Goal: Communication & Community: Share content

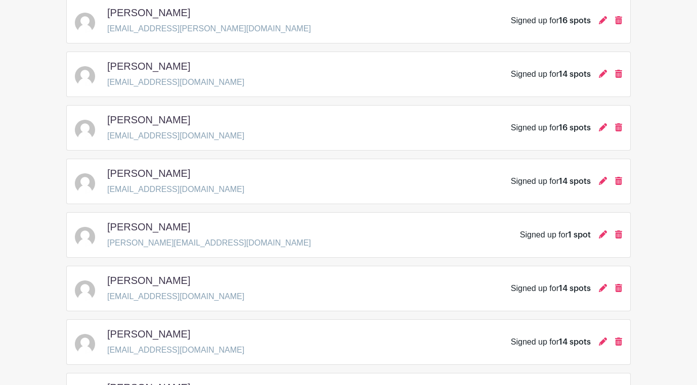
scroll to position [998, 0]
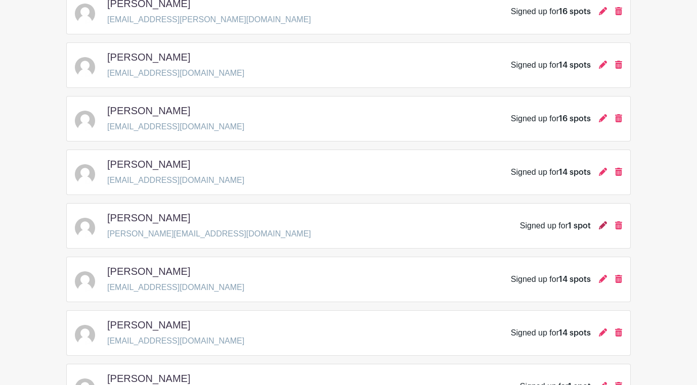
click at [604, 222] on icon at bounding box center [603, 226] width 8 height 8
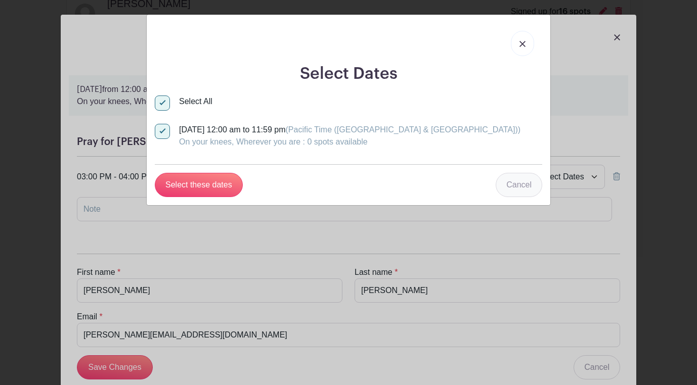
click at [504, 184] on link "Cancel" at bounding box center [519, 185] width 47 height 24
select select "this_date"
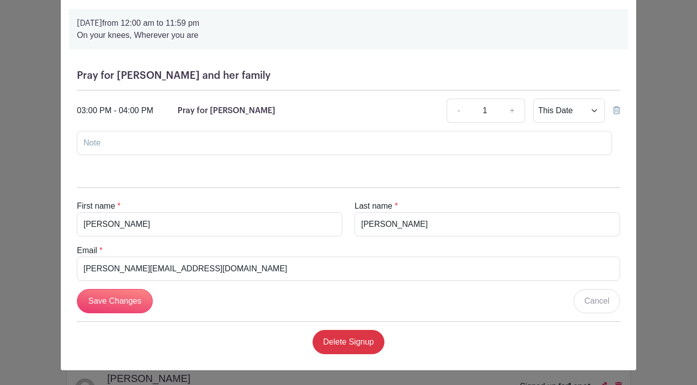
scroll to position [67, 0]
click at [603, 304] on link "Cancel" at bounding box center [597, 301] width 47 height 24
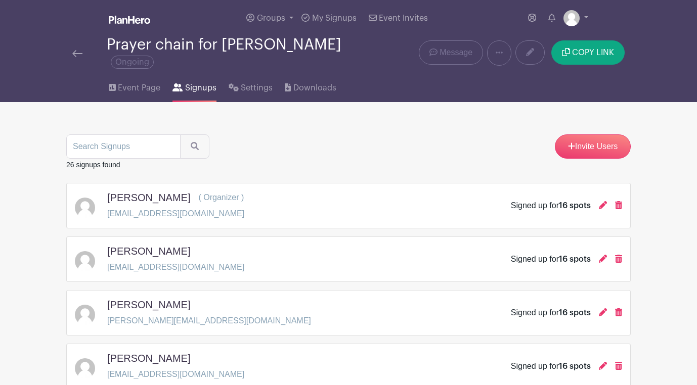
scroll to position [0, 0]
click at [75, 50] on img at bounding box center [77, 53] width 10 height 7
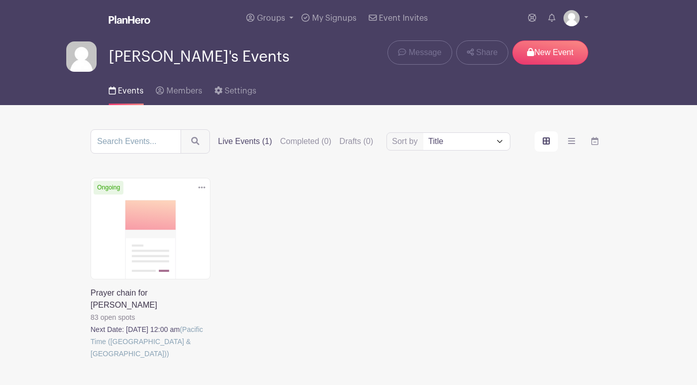
click at [91, 360] on link at bounding box center [91, 360] width 0 height 0
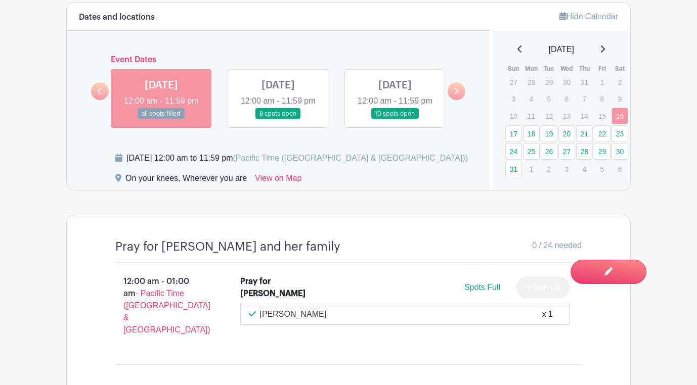
scroll to position [546, 0]
click at [513, 125] on link "17" at bounding box center [513, 133] width 17 height 17
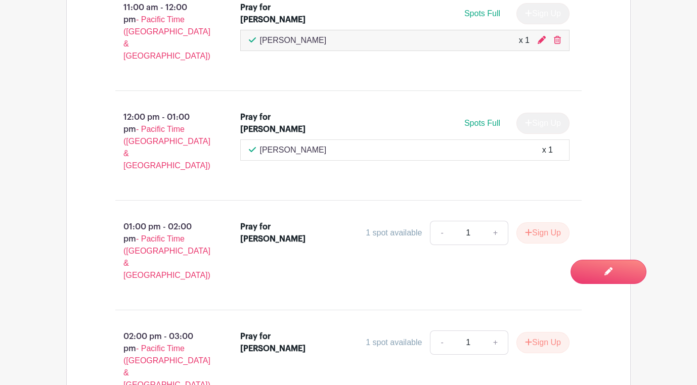
scroll to position [2028, 0]
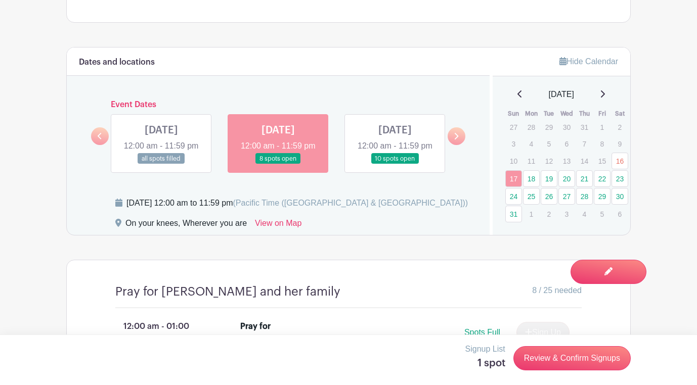
scroll to position [512, 0]
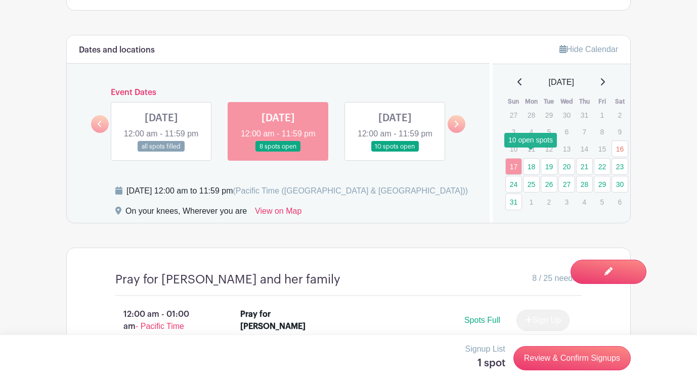
click at [530, 159] on link "18" at bounding box center [531, 166] width 17 height 17
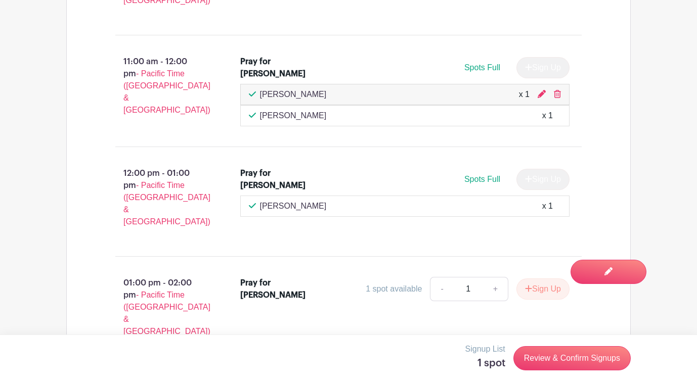
scroll to position [1976, 0]
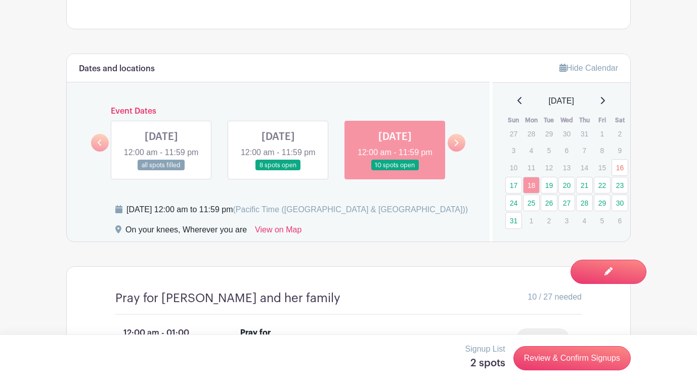
scroll to position [490, 0]
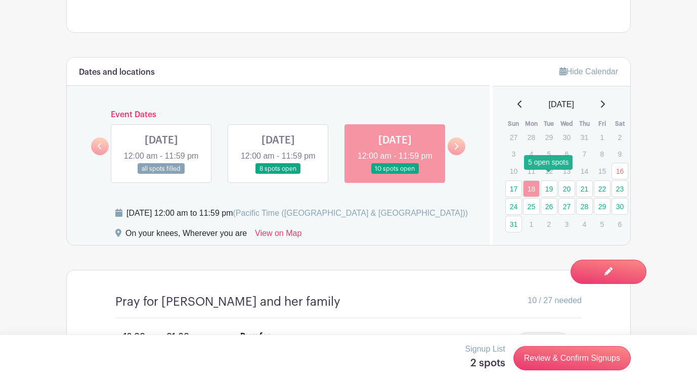
click at [549, 181] on link "19" at bounding box center [549, 189] width 17 height 17
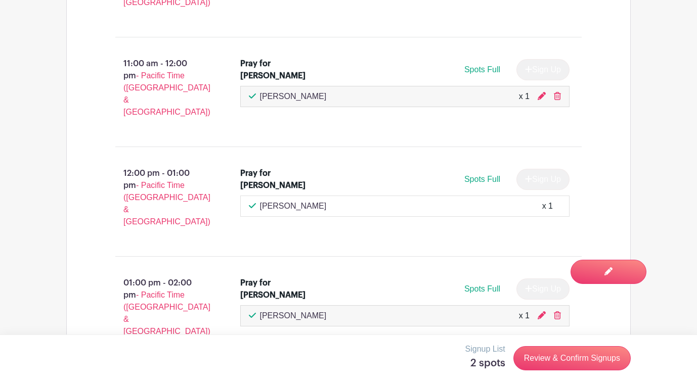
scroll to position [1973, 0]
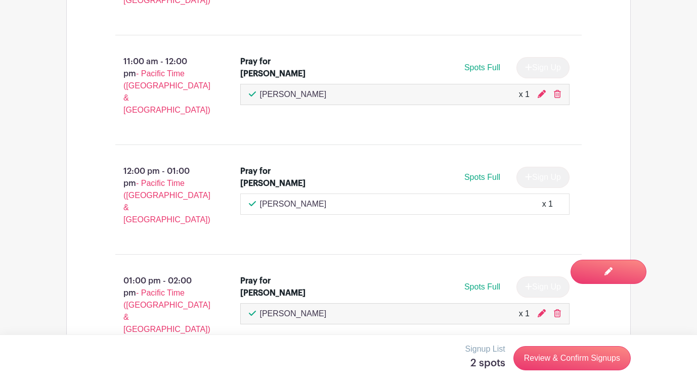
select select "select_dates"
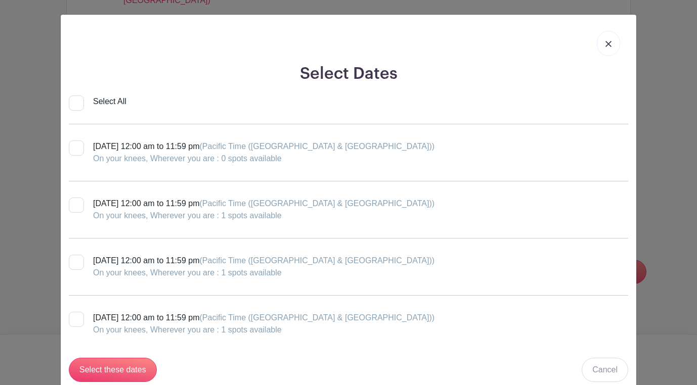
click at [76, 101] on input "Select All" at bounding box center [76, 103] width 15 height 15
checkbox input "true"
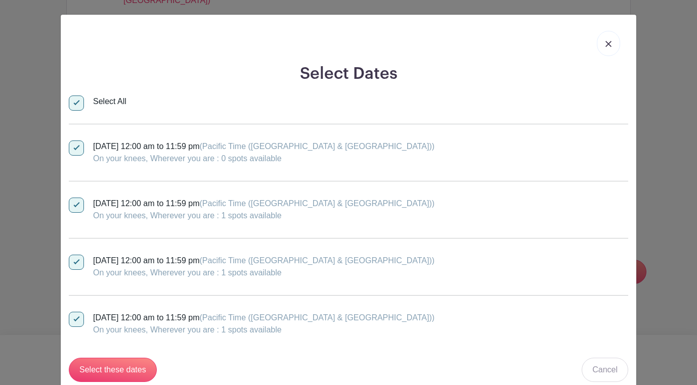
checkbox input "true"
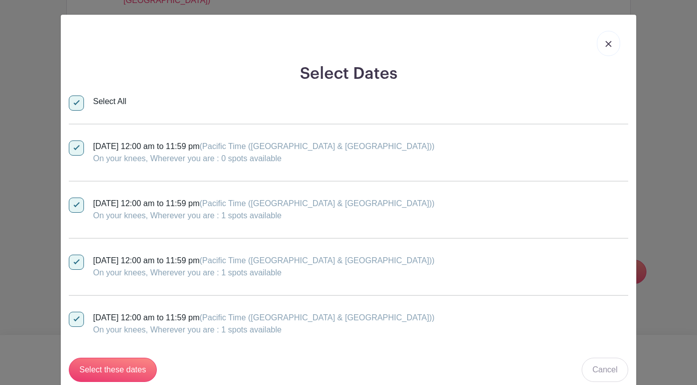
checkbox input "true"
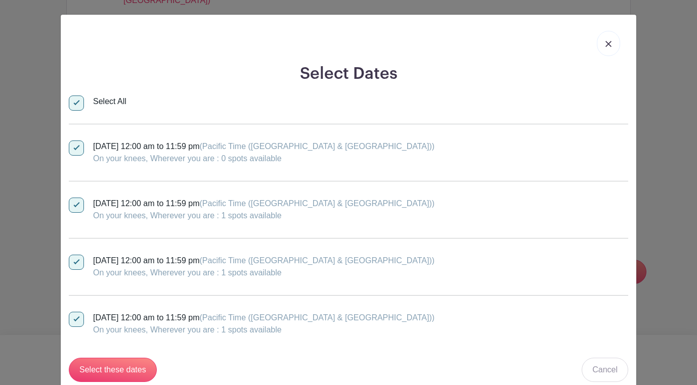
checkbox input "true"
click at [112, 371] on input "Select these dates" at bounding box center [113, 370] width 88 height 24
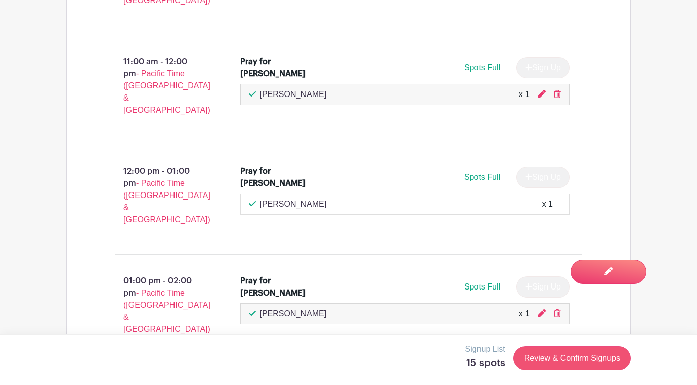
click at [563, 355] on link "Review & Confirm Signups" at bounding box center [571, 358] width 117 height 24
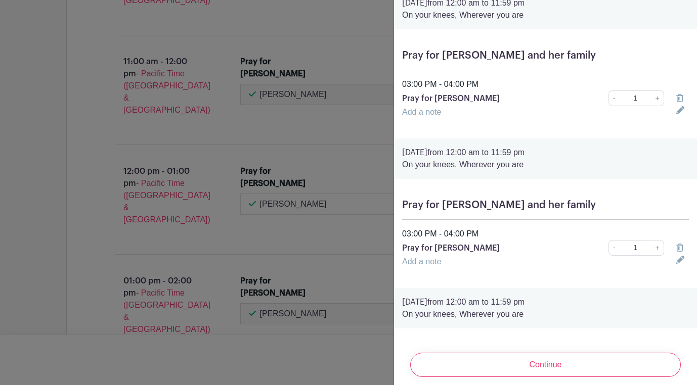
scroll to position [49, 0]
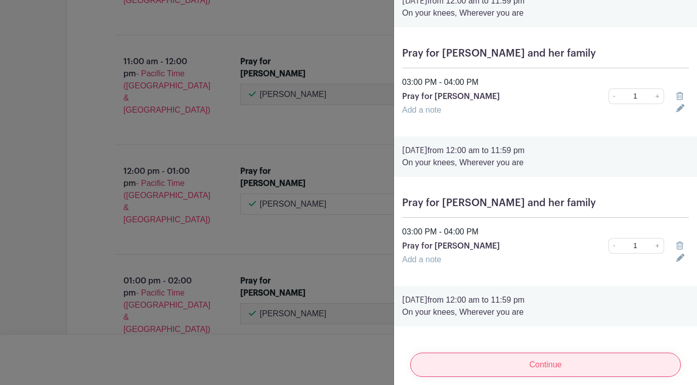
click at [536, 362] on input "Continue" at bounding box center [545, 365] width 271 height 24
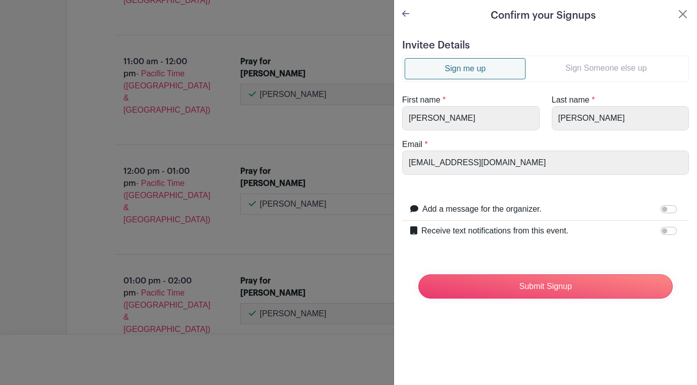
scroll to position [0, 0]
click at [584, 68] on link "Sign Someone else up" at bounding box center [606, 68] width 161 height 20
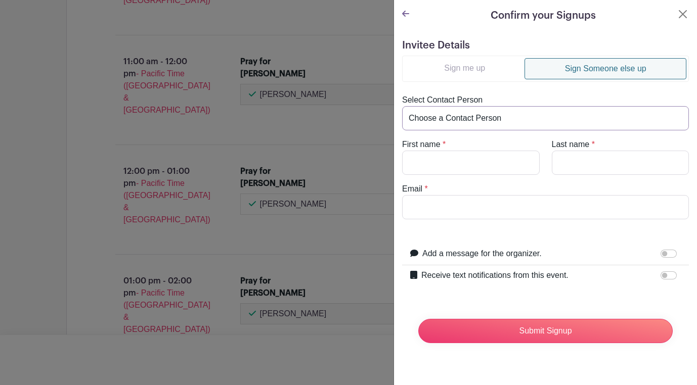
select select "[PERSON_NAME][EMAIL_ADDRESS][DOMAIN_NAME]"
type input "Debbie"
type input "Douglass"
type input "[PERSON_NAME][EMAIL_ADDRESS][DOMAIN_NAME]"
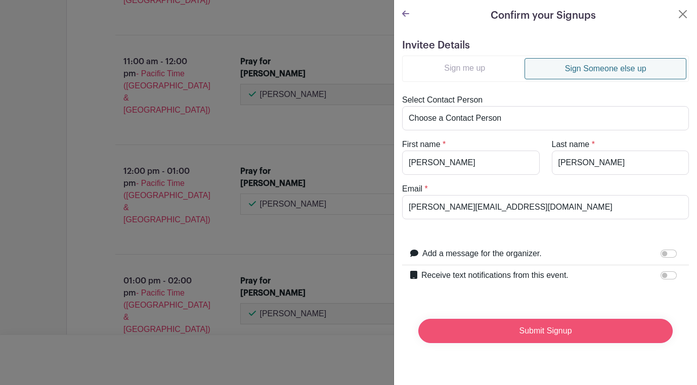
click at [513, 331] on input "Submit Signup" at bounding box center [545, 331] width 254 height 24
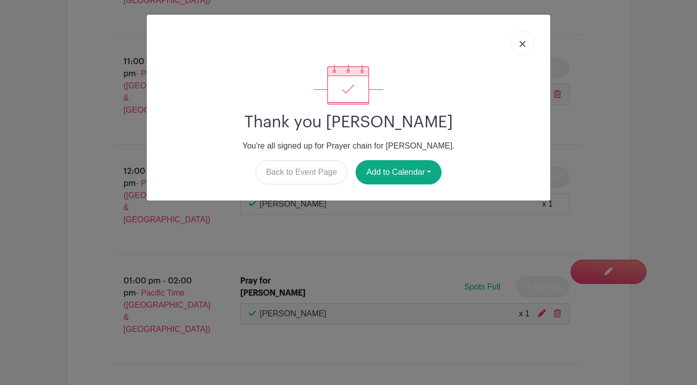
click at [520, 46] on img at bounding box center [522, 44] width 6 height 6
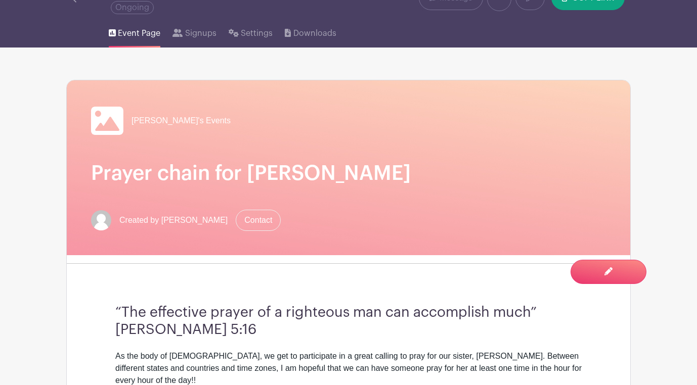
scroll to position [16, 0]
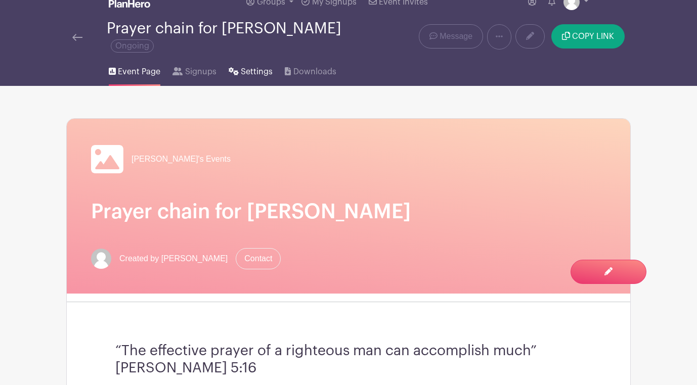
click at [253, 67] on span "Settings" at bounding box center [257, 72] width 32 height 12
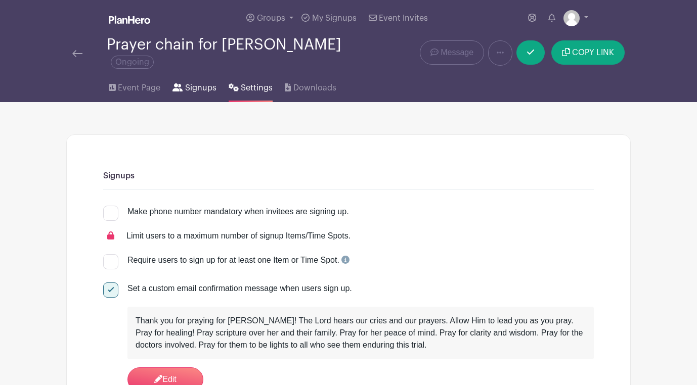
click at [196, 82] on span "Signups" at bounding box center [200, 88] width 31 height 12
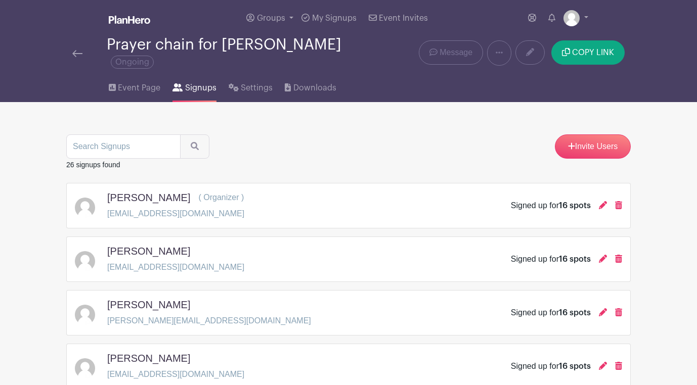
click at [78, 50] on img at bounding box center [77, 53] width 10 height 7
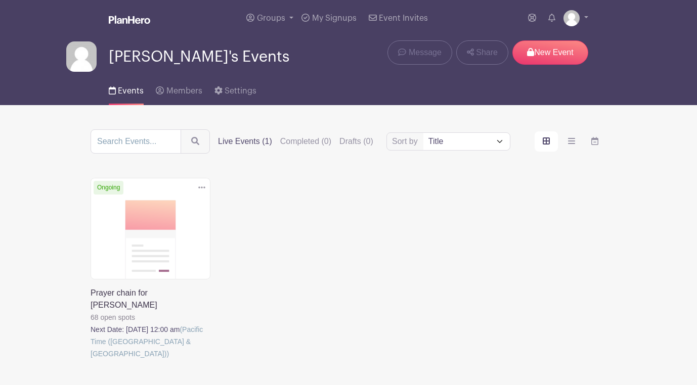
click at [91, 360] on link at bounding box center [91, 360] width 0 height 0
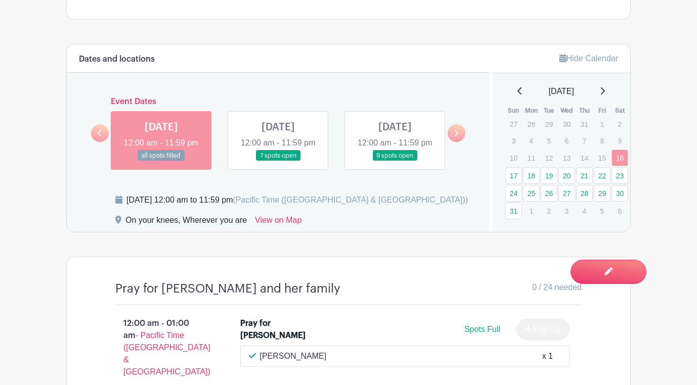
scroll to position [493, 0]
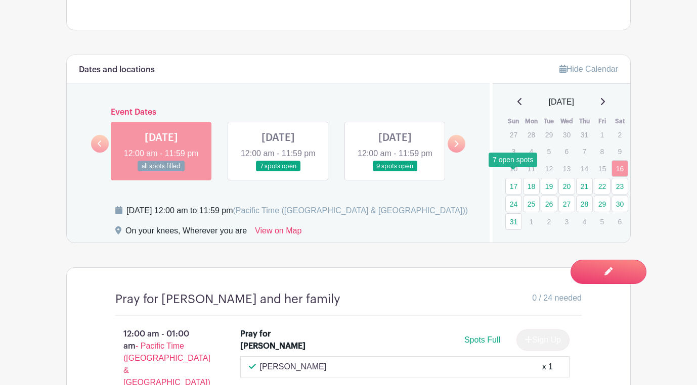
click at [515, 180] on link "17" at bounding box center [513, 186] width 17 height 17
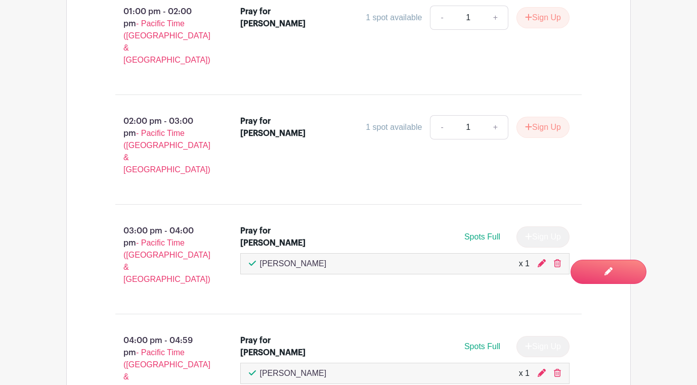
scroll to position [2245, 0]
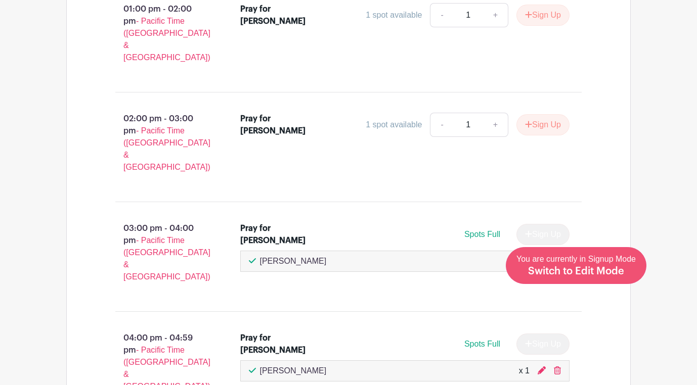
click at [594, 273] on span "Switch to Edit Mode" at bounding box center [576, 272] width 96 height 10
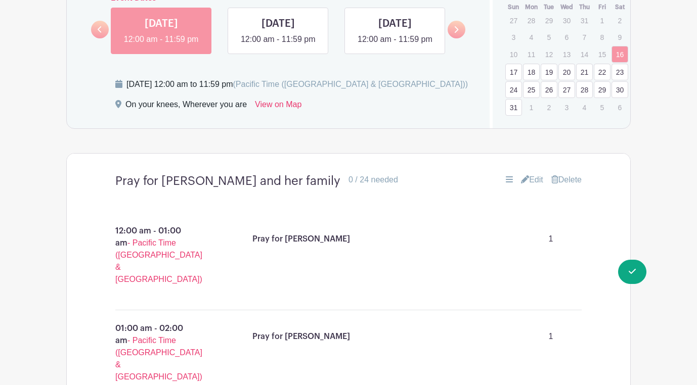
scroll to position [633, 0]
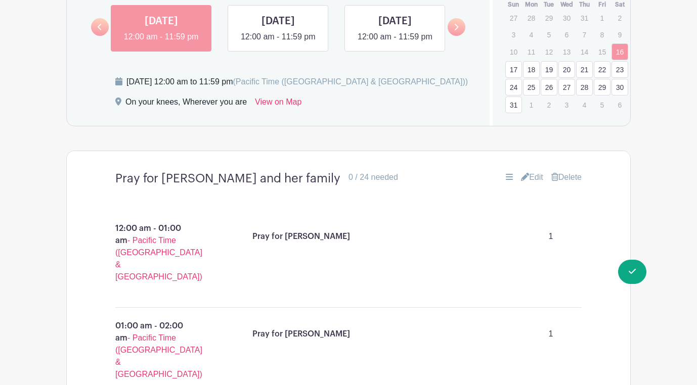
click at [526, 171] on link "Edit" at bounding box center [532, 177] width 22 height 12
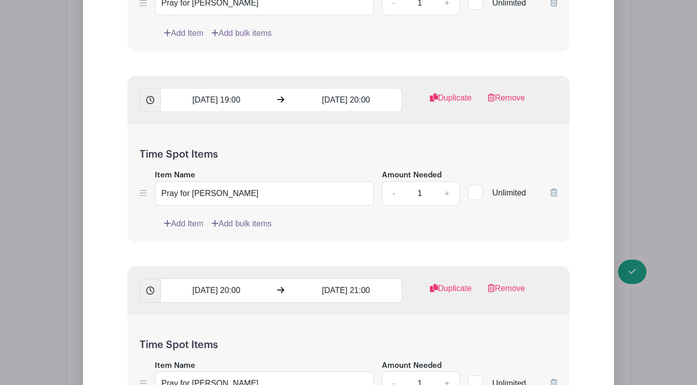
scroll to position [4553, 0]
click at [447, 192] on link "+" at bounding box center [446, 193] width 25 height 24
type input "2"
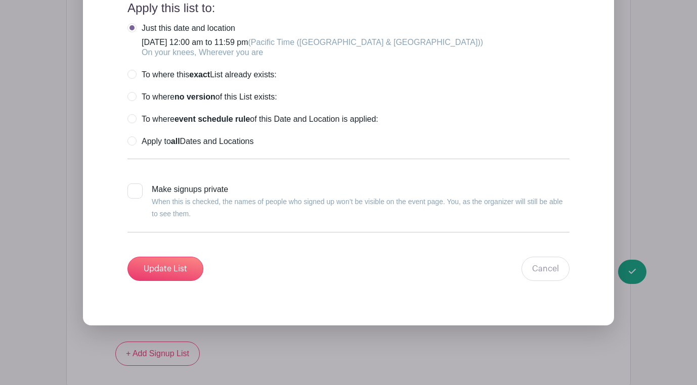
scroll to position [5639, 0]
click at [176, 270] on input "Update List" at bounding box center [165, 270] width 76 height 24
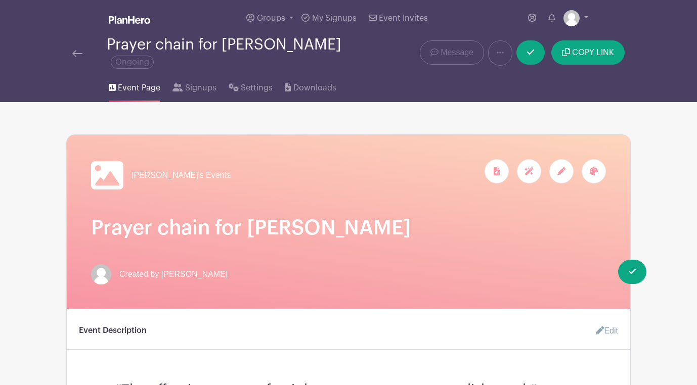
scroll to position [0, 0]
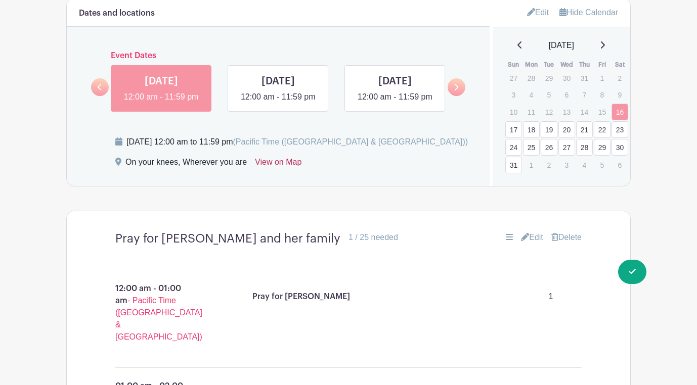
scroll to position [574, 0]
click at [514, 121] on link "17" at bounding box center [513, 128] width 17 height 17
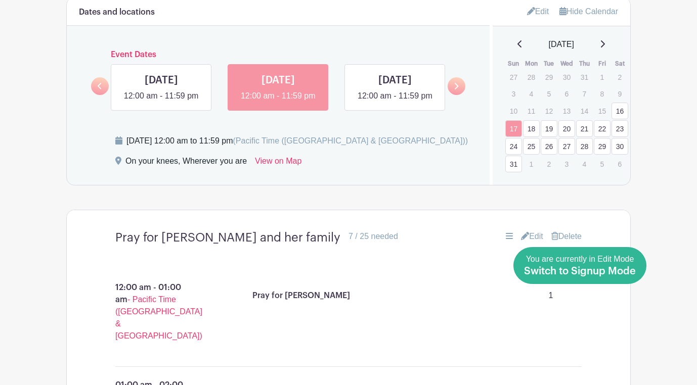
click at [633, 267] on span "Switch to Signup Mode" at bounding box center [580, 272] width 112 height 10
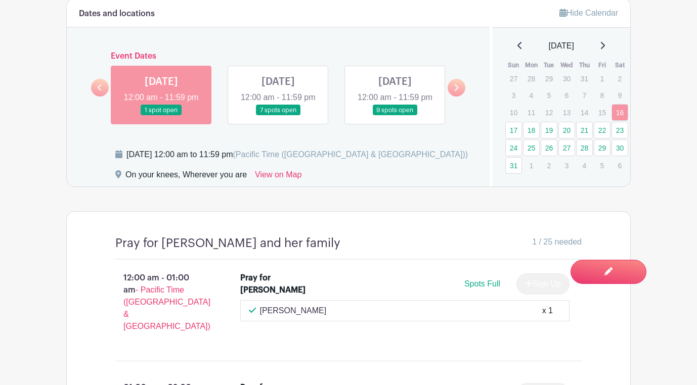
scroll to position [547, 0]
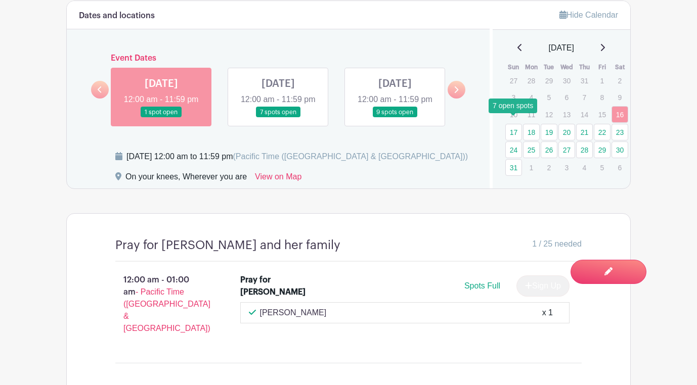
click at [510, 125] on link "17" at bounding box center [513, 132] width 17 height 17
click at [517, 124] on link "17" at bounding box center [513, 132] width 17 height 17
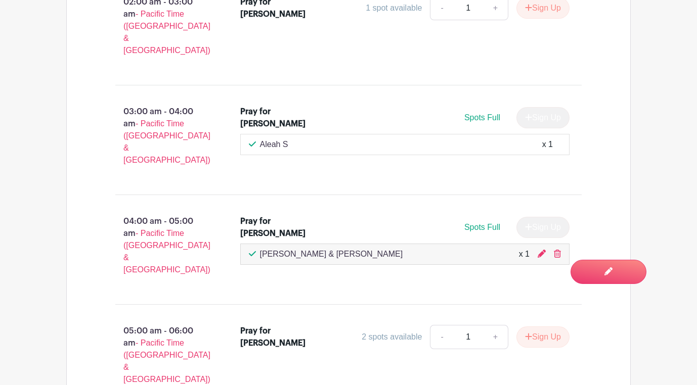
scroll to position [1045, 0]
click at [542, 326] on button "Sign Up" at bounding box center [542, 336] width 53 height 21
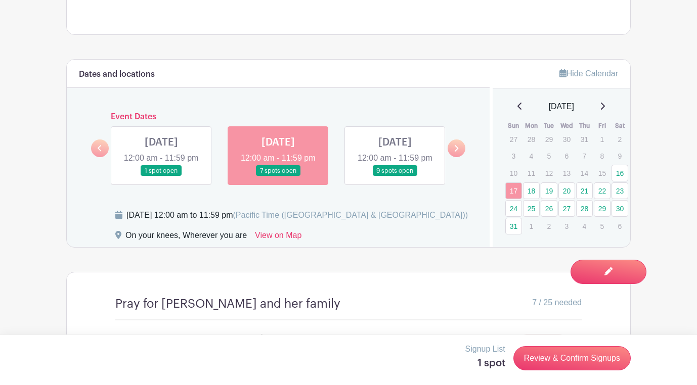
scroll to position [473, 0]
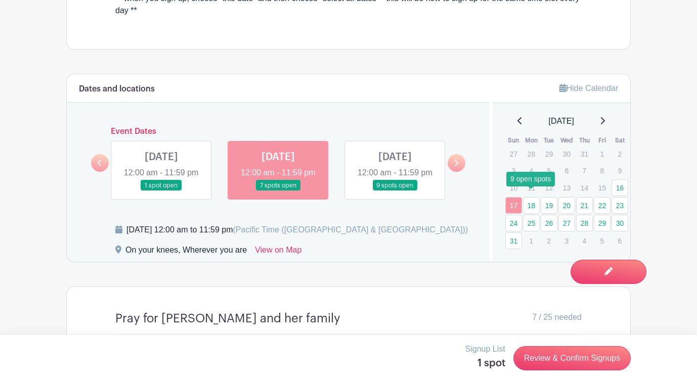
click at [533, 198] on link "18" at bounding box center [531, 205] width 17 height 17
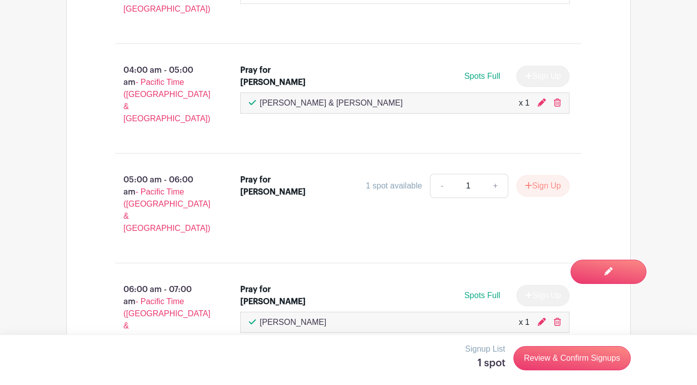
scroll to position [1178, 0]
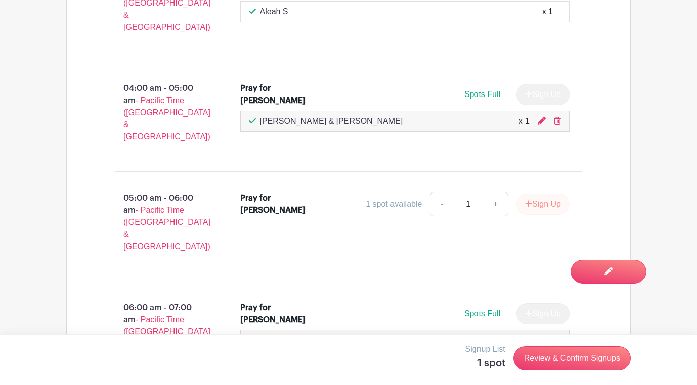
click at [550, 194] on button "Sign Up" at bounding box center [542, 204] width 53 height 21
click at [577, 364] on link "Review & Confirm Signups" at bounding box center [571, 358] width 117 height 24
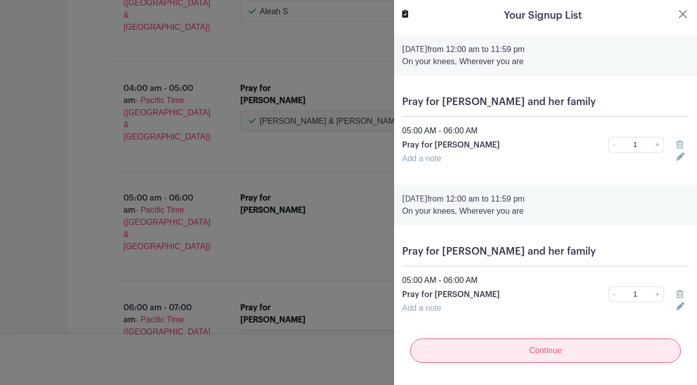
click at [534, 351] on input "Continue" at bounding box center [545, 351] width 271 height 24
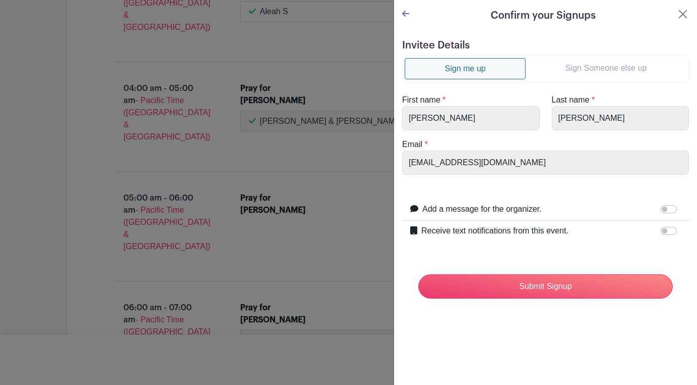
click at [574, 73] on link "Sign Someone else up" at bounding box center [606, 68] width 161 height 20
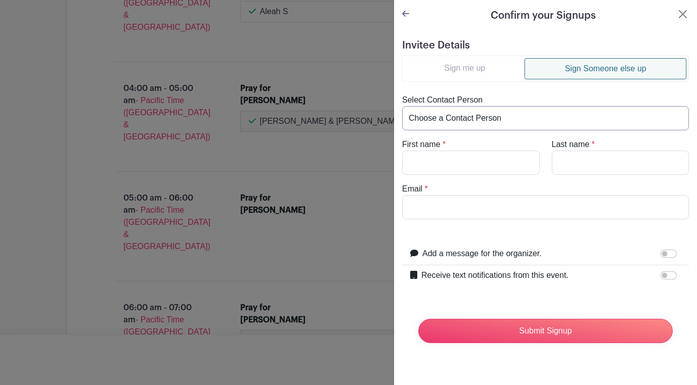
select select "[EMAIL_ADDRESS][DOMAIN_NAME]"
type input "Bethany"
type input "Weaver"
type input "[EMAIL_ADDRESS][DOMAIN_NAME]"
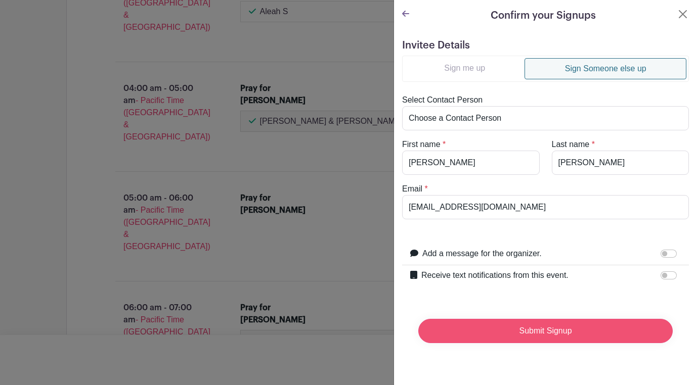
click at [544, 332] on input "Submit Signup" at bounding box center [545, 331] width 254 height 24
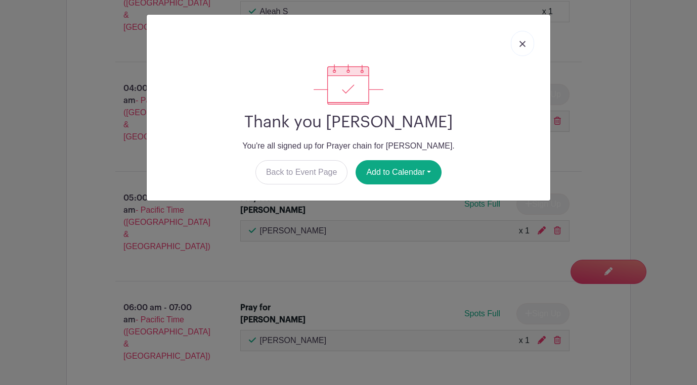
click at [523, 41] on img at bounding box center [522, 44] width 6 height 6
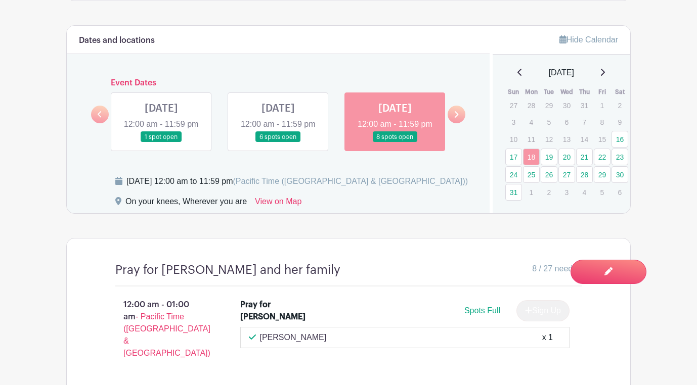
scroll to position [521, 0]
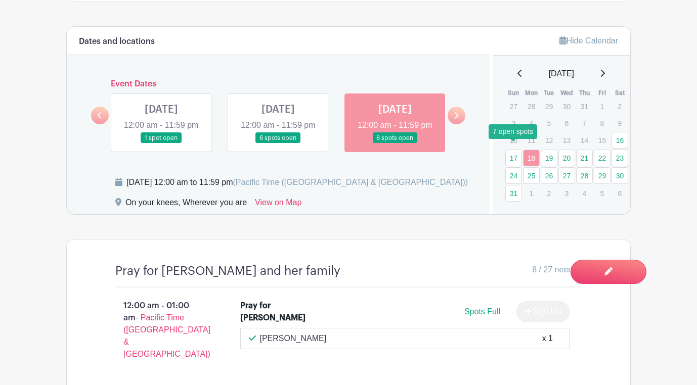
click at [514, 150] on link "17" at bounding box center [513, 158] width 17 height 17
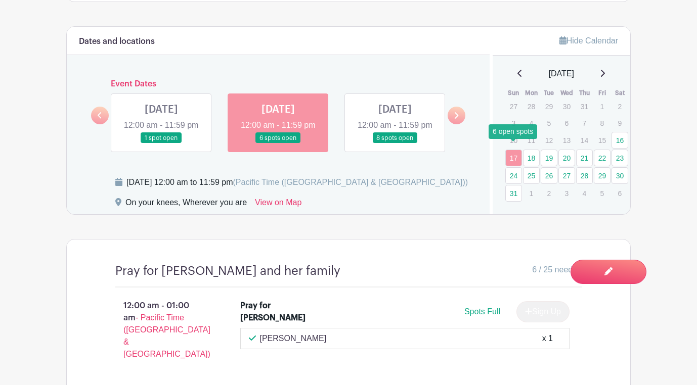
click at [510, 152] on link "17" at bounding box center [513, 158] width 17 height 17
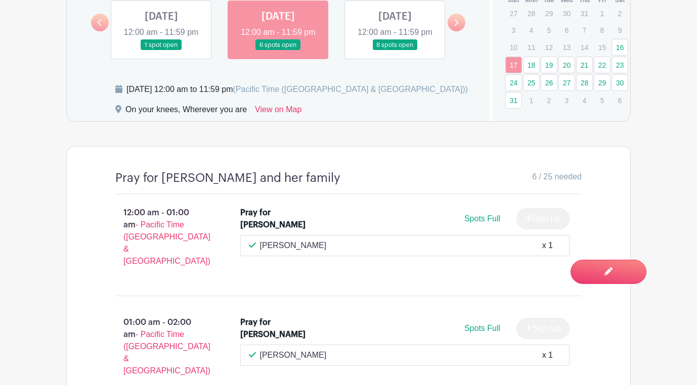
scroll to position [590, 0]
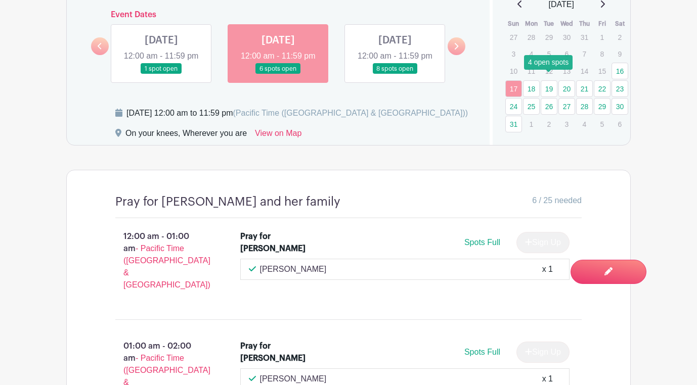
click at [545, 80] on link "19" at bounding box center [549, 88] width 17 height 17
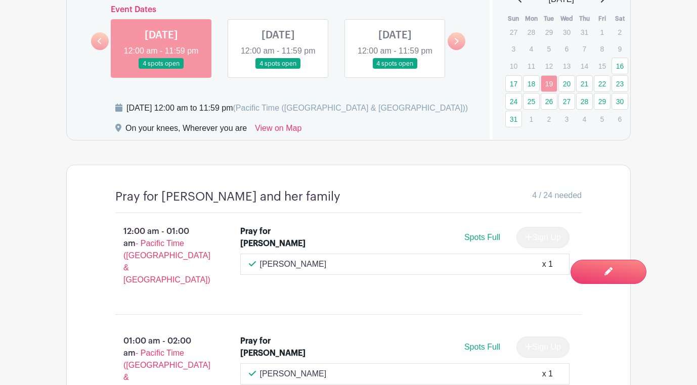
scroll to position [594, 0]
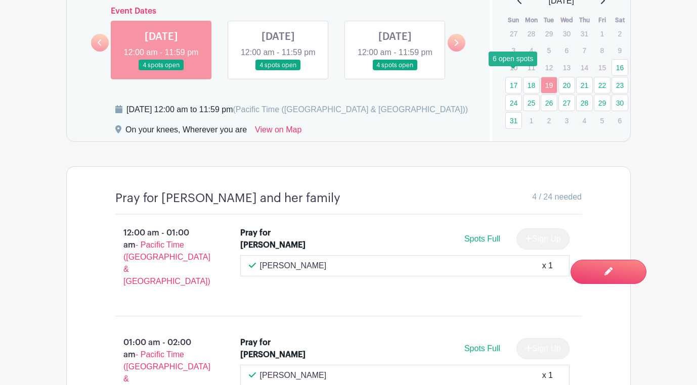
click at [517, 77] on link "17" at bounding box center [513, 85] width 17 height 17
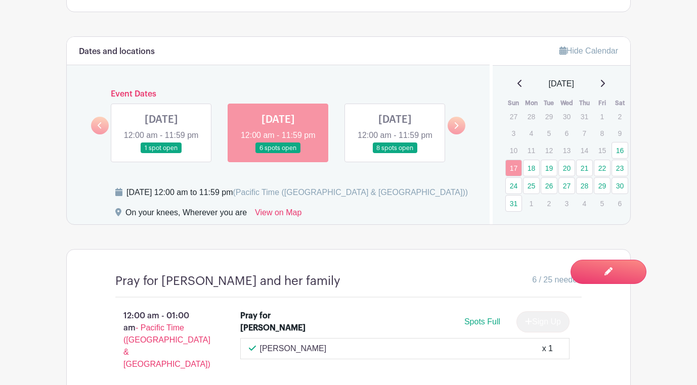
scroll to position [493, 0]
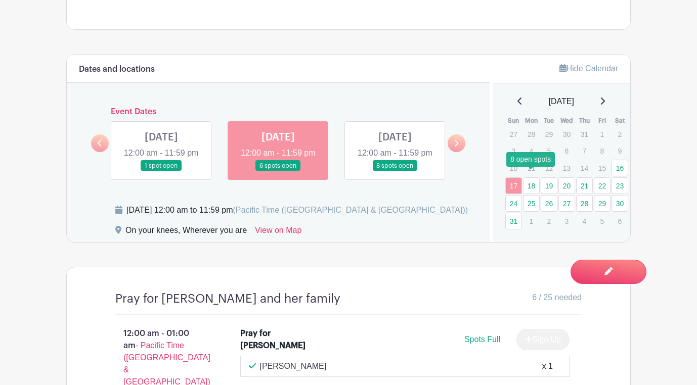
click at [532, 178] on link "18" at bounding box center [531, 186] width 17 height 17
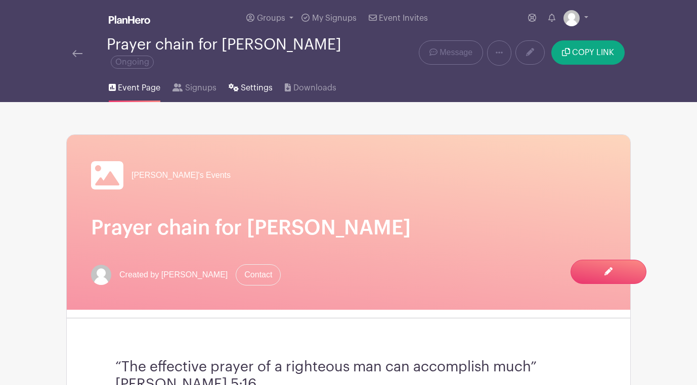
click at [247, 82] on span "Settings" at bounding box center [257, 88] width 32 height 12
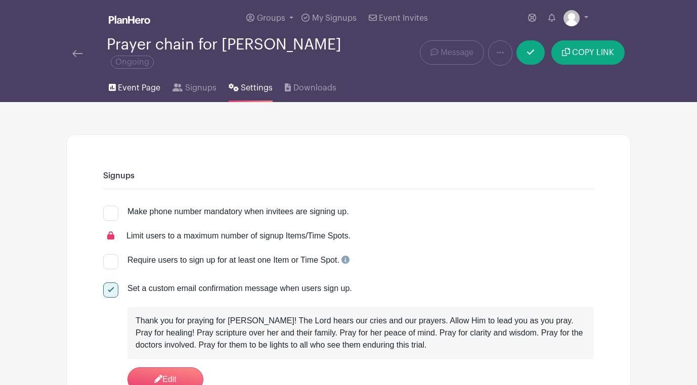
click at [149, 82] on span "Event Page" at bounding box center [139, 88] width 42 height 12
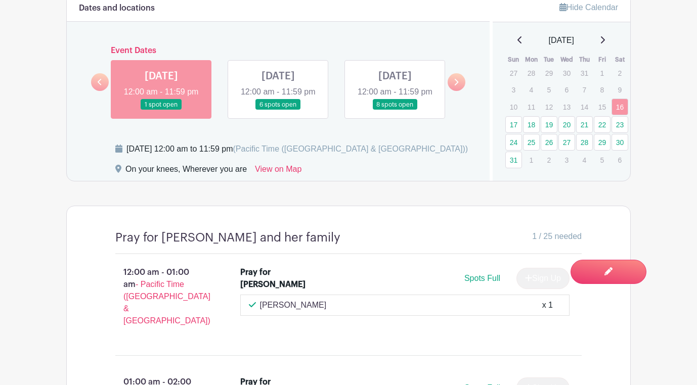
scroll to position [557, 0]
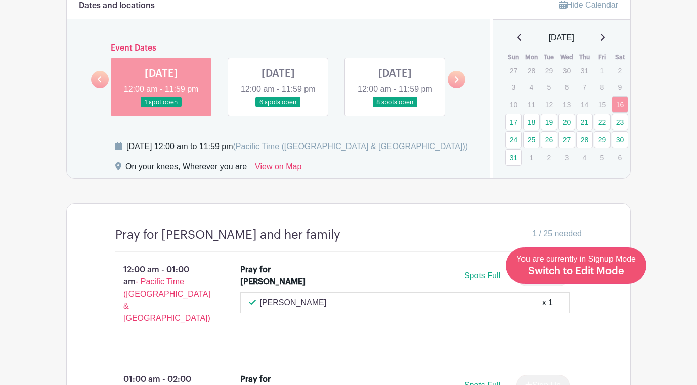
click at [626, 276] on div "You are currently in Signup Mode Switch to Edit Mode" at bounding box center [575, 265] width 119 height 25
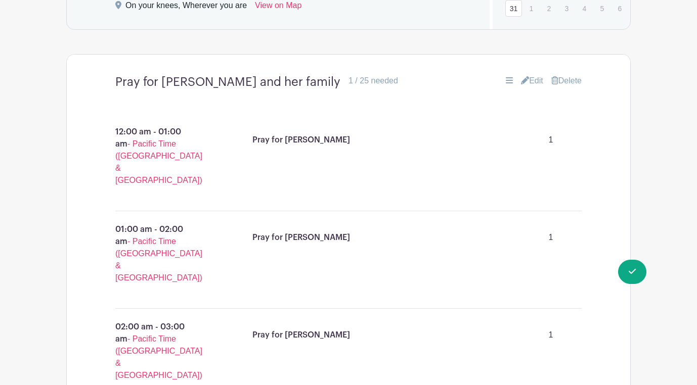
scroll to position [730, 0]
click at [537, 74] on link "Edit" at bounding box center [532, 80] width 22 height 12
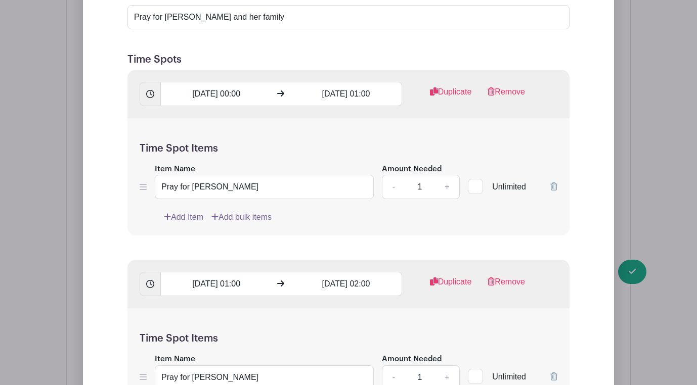
scroll to position [941, 0]
click at [445, 178] on link "+" at bounding box center [446, 186] width 25 height 24
type input "2"
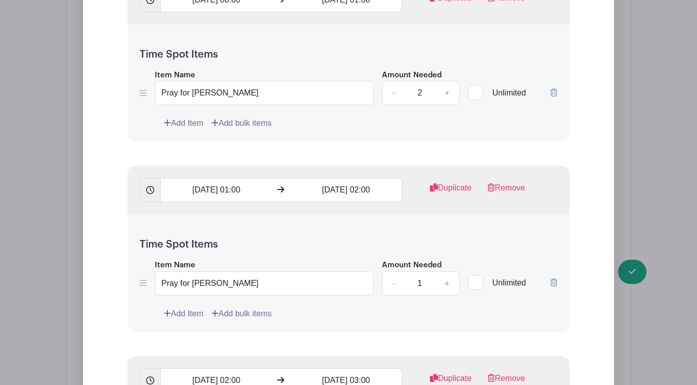
scroll to position [1044, 0]
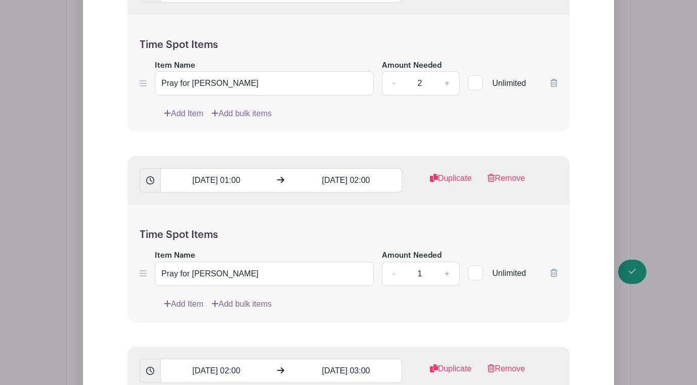
click at [447, 269] on link "+" at bounding box center [446, 274] width 25 height 24
type input "2"
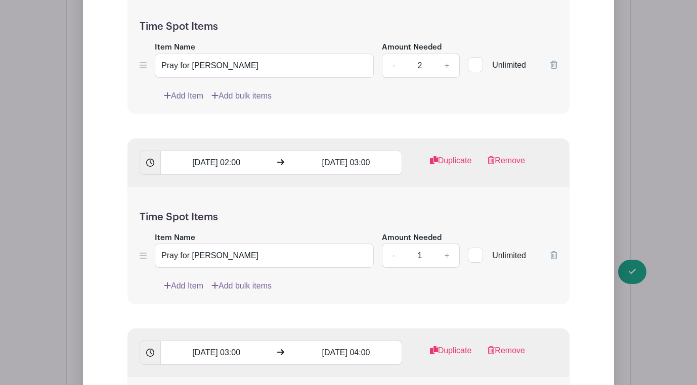
scroll to position [1255, 0]
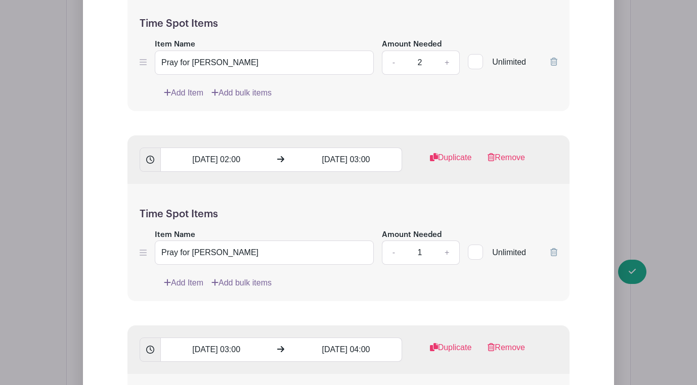
click at [442, 245] on link "+" at bounding box center [446, 253] width 25 height 24
type input "2"
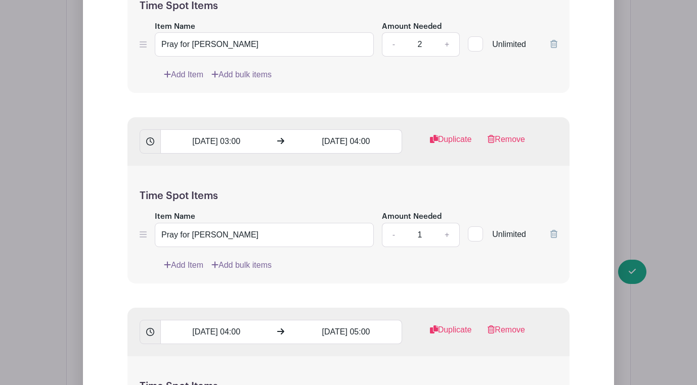
scroll to position [1469, 0]
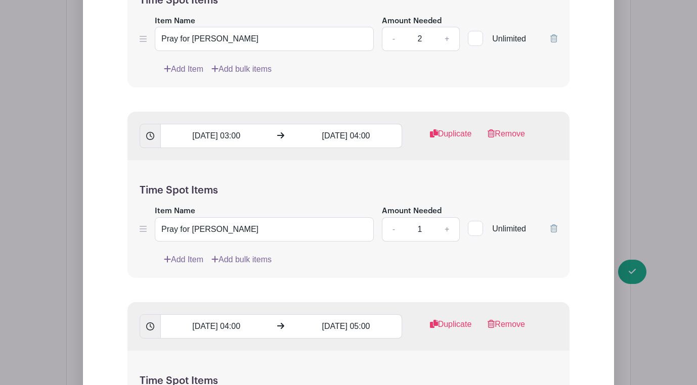
click at [447, 219] on link "+" at bounding box center [446, 230] width 25 height 24
type input "2"
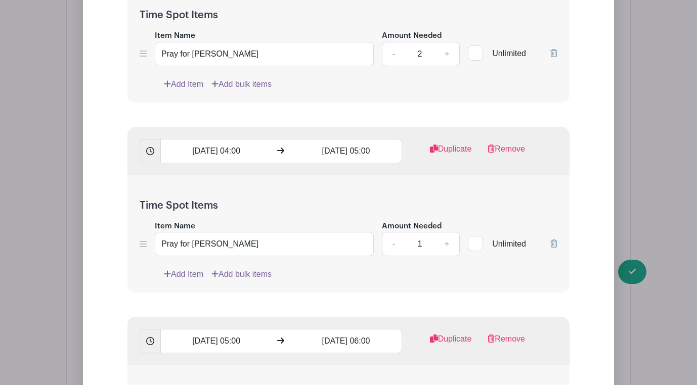
scroll to position [1647, 0]
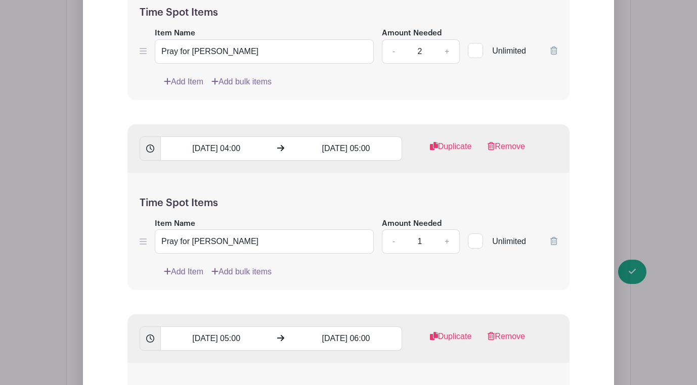
click at [445, 234] on link "+" at bounding box center [446, 242] width 25 height 24
type input "2"
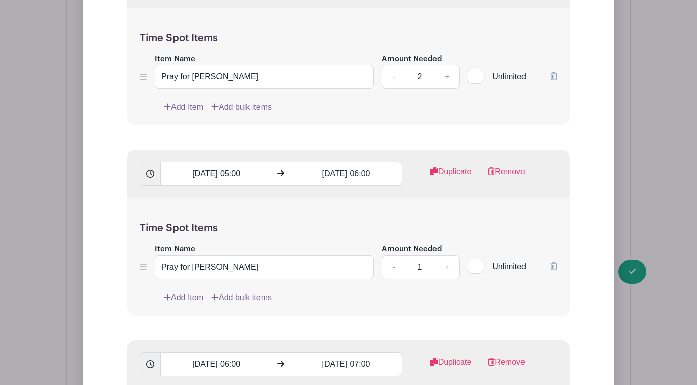
scroll to position [1829, 0]
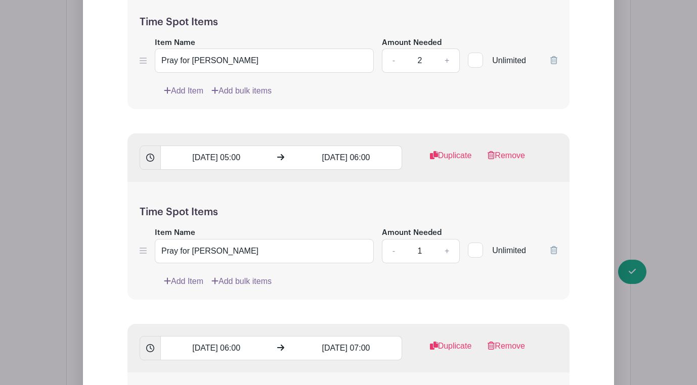
click at [444, 245] on link "+" at bounding box center [446, 251] width 25 height 24
type input "2"
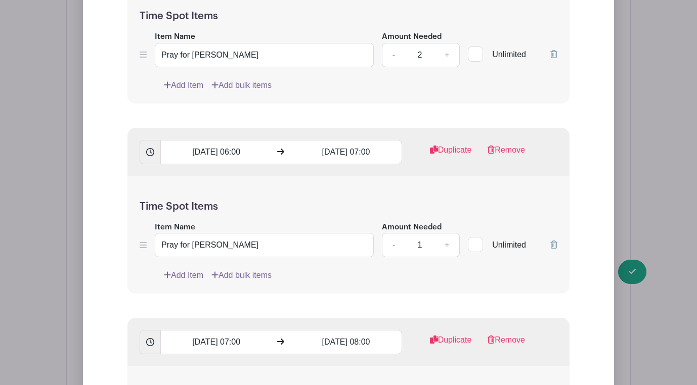
scroll to position [2032, 0]
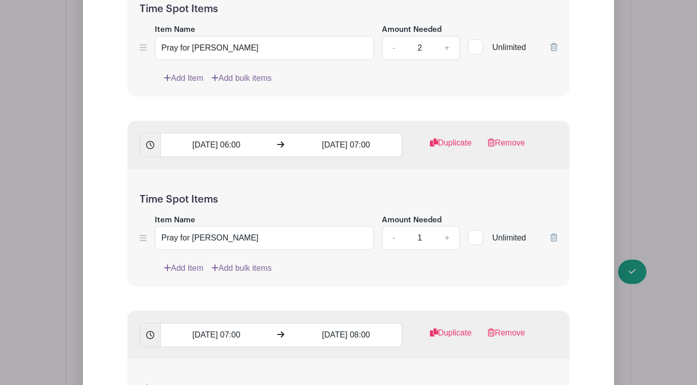
click at [445, 228] on link "+" at bounding box center [446, 238] width 25 height 24
type input "2"
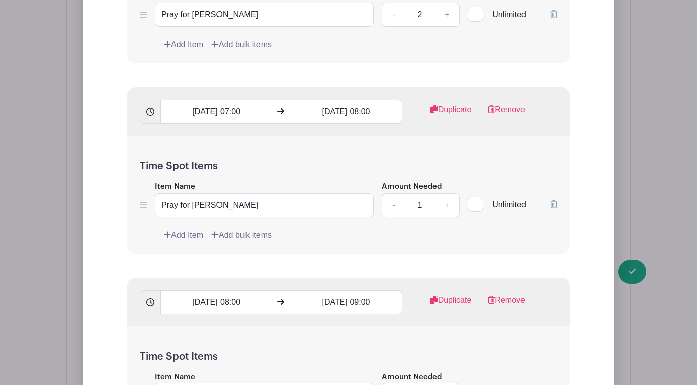
scroll to position [2256, 0]
click at [446, 199] on link "+" at bounding box center [446, 205] width 25 height 24
type input "2"
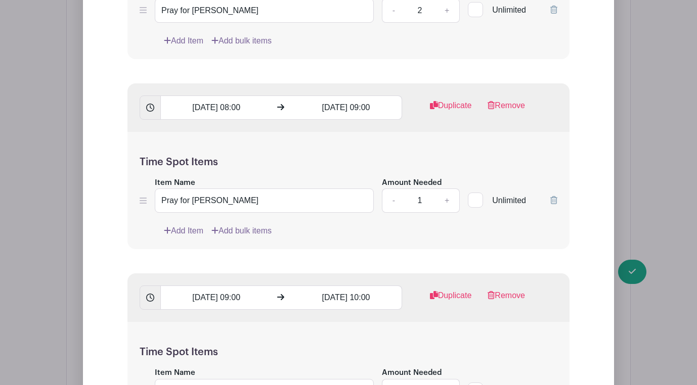
scroll to position [2462, 0]
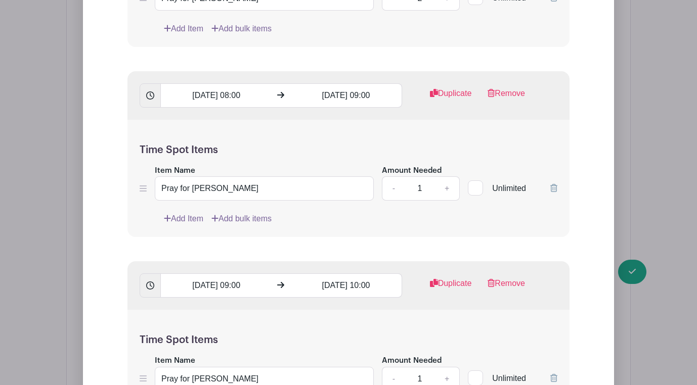
click at [446, 184] on link "+" at bounding box center [446, 189] width 25 height 24
type input "2"
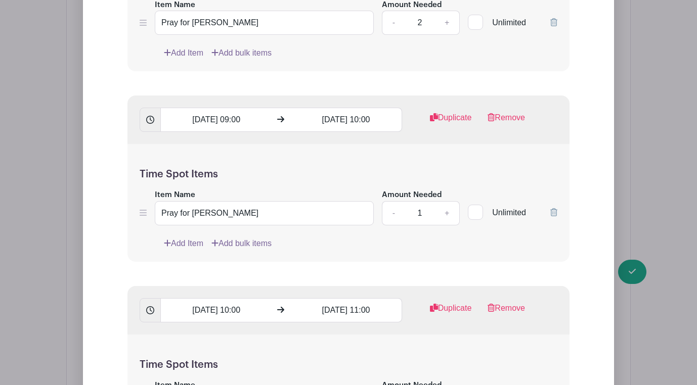
scroll to position [2646, 0]
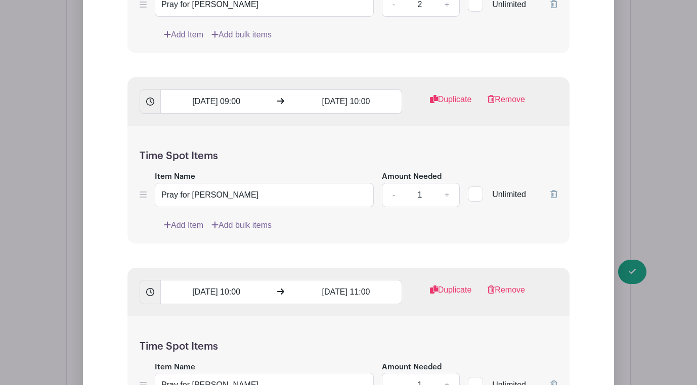
click at [447, 188] on link "+" at bounding box center [446, 195] width 25 height 24
type input "2"
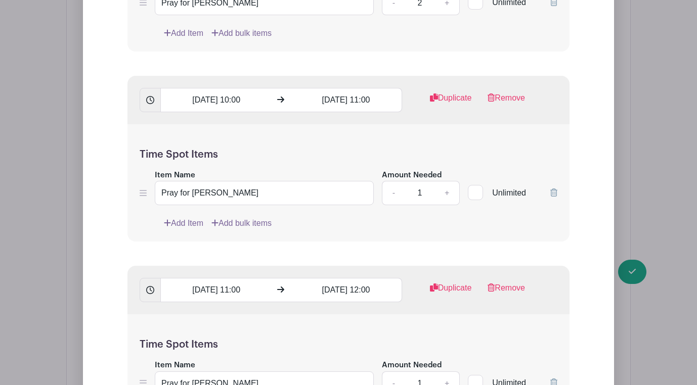
scroll to position [2848, 0]
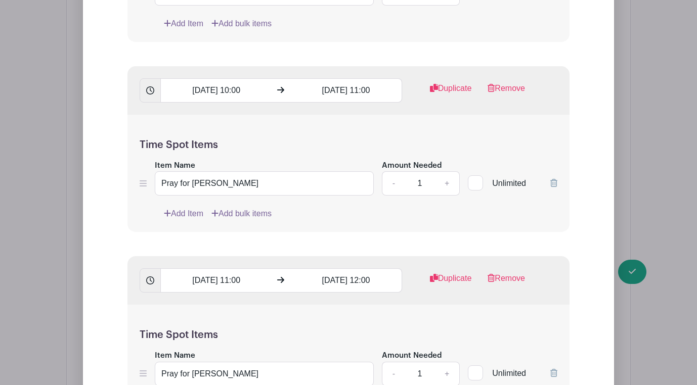
click at [447, 174] on link "+" at bounding box center [446, 183] width 25 height 24
type input "2"
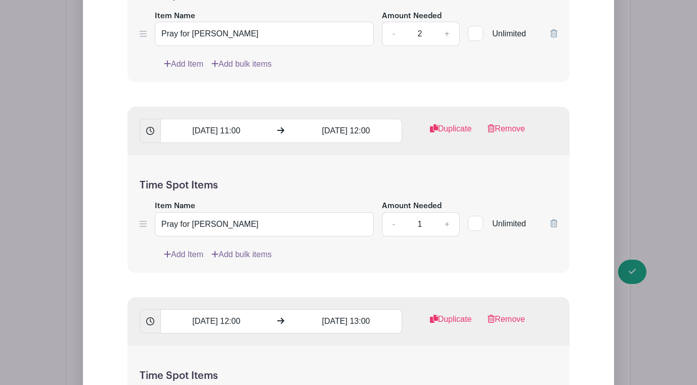
scroll to position [3015, 0]
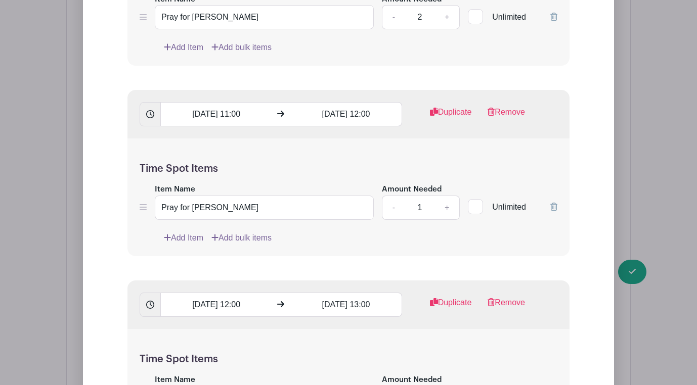
click at [446, 201] on link "+" at bounding box center [446, 208] width 25 height 24
type input "2"
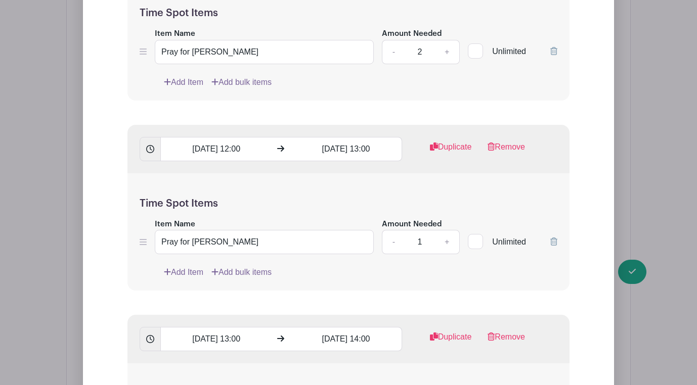
click at [441, 233] on link "+" at bounding box center [446, 242] width 25 height 24
type input "2"
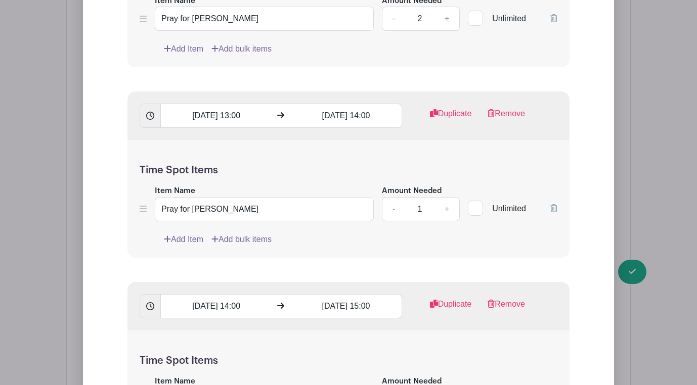
scroll to position [3396, 0]
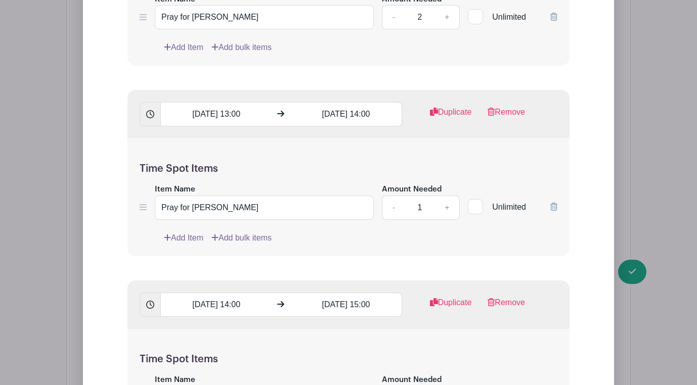
click at [450, 202] on link "+" at bounding box center [446, 208] width 25 height 24
type input "2"
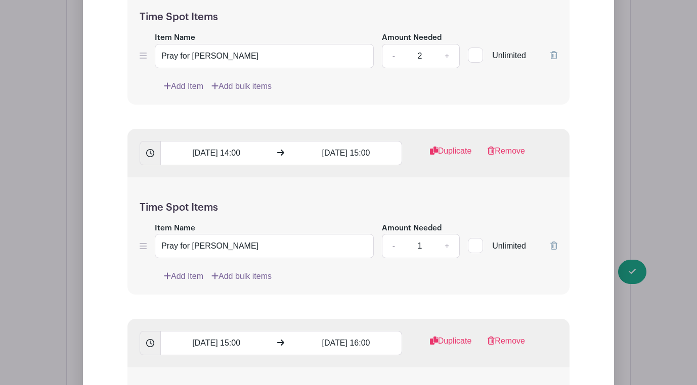
scroll to position [3549, 0]
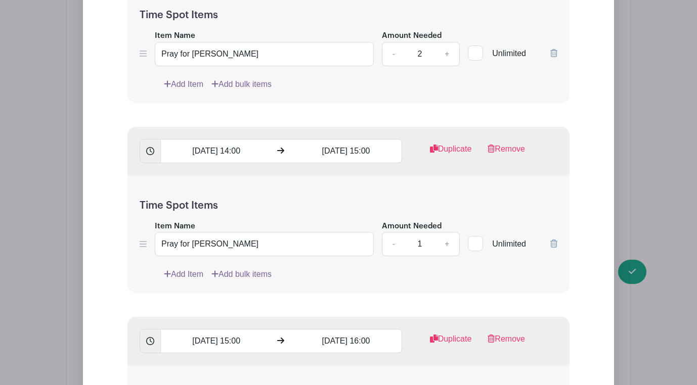
click at [443, 245] on link "+" at bounding box center [446, 244] width 25 height 24
type input "2"
click at [443, 245] on link "+" at bounding box center [446, 245] width 25 height 24
type input "2"
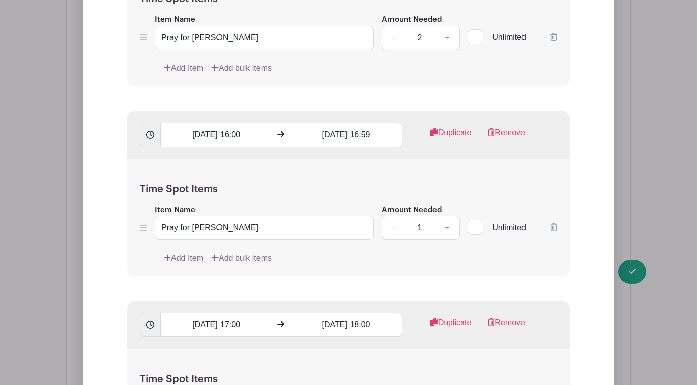
click at [449, 222] on link "+" at bounding box center [446, 228] width 25 height 24
type input "2"
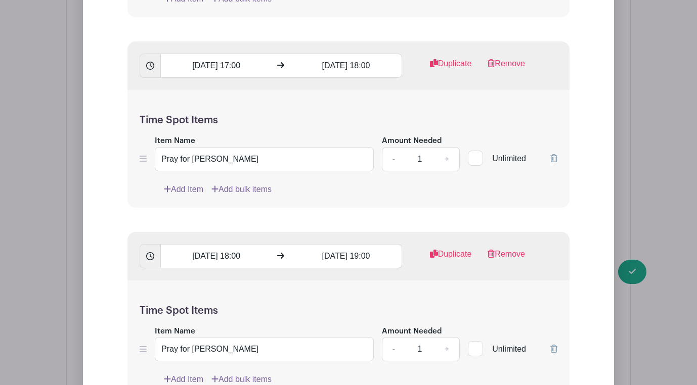
scroll to position [4207, 0]
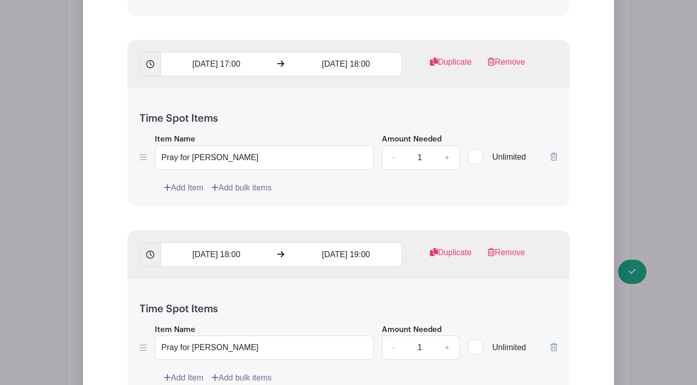
click at [446, 155] on link "+" at bounding box center [446, 158] width 25 height 24
type input "2"
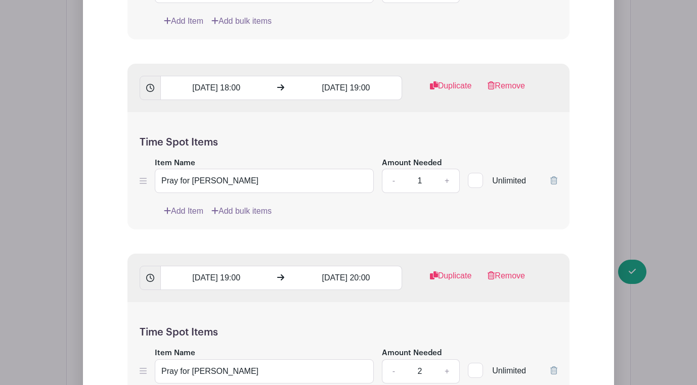
scroll to position [4381, 0]
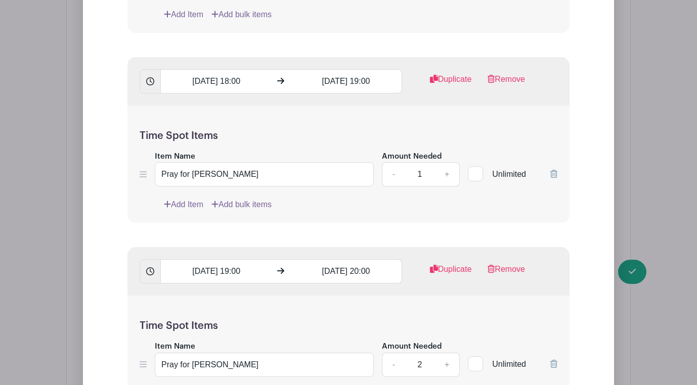
click at [446, 168] on link "+" at bounding box center [446, 174] width 25 height 24
type input "2"
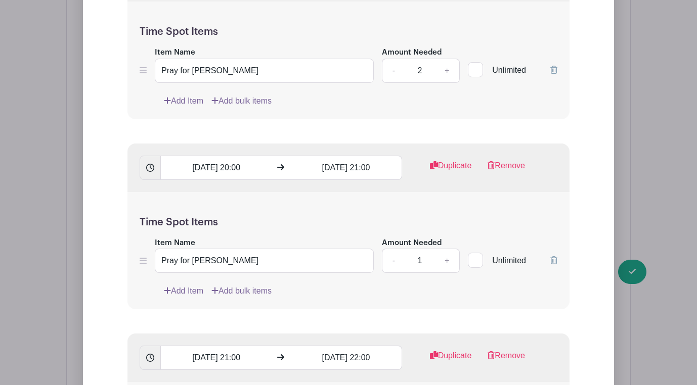
scroll to position [4680, 0]
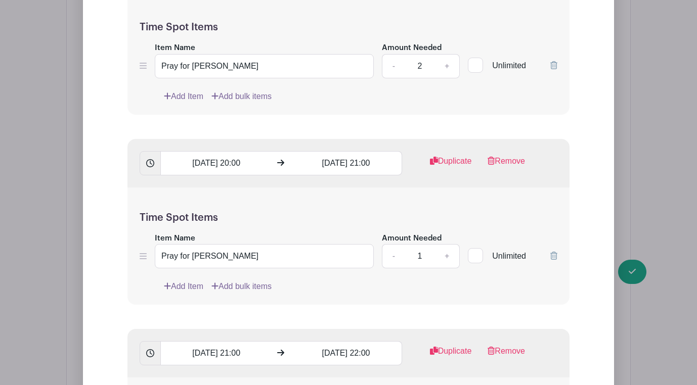
click at [445, 256] on link "+" at bounding box center [446, 256] width 25 height 24
type input "2"
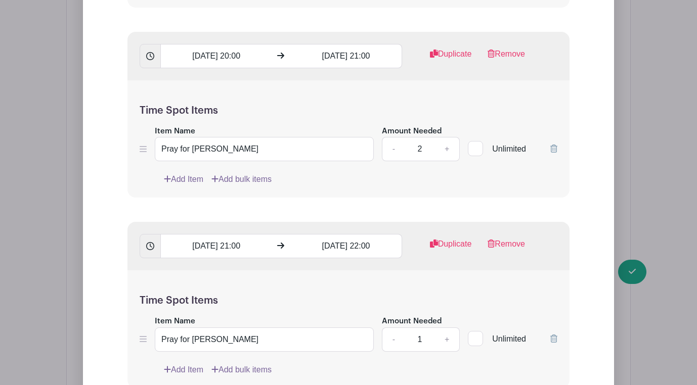
scroll to position [4818, 0]
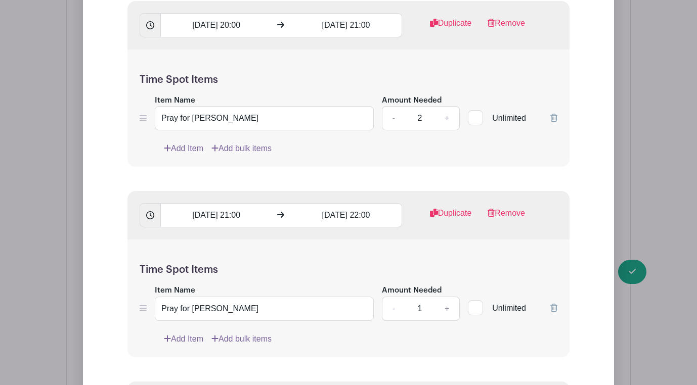
click at [444, 302] on link "+" at bounding box center [446, 309] width 25 height 24
type input "2"
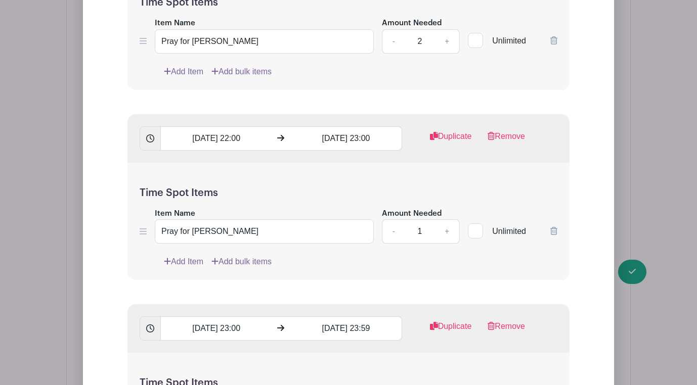
scroll to position [5099, 0]
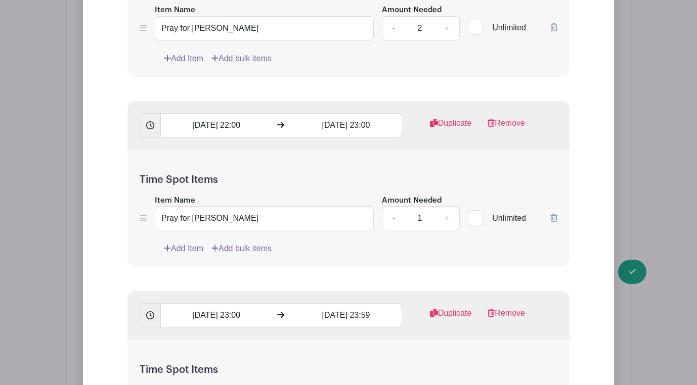
click at [447, 222] on link "+" at bounding box center [446, 218] width 25 height 24
type input "2"
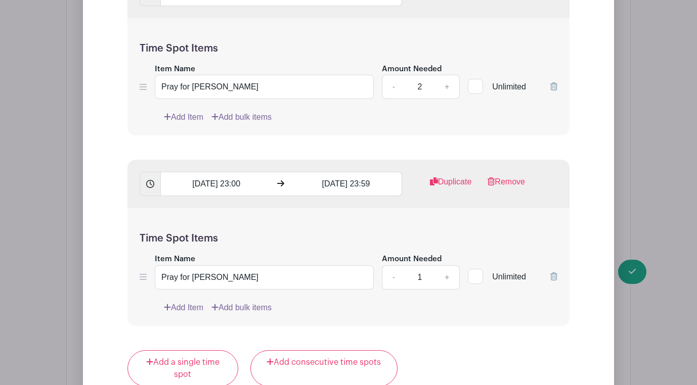
scroll to position [5241, 0]
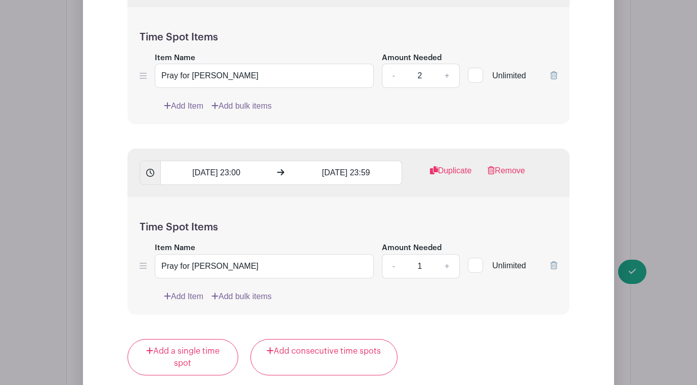
click at [446, 267] on link "+" at bounding box center [446, 266] width 25 height 24
type input "2"
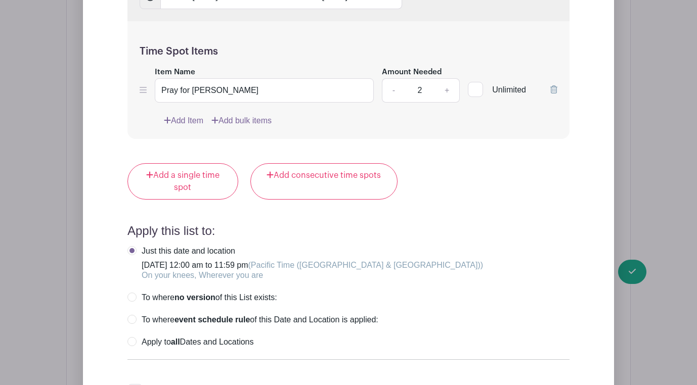
scroll to position [5419, 0]
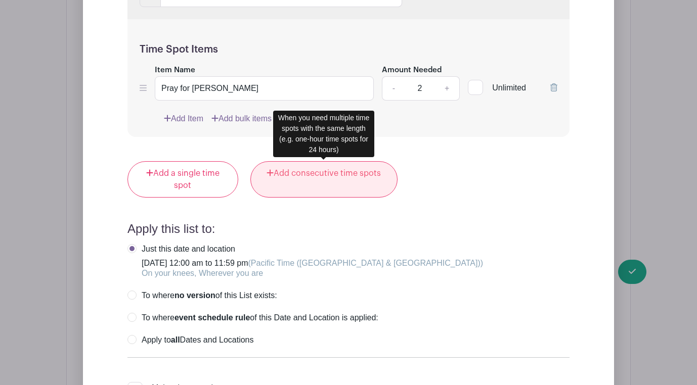
click at [297, 170] on link "Add consecutive time spots" at bounding box center [323, 179] width 147 height 36
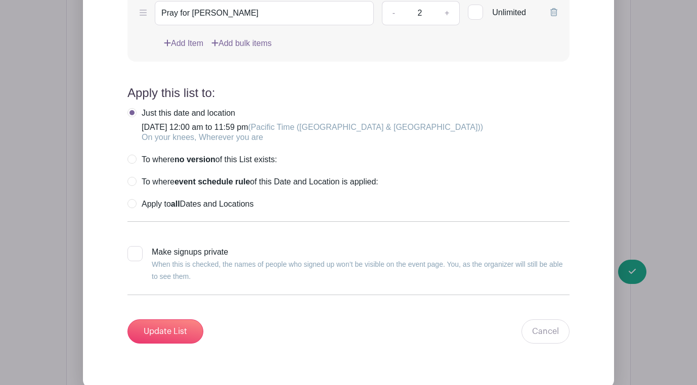
scroll to position [5499, 0]
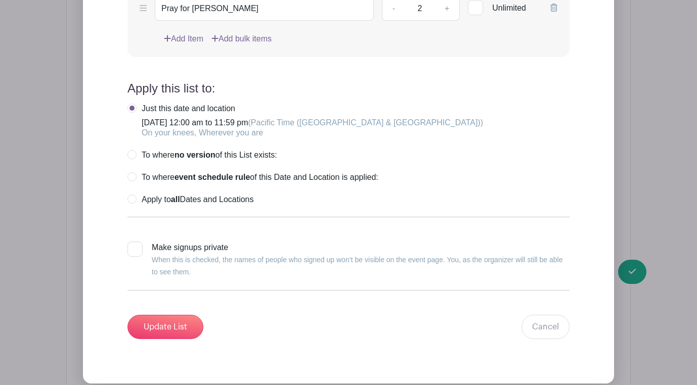
click at [133, 198] on label "Apply to all Dates and Locations" at bounding box center [190, 200] width 126 height 10
radio input "true"
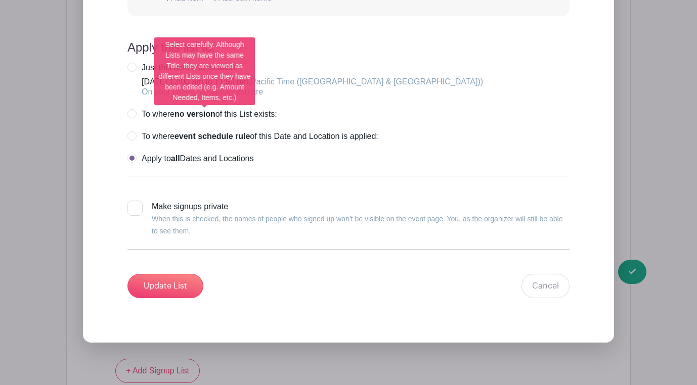
scroll to position [5550, 0]
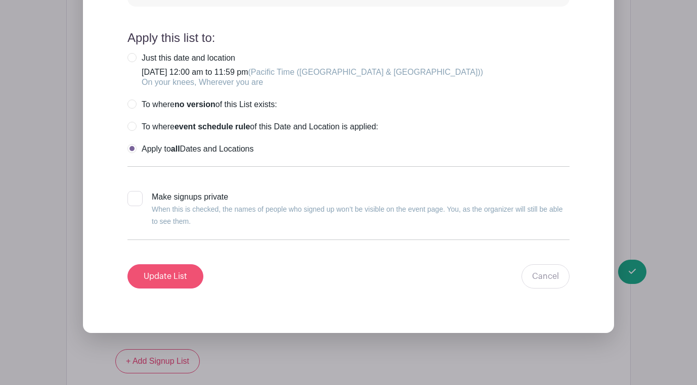
click at [180, 274] on input "Update List" at bounding box center [165, 277] width 76 height 24
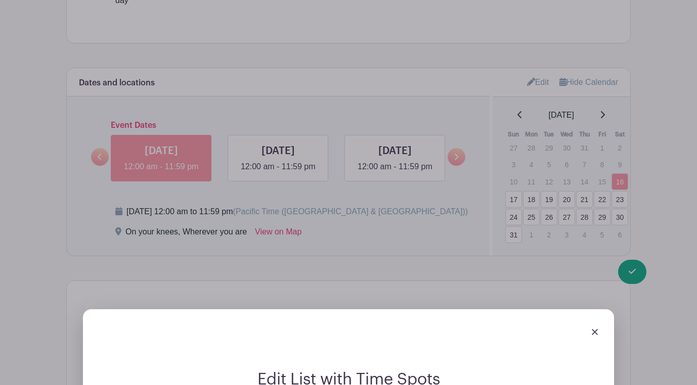
scroll to position [579, 0]
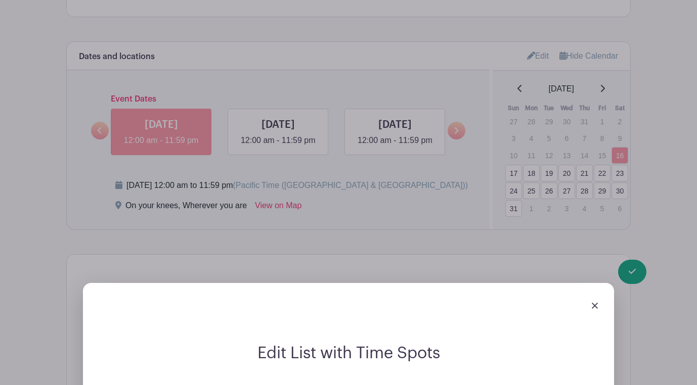
scroll to position [611, 0]
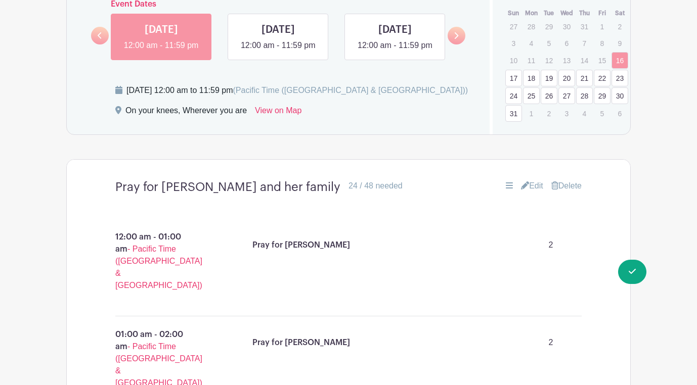
scroll to position [628, 0]
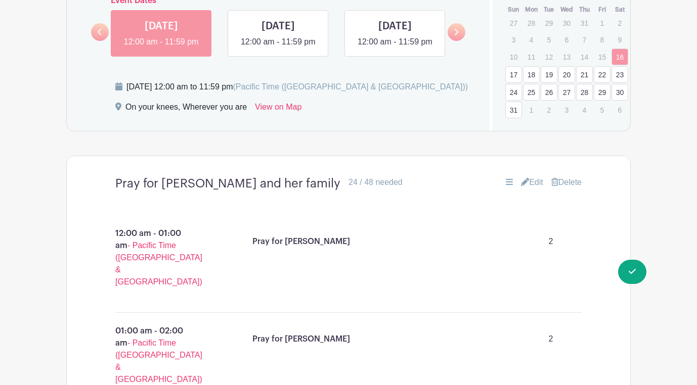
click at [534, 70] on link "18" at bounding box center [531, 74] width 17 height 17
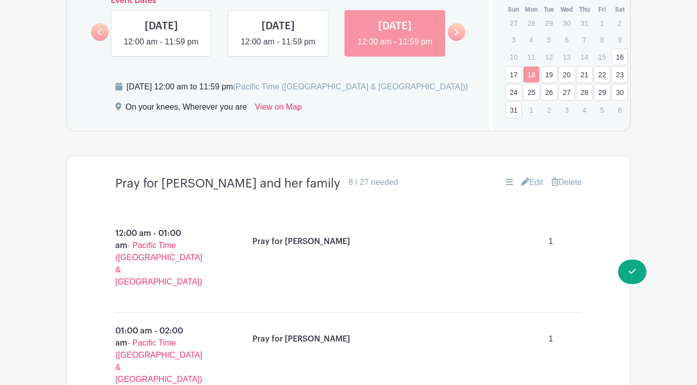
click at [517, 69] on link "17" at bounding box center [513, 74] width 17 height 17
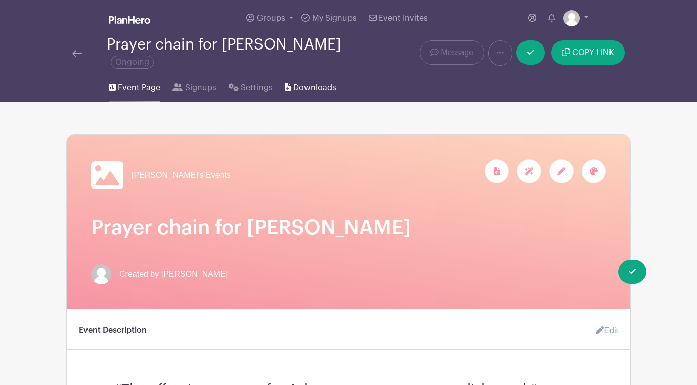
click at [304, 82] on span "Downloads" at bounding box center [314, 88] width 43 height 12
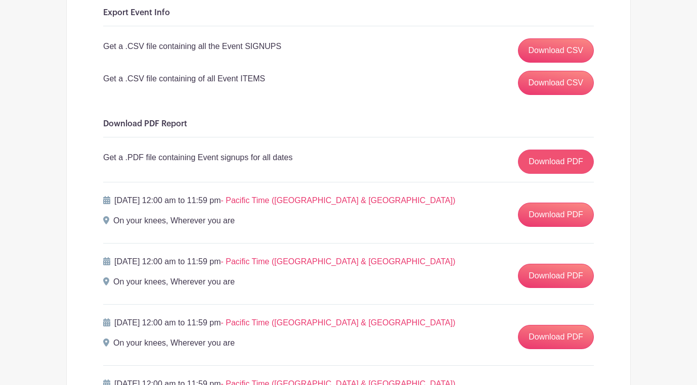
scroll to position [163, 0]
click at [561, 208] on link "Download PDF" at bounding box center [556, 215] width 76 height 24
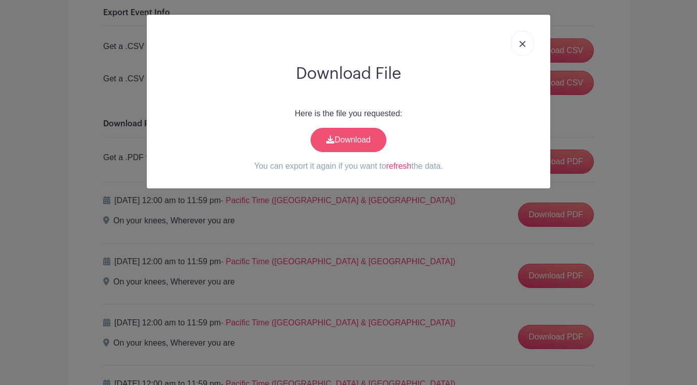
click at [358, 142] on link "Download" at bounding box center [349, 140] width 76 height 24
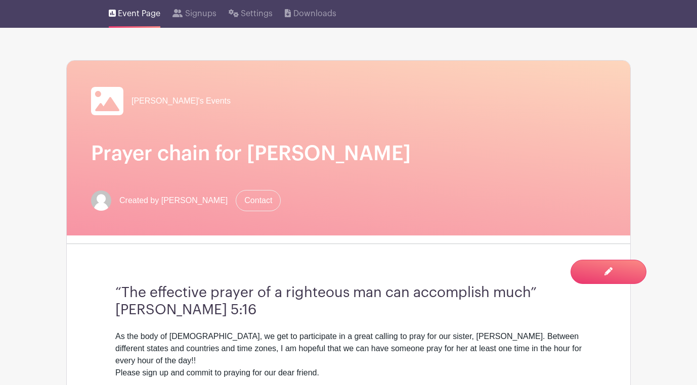
scroll to position [48, 0]
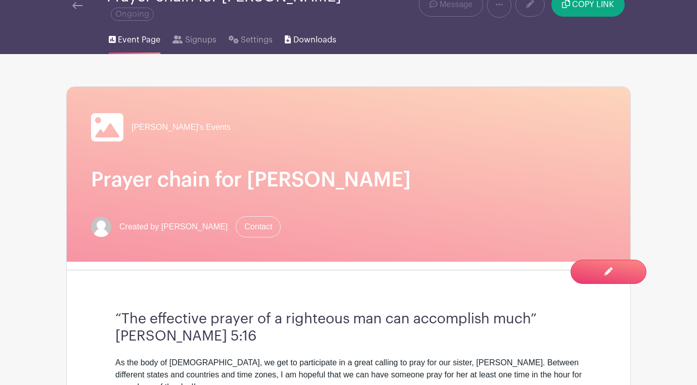
click at [319, 36] on span "Downloads" at bounding box center [314, 40] width 43 height 12
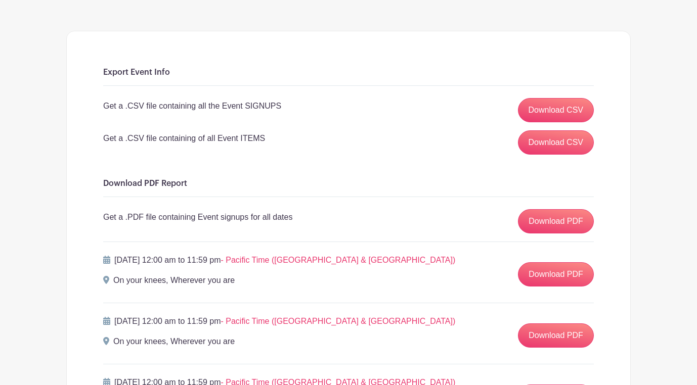
scroll to position [107, 0]
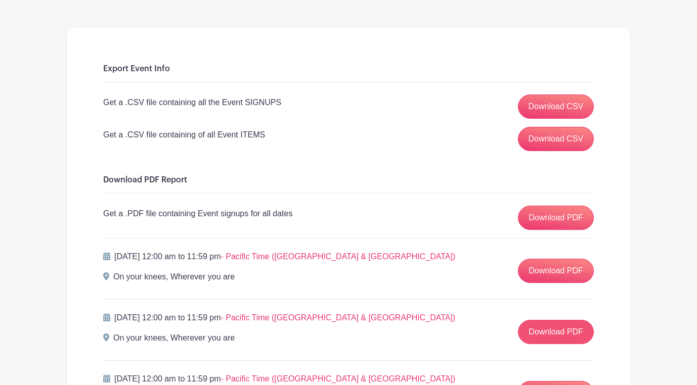
click at [568, 324] on link "Download PDF" at bounding box center [556, 332] width 76 height 24
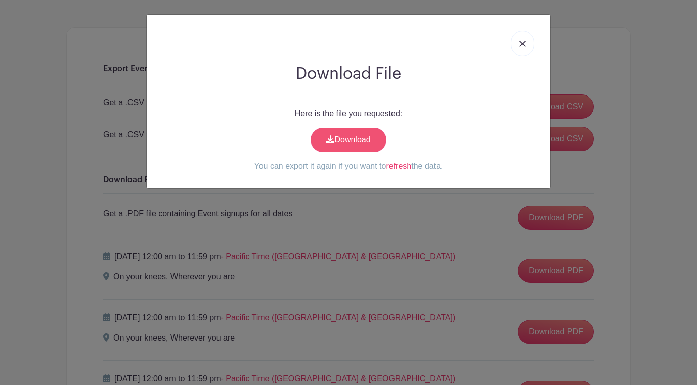
click at [357, 140] on link "Download" at bounding box center [349, 140] width 76 height 24
click at [523, 40] on link at bounding box center [522, 43] width 23 height 25
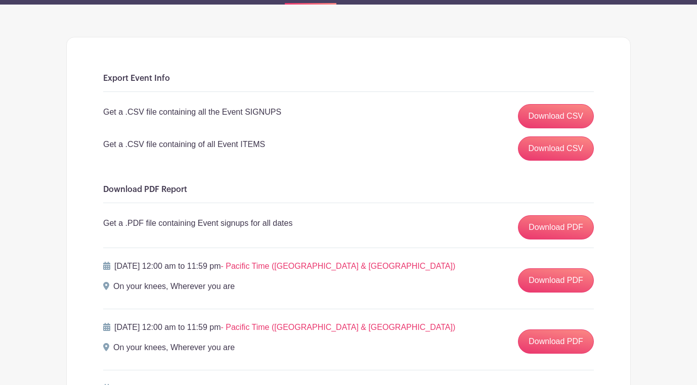
scroll to position [96, 0]
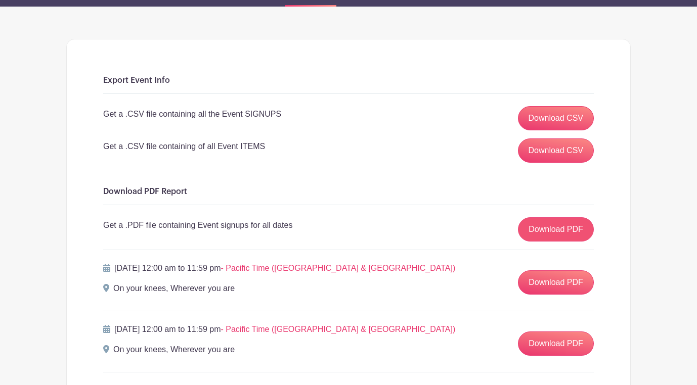
click at [569, 218] on link "Download PDF" at bounding box center [556, 230] width 76 height 24
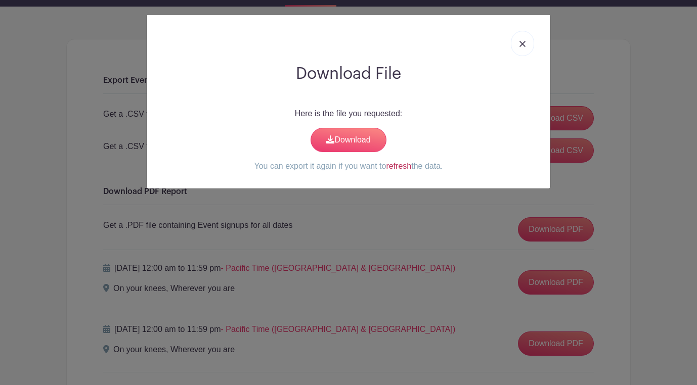
click at [397, 168] on link "refresh" at bounding box center [398, 166] width 25 height 9
click at [362, 145] on link "Download" at bounding box center [349, 140] width 76 height 24
click at [525, 43] on img at bounding box center [522, 44] width 6 height 6
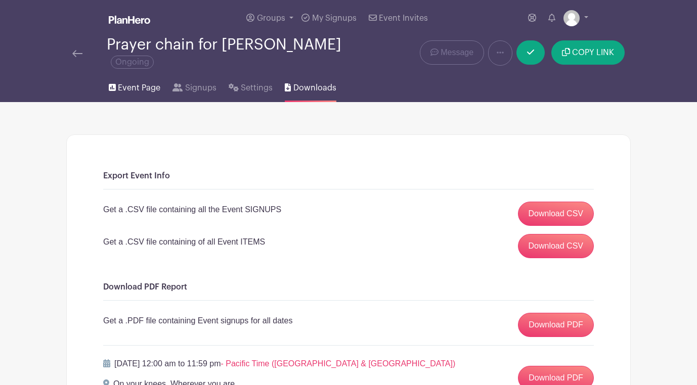
scroll to position [0, 0]
click at [144, 82] on span "Event Page" at bounding box center [139, 88] width 42 height 12
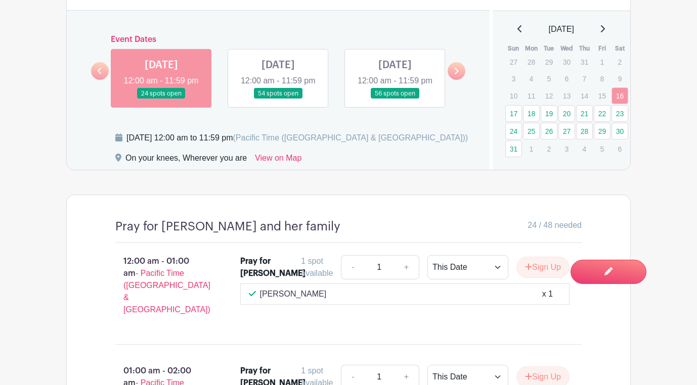
scroll to position [543, 0]
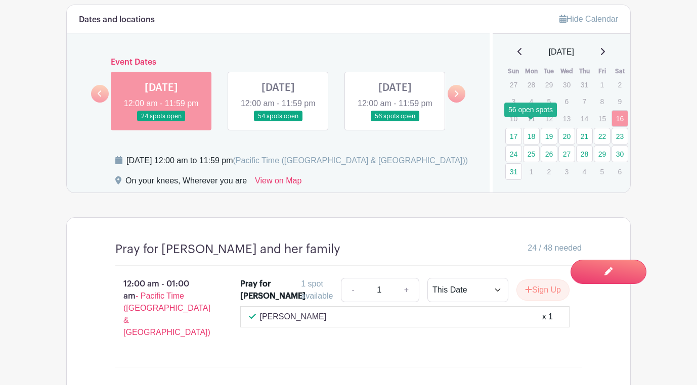
click at [531, 129] on link "18" at bounding box center [531, 136] width 17 height 17
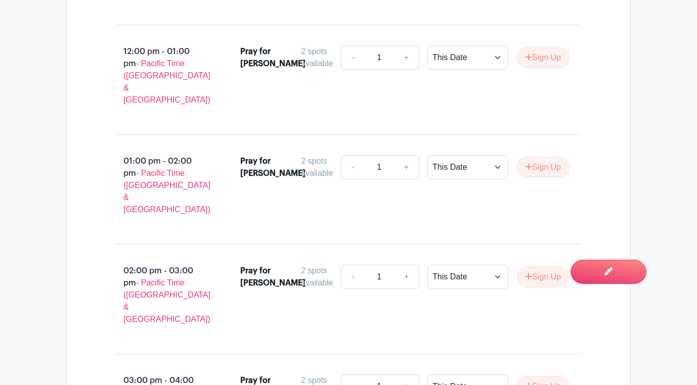
scroll to position [4803, 0]
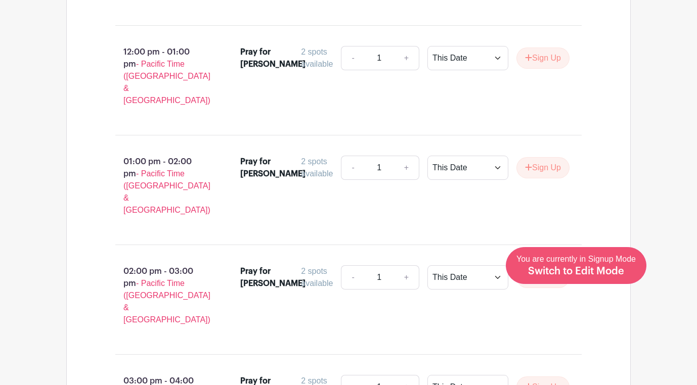
click at [604, 264] on span "You are currently in Signup Mode Switch to Edit Mode" at bounding box center [575, 265] width 119 height 21
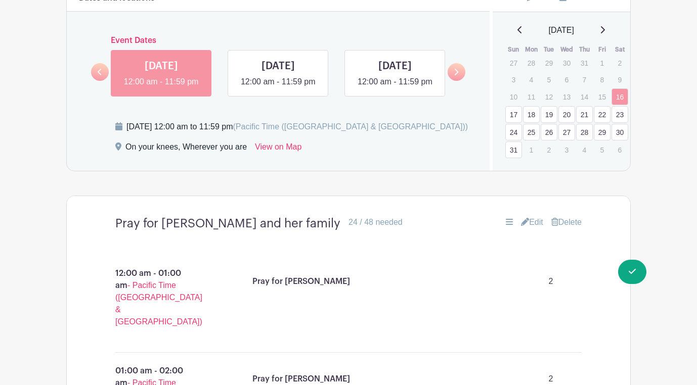
scroll to position [583, 0]
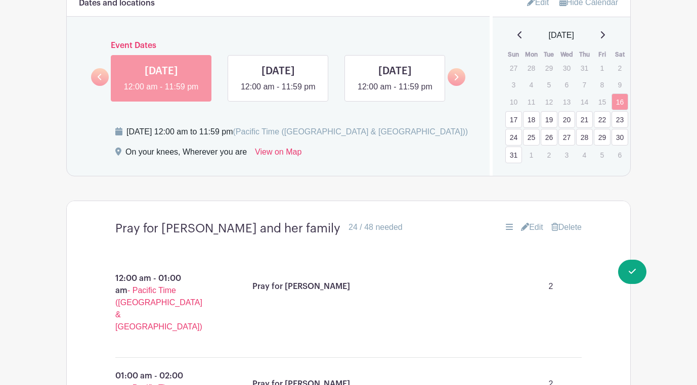
click at [515, 113] on link "17" at bounding box center [513, 119] width 17 height 17
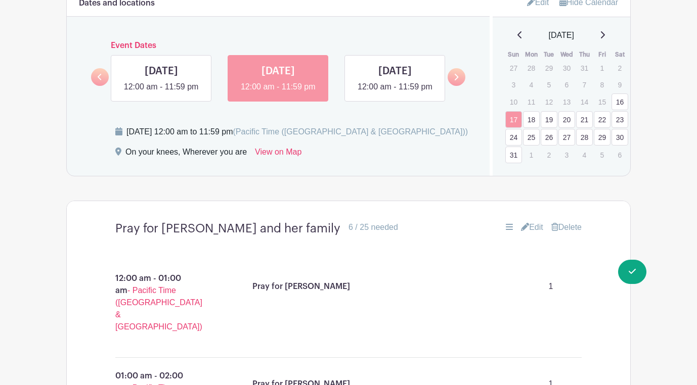
click at [535, 111] on link "18" at bounding box center [531, 119] width 17 height 17
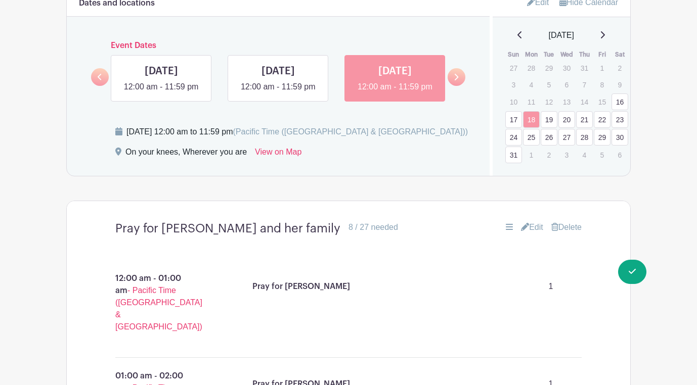
click at [549, 112] on link "19" at bounding box center [549, 119] width 17 height 17
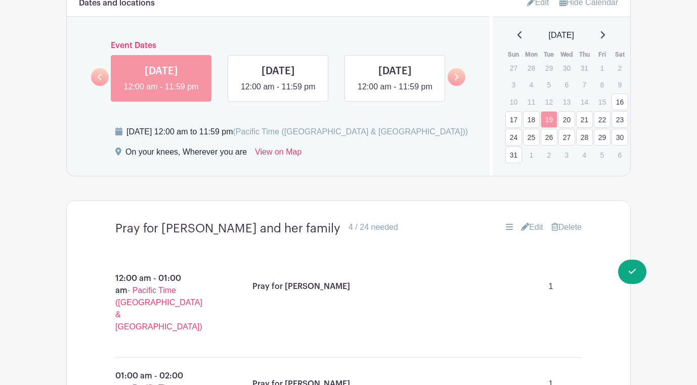
click at [564, 113] on link "20" at bounding box center [566, 119] width 17 height 17
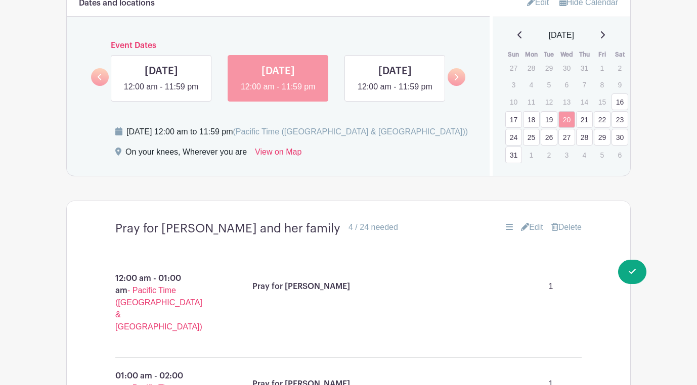
click at [581, 112] on link "21" at bounding box center [584, 119] width 17 height 17
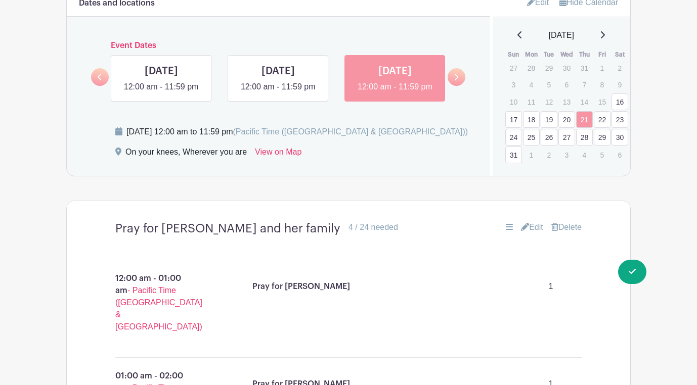
click at [515, 111] on link "17" at bounding box center [513, 119] width 17 height 17
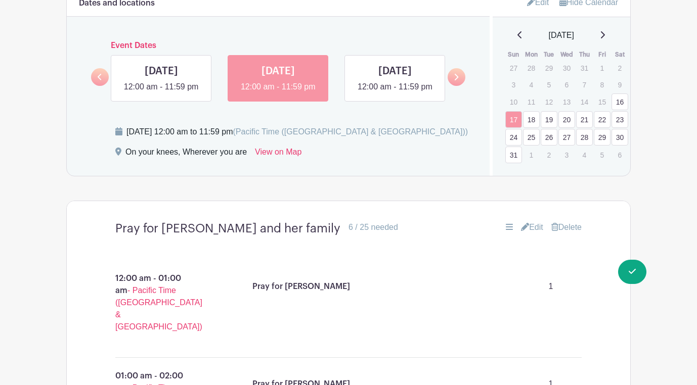
click at [525, 112] on link "18" at bounding box center [531, 119] width 17 height 17
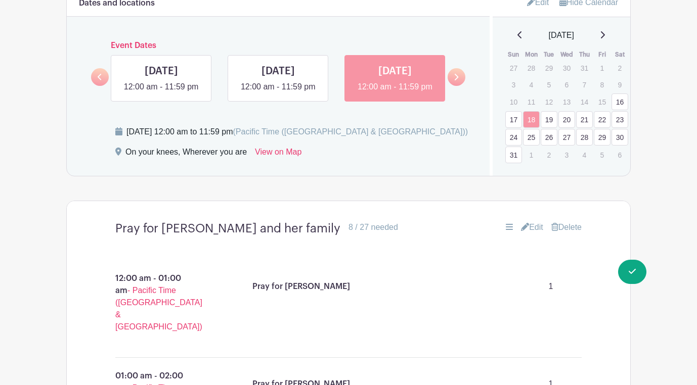
click at [508, 112] on link "17" at bounding box center [513, 119] width 17 height 17
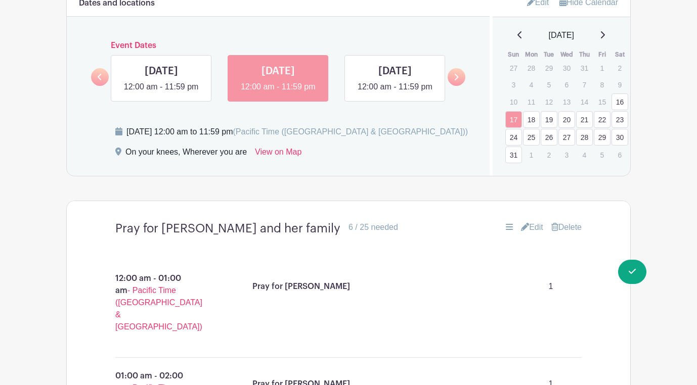
click at [623, 94] on link "16" at bounding box center [620, 102] width 17 height 17
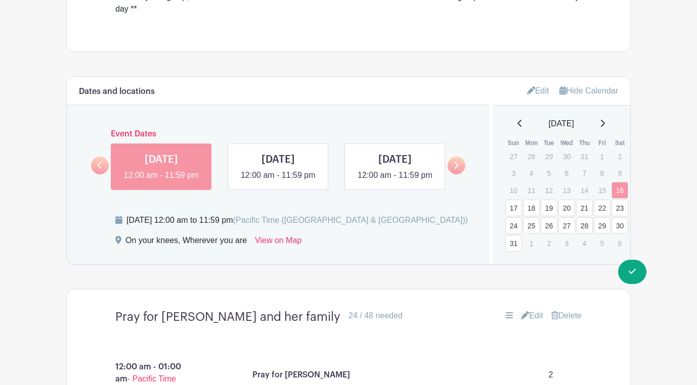
scroll to position [500, 0]
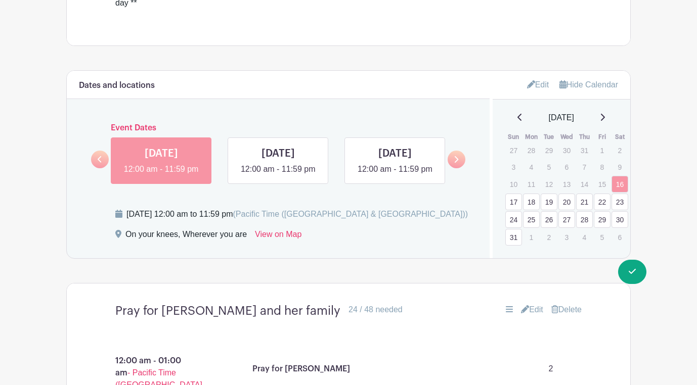
click at [516, 194] on link "17" at bounding box center [513, 202] width 17 height 17
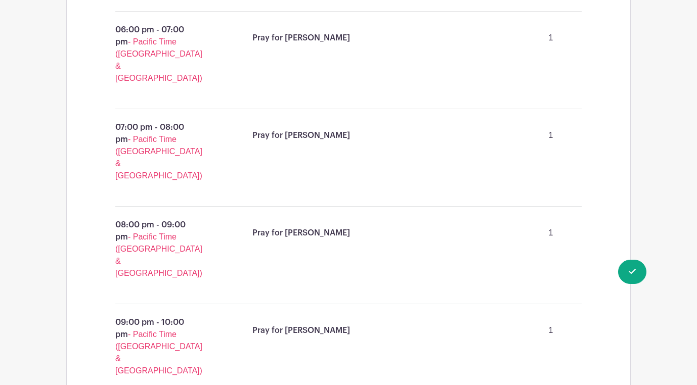
scroll to position [2590, 0]
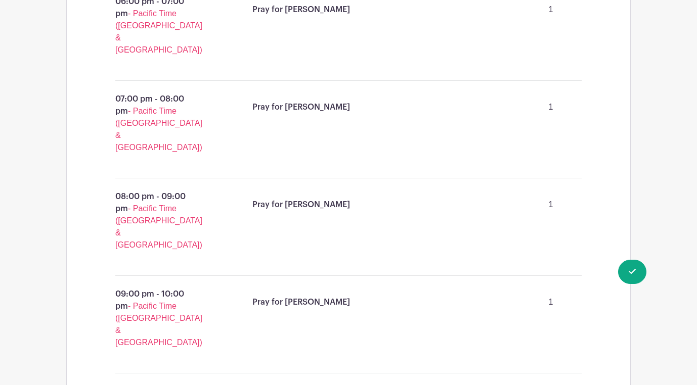
scroll to position [2624, 0]
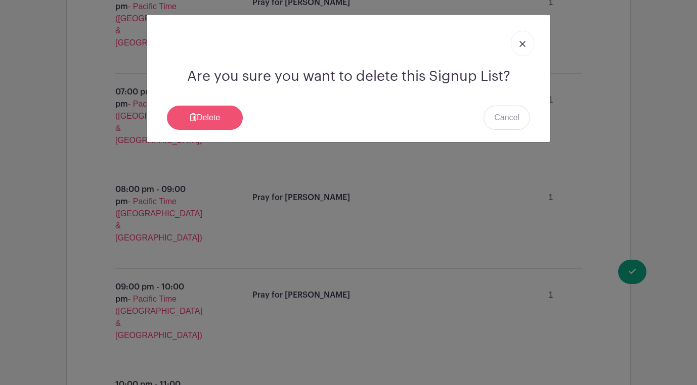
click at [219, 114] on link "Delete" at bounding box center [205, 118] width 76 height 24
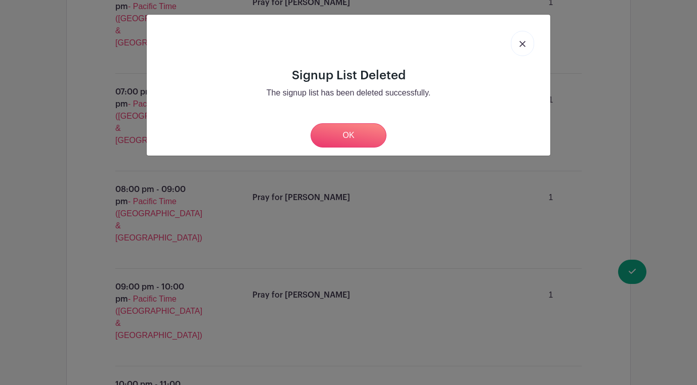
scroll to position [2518, 0]
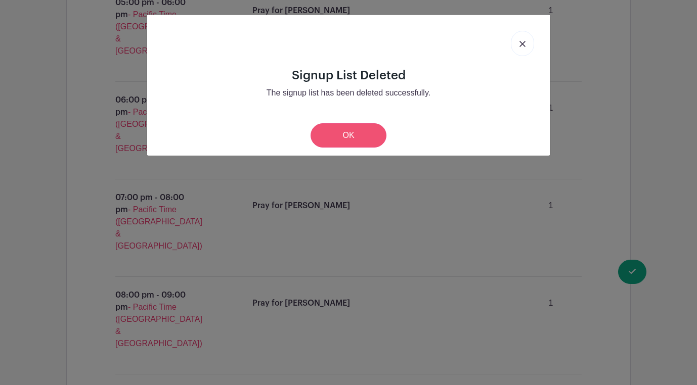
click at [367, 136] on link "OK" at bounding box center [349, 135] width 76 height 24
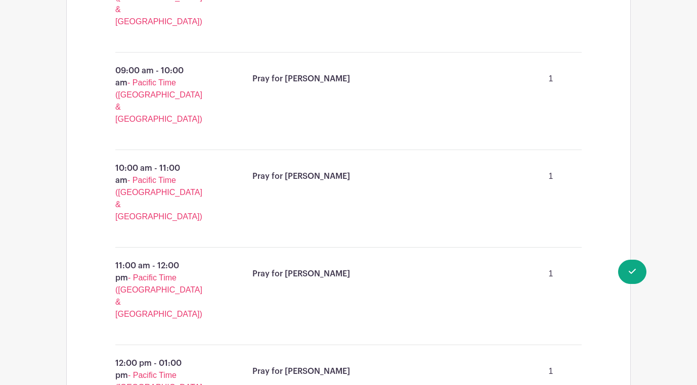
scroll to position [1751, 0]
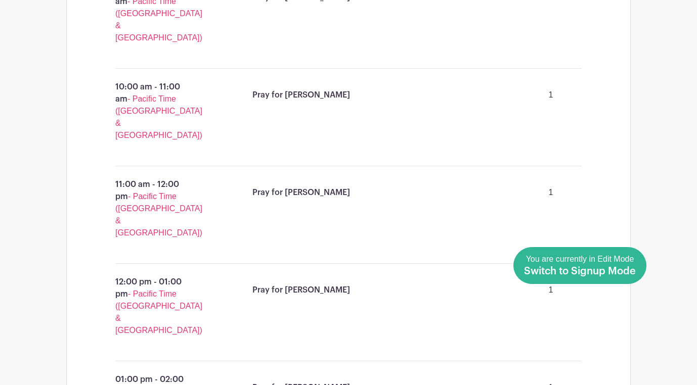
click at [641, 272] on link "Done Editing You are currently in Edit Mode Switch to Signup Mode" at bounding box center [579, 265] width 133 height 37
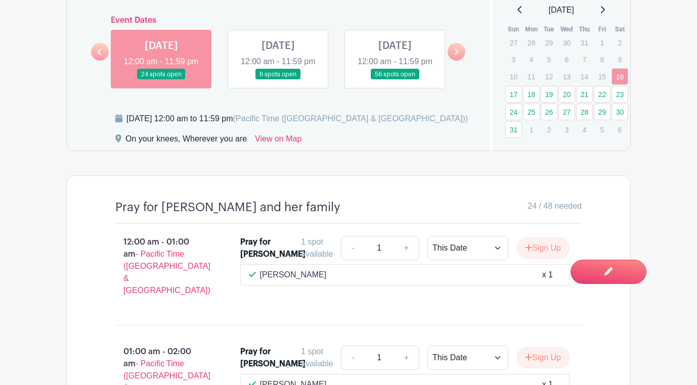
scroll to position [580, 0]
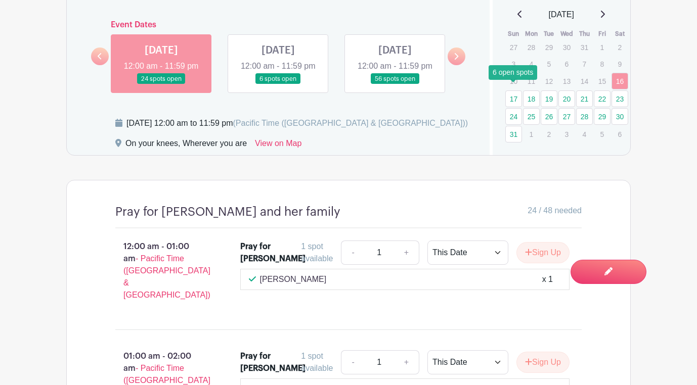
click at [516, 91] on link "17" at bounding box center [513, 99] width 17 height 17
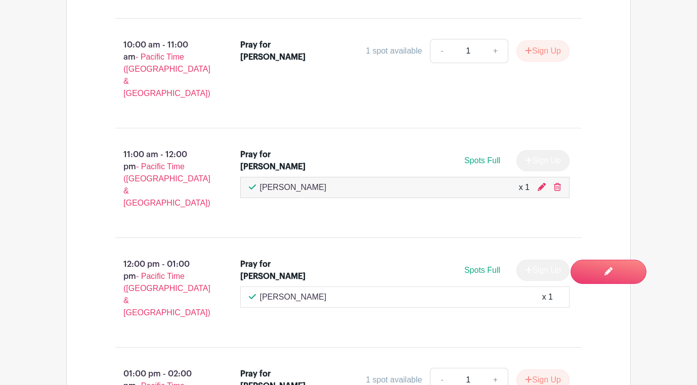
scroll to position [1879, 0]
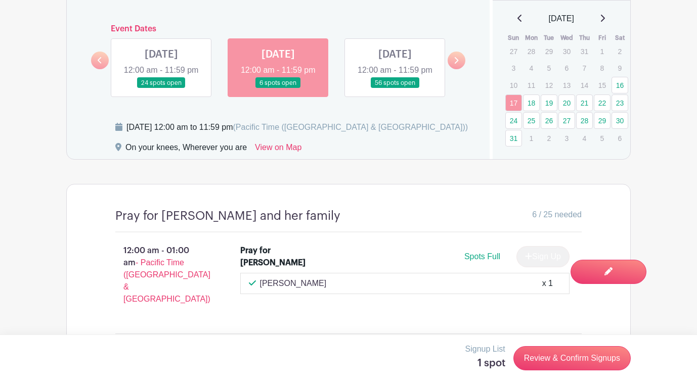
scroll to position [562, 0]
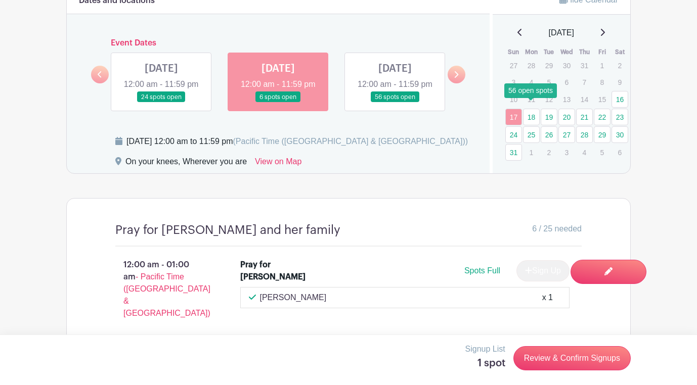
click at [534, 109] on link "18" at bounding box center [531, 117] width 17 height 17
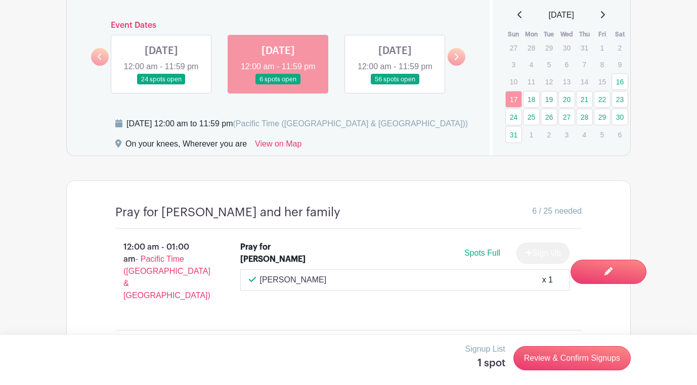
scroll to position [581, 0]
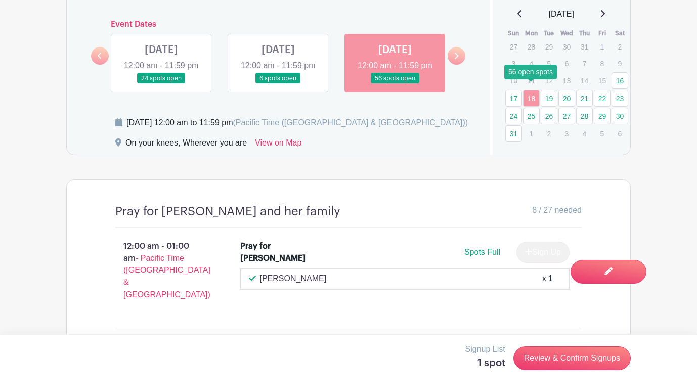
click at [530, 90] on link "18" at bounding box center [531, 98] width 17 height 17
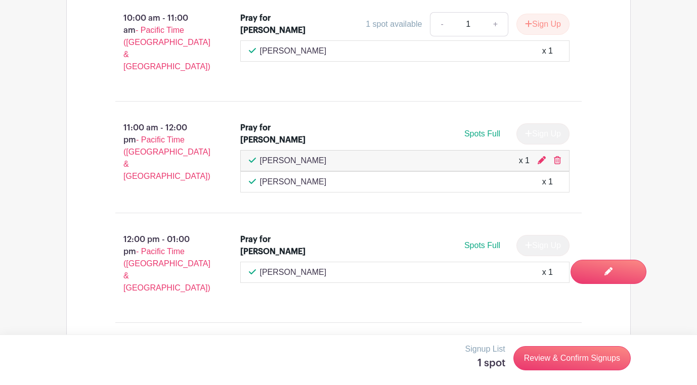
scroll to position [1907, 0]
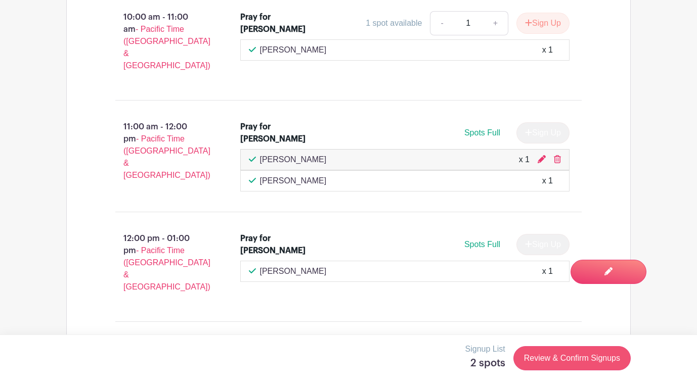
click at [573, 361] on link "Review & Confirm Signups" at bounding box center [571, 358] width 117 height 24
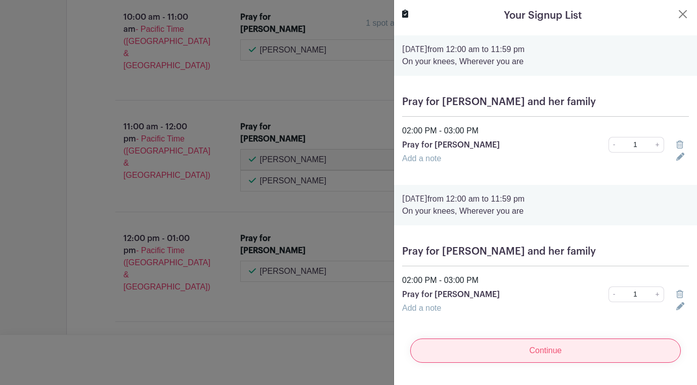
click at [602, 353] on input "Continue" at bounding box center [545, 351] width 271 height 24
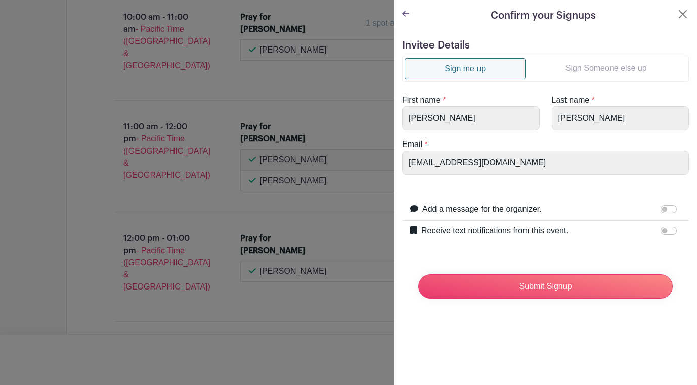
click at [576, 66] on link "Sign Someone else up" at bounding box center [606, 68] width 161 height 20
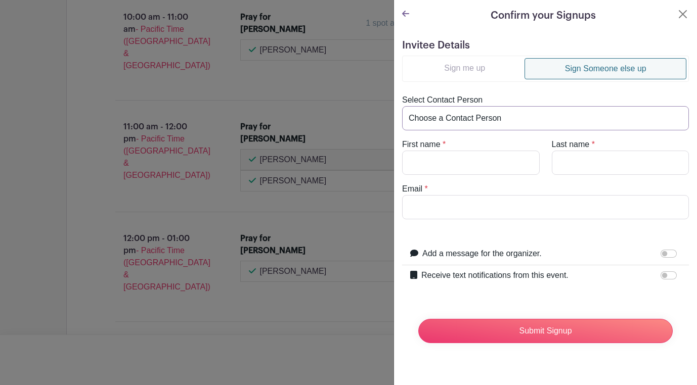
select select "[EMAIL_ADDRESS][DOMAIN_NAME]"
type input "[PERSON_NAME]"
type input "[GEOGRAPHIC_DATA]"
type input "[EMAIL_ADDRESS][DOMAIN_NAME]"
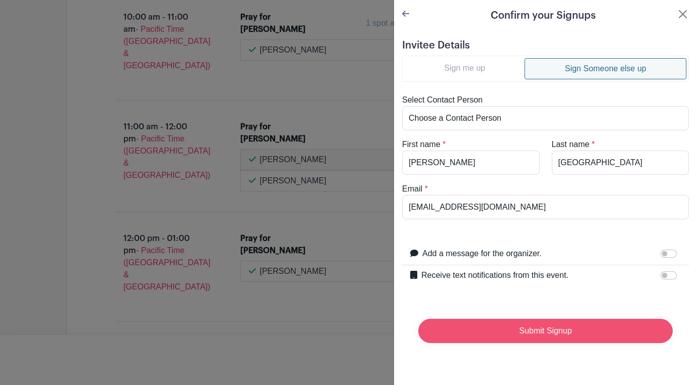
click at [514, 324] on input "Submit Signup" at bounding box center [545, 331] width 254 height 24
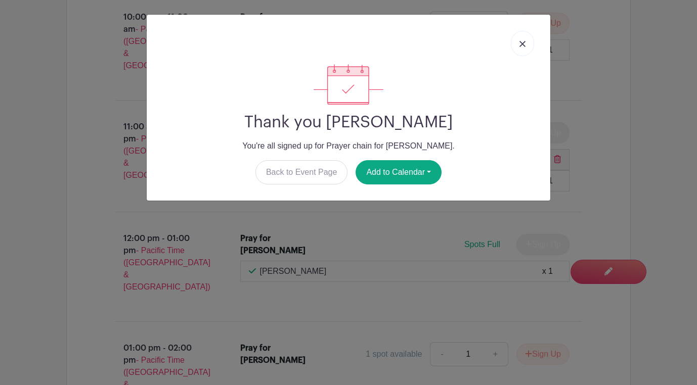
click at [516, 44] on link at bounding box center [522, 43] width 23 height 25
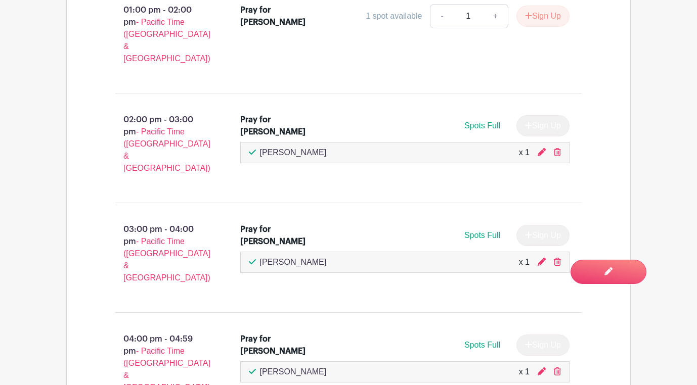
scroll to position [2247, 0]
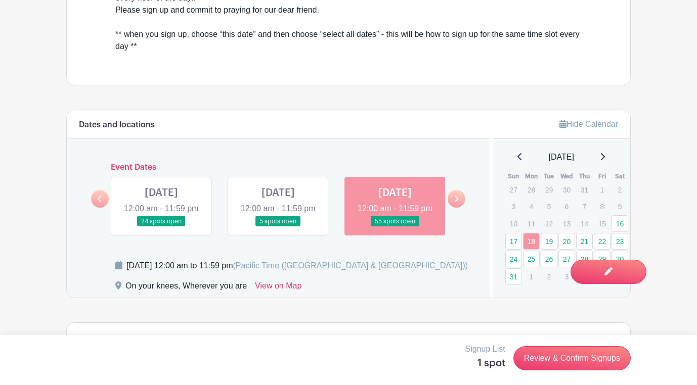
scroll to position [442, 0]
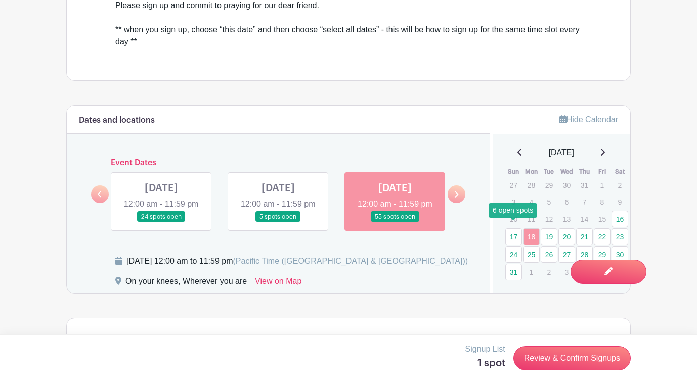
click at [516, 231] on link "17" at bounding box center [513, 237] width 17 height 17
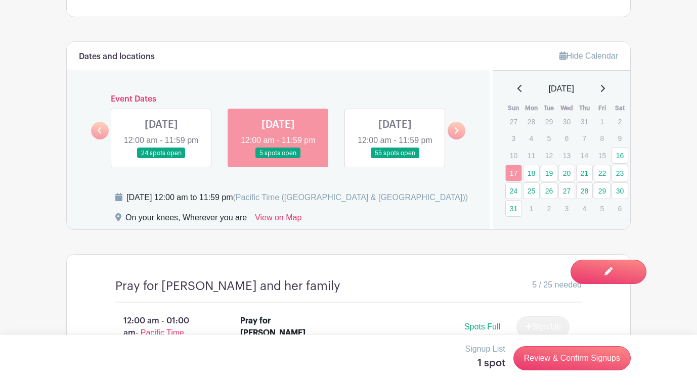
scroll to position [508, 0]
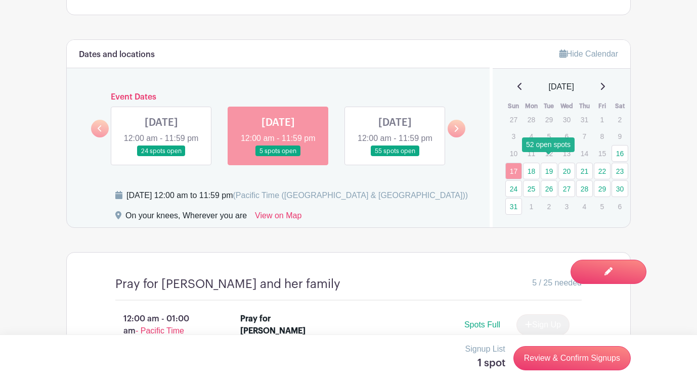
click at [550, 163] on link "19" at bounding box center [549, 171] width 17 height 17
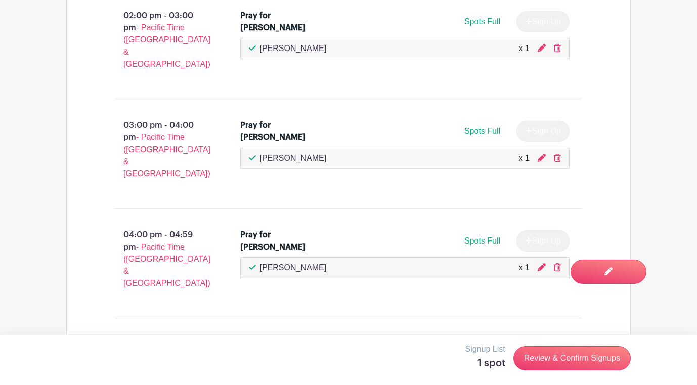
scroll to position [2355, 0]
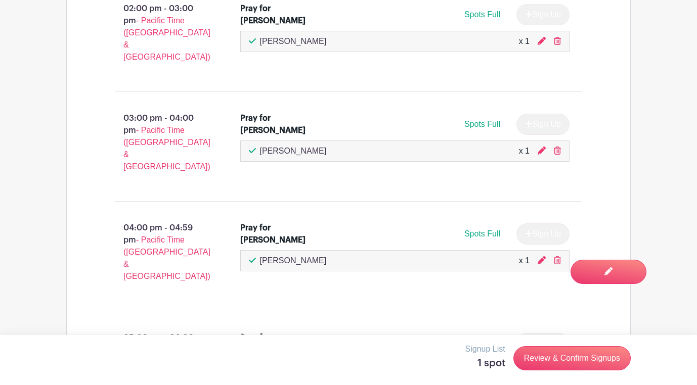
select select "select_dates"
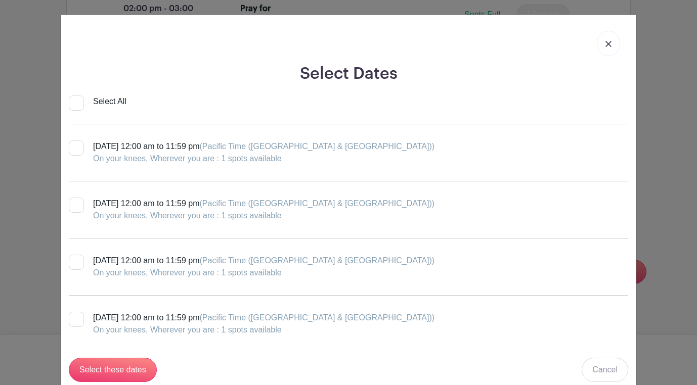
click at [78, 101] on input "Select All" at bounding box center [76, 103] width 15 height 15
checkbox input "true"
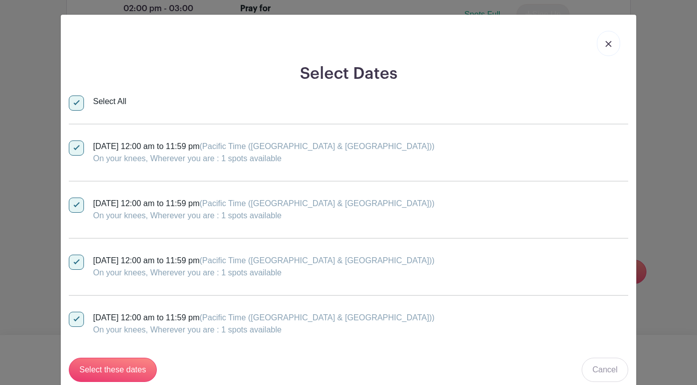
checkbox input "true"
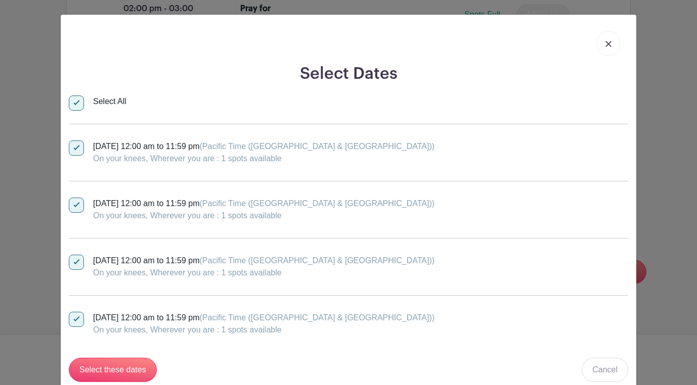
checkbox input "true"
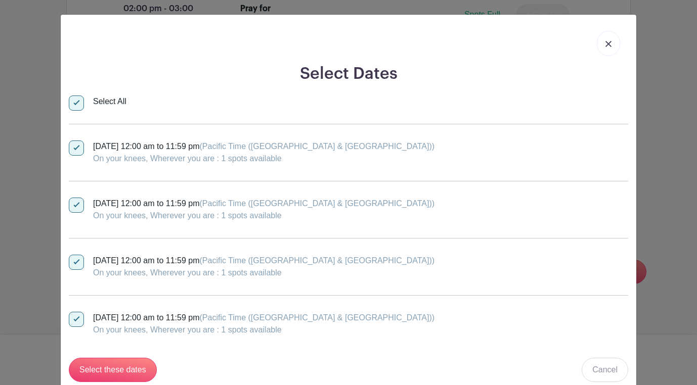
scroll to position [0, 0]
click at [139, 371] on input "Select these dates" at bounding box center [113, 370] width 88 height 24
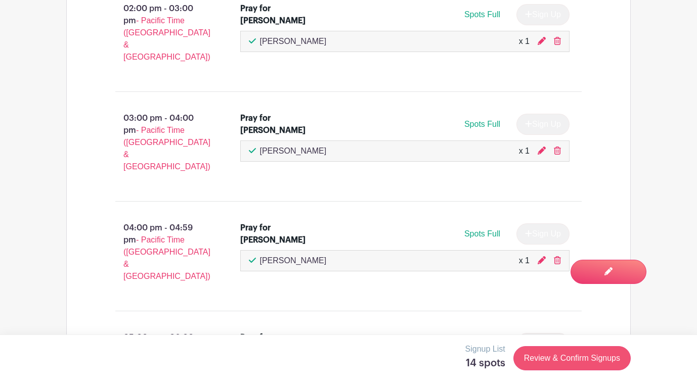
click at [586, 358] on link "Review & Confirm Signups" at bounding box center [571, 358] width 117 height 24
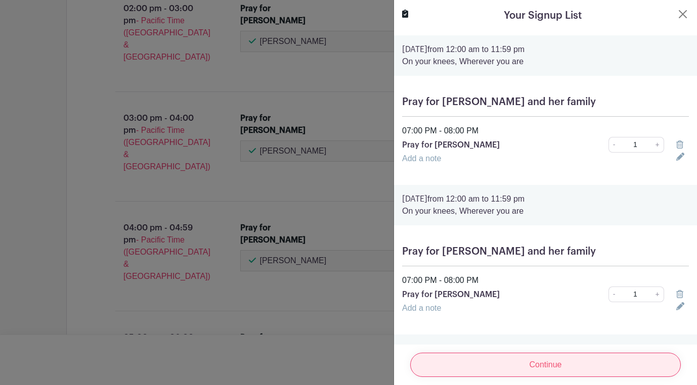
click at [566, 364] on input "Continue" at bounding box center [545, 365] width 271 height 24
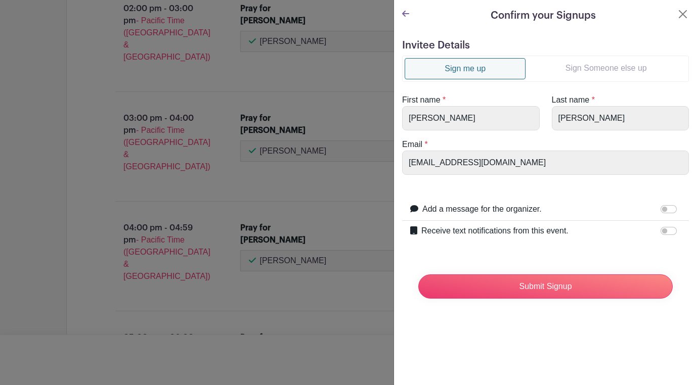
click at [577, 70] on link "Sign Someone else up" at bounding box center [606, 68] width 161 height 20
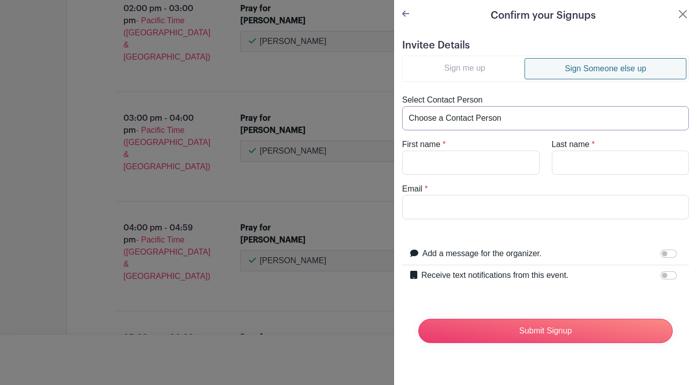
select select "[EMAIL_ADDRESS][DOMAIN_NAME]"
type input "[PERSON_NAME]"
type input "[EMAIL_ADDRESS][DOMAIN_NAME]"
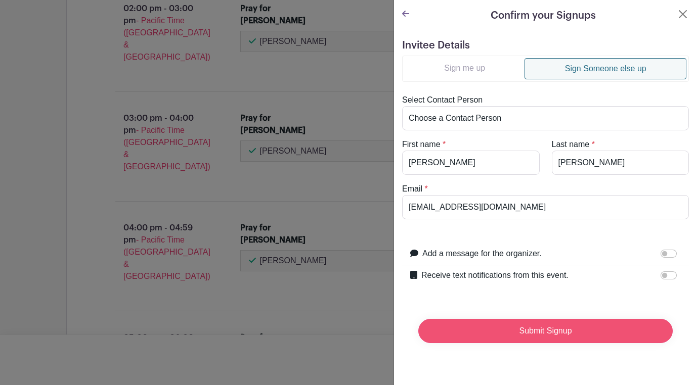
click at [533, 325] on input "Submit Signup" at bounding box center [545, 331] width 254 height 24
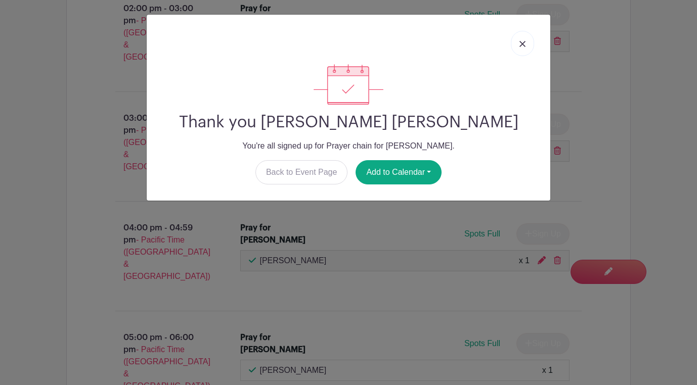
click at [519, 41] on link at bounding box center [522, 43] width 23 height 25
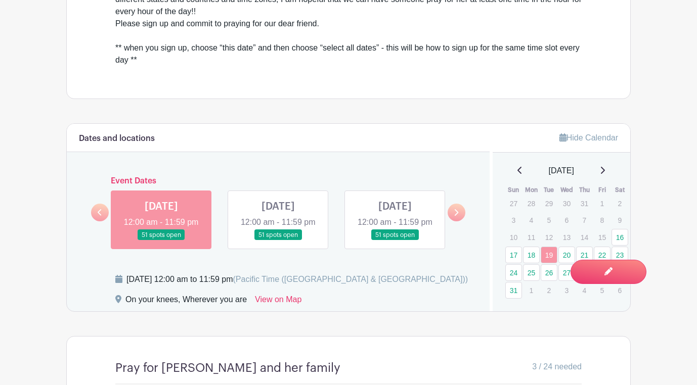
scroll to position [423, 0]
click at [571, 247] on link "20" at bounding box center [566, 255] width 17 height 17
click at [570, 247] on link "20" at bounding box center [566, 255] width 17 height 17
click at [567, 252] on link "20" at bounding box center [566, 255] width 17 height 17
click at [566, 247] on link "20" at bounding box center [566, 255] width 17 height 17
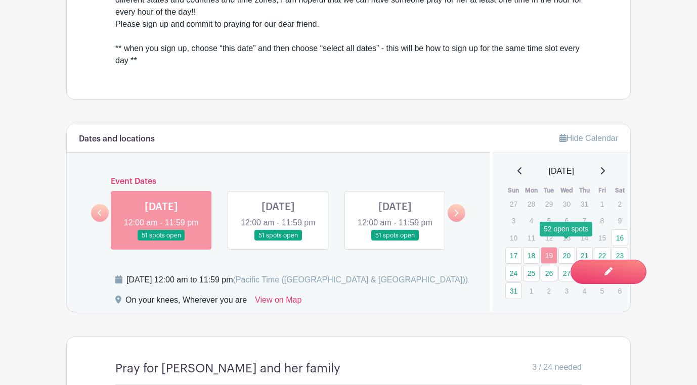
click at [566, 247] on link "20" at bounding box center [566, 255] width 17 height 17
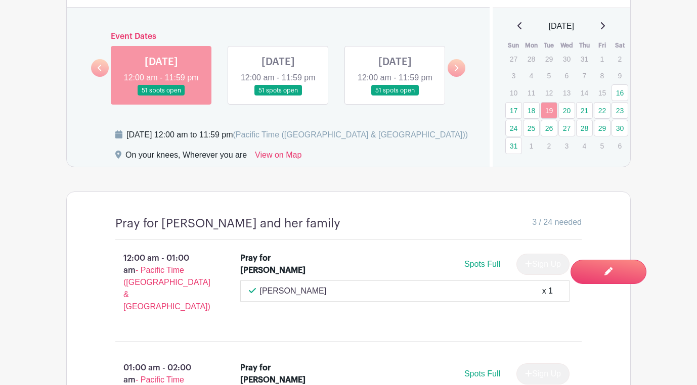
scroll to position [575, 0]
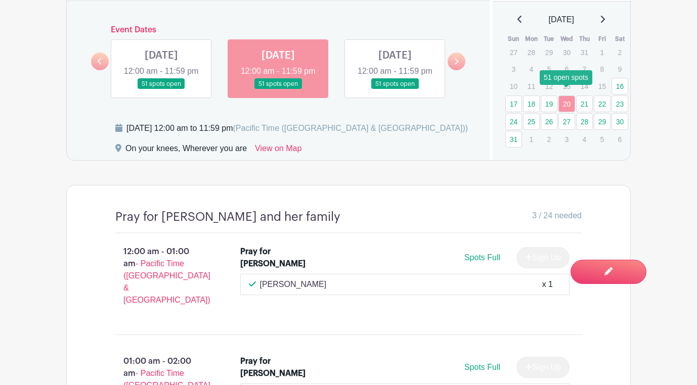
click at [566, 98] on link "20" at bounding box center [566, 104] width 17 height 17
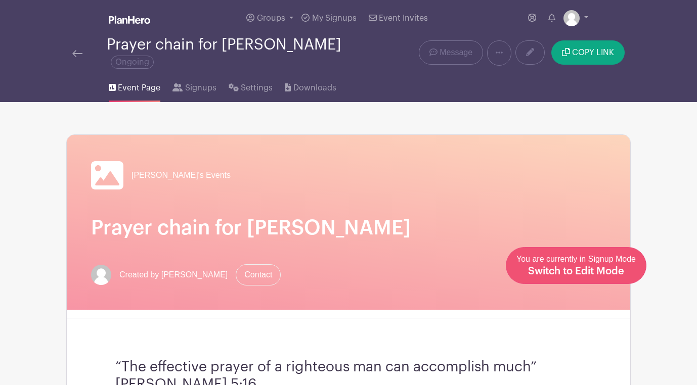
click at [621, 272] on span "Switch to Edit Mode" at bounding box center [576, 272] width 96 height 10
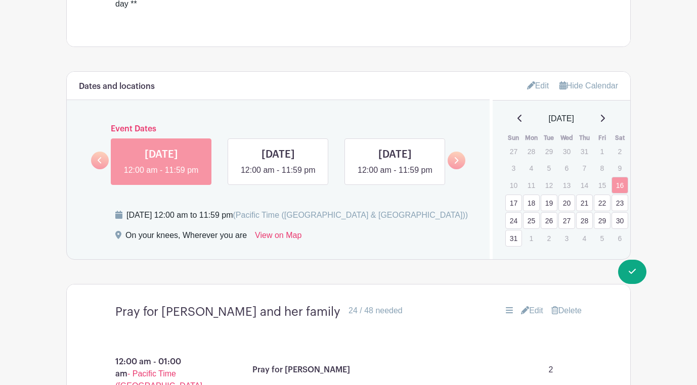
scroll to position [525, 0]
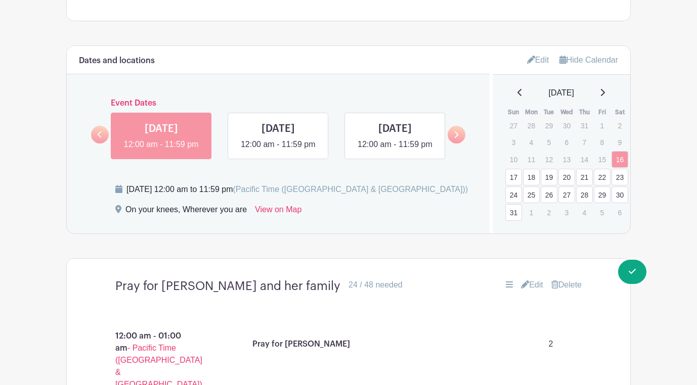
click at [517, 170] on link "17" at bounding box center [513, 177] width 17 height 17
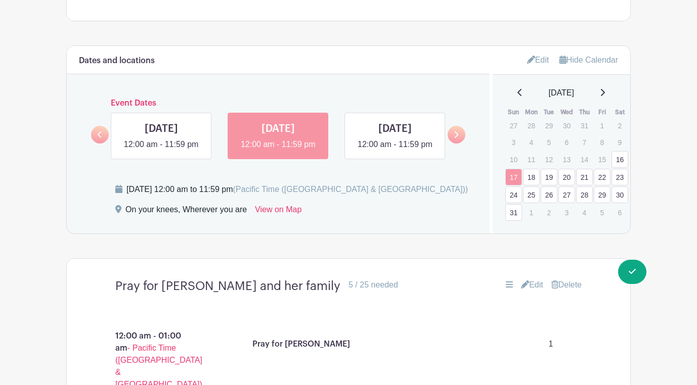
click at [531, 169] on link "18" at bounding box center [531, 177] width 17 height 17
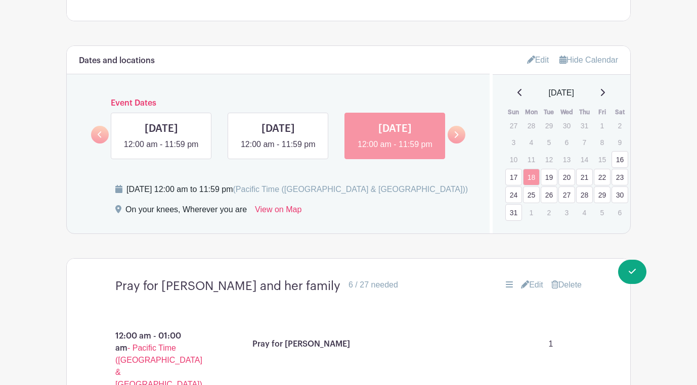
click at [519, 169] on link "17" at bounding box center [513, 177] width 17 height 17
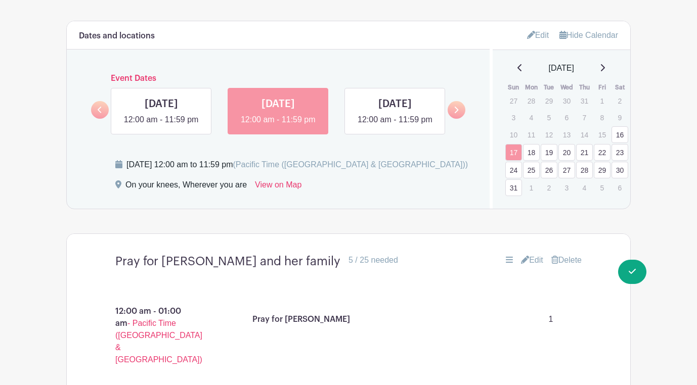
scroll to position [549, 0]
click at [617, 127] on link "16" at bounding box center [620, 135] width 17 height 17
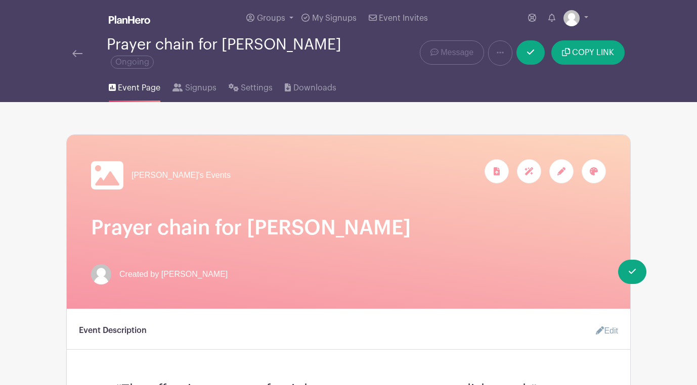
click at [148, 82] on span "Event Page" at bounding box center [139, 88] width 42 height 12
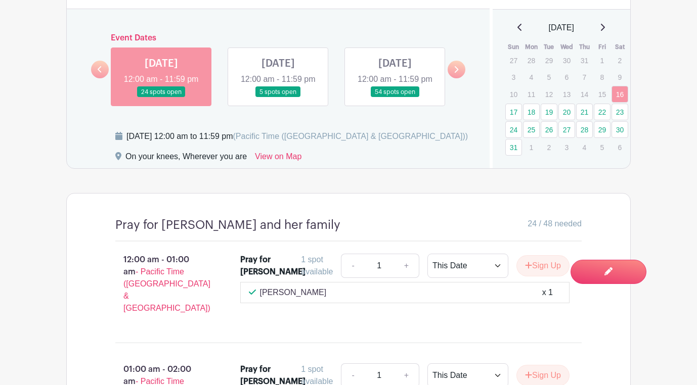
scroll to position [545, 0]
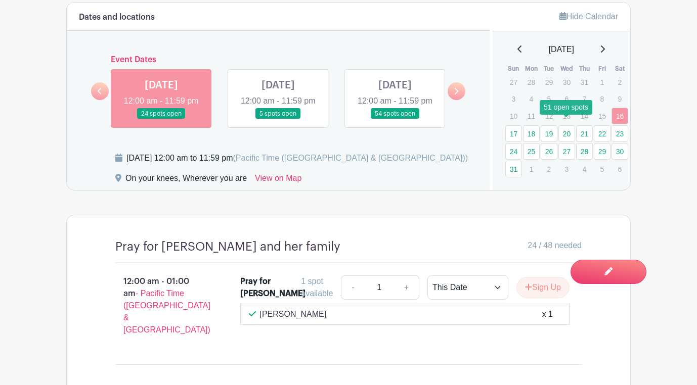
click at [564, 125] on link "20" at bounding box center [566, 133] width 17 height 17
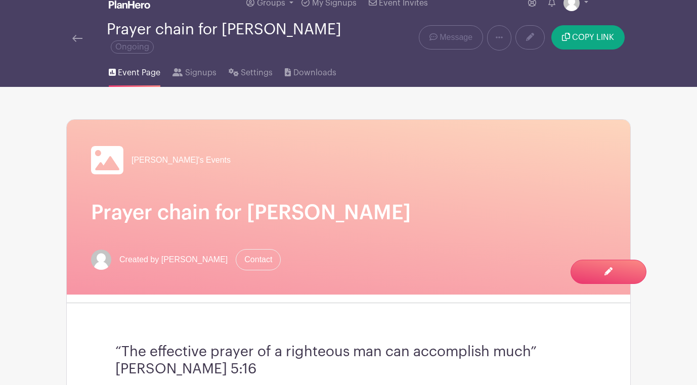
scroll to position [15, 0]
click at [307, 67] on span "Downloads" at bounding box center [314, 73] width 43 height 12
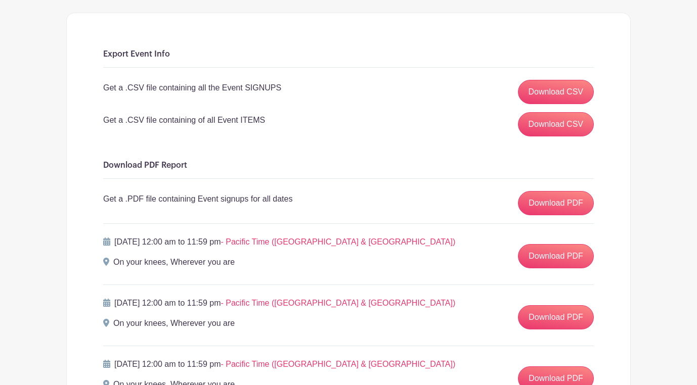
scroll to position [123, 0]
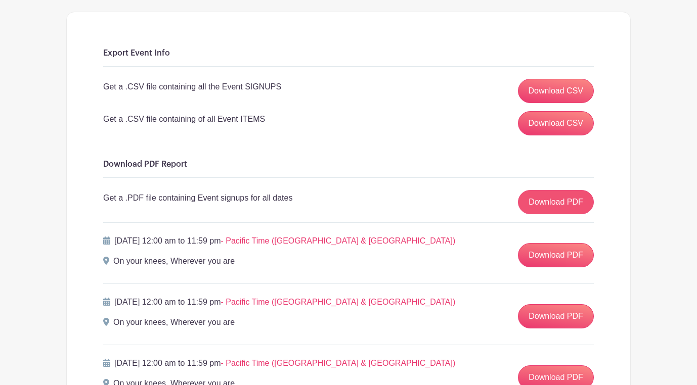
click at [536, 195] on link "Download PDF" at bounding box center [556, 202] width 76 height 24
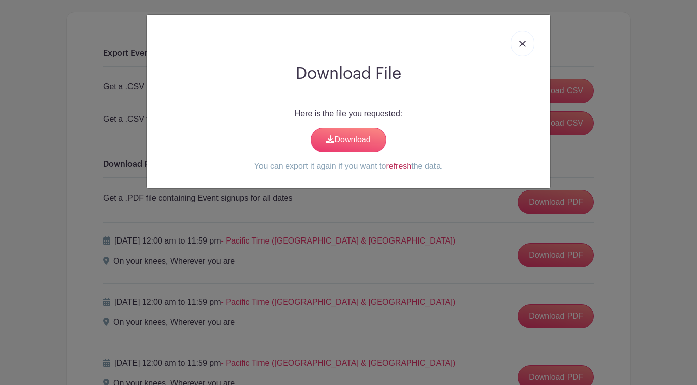
click at [393, 163] on link "refresh" at bounding box center [398, 166] width 25 height 9
click at [357, 137] on link "Download" at bounding box center [349, 140] width 76 height 24
click at [516, 40] on link at bounding box center [522, 43] width 23 height 25
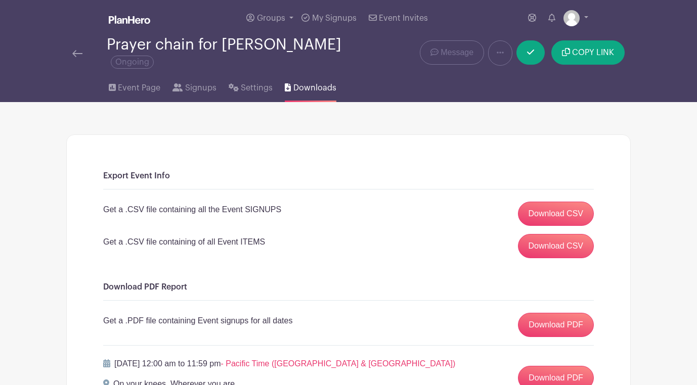
scroll to position [0, 0]
click at [139, 82] on span "Event Page" at bounding box center [139, 88] width 42 height 12
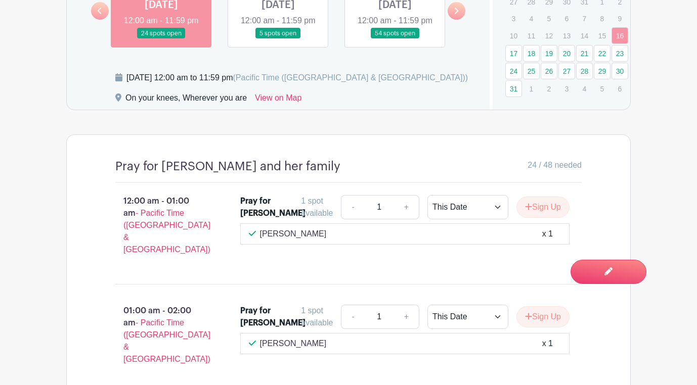
scroll to position [634, 0]
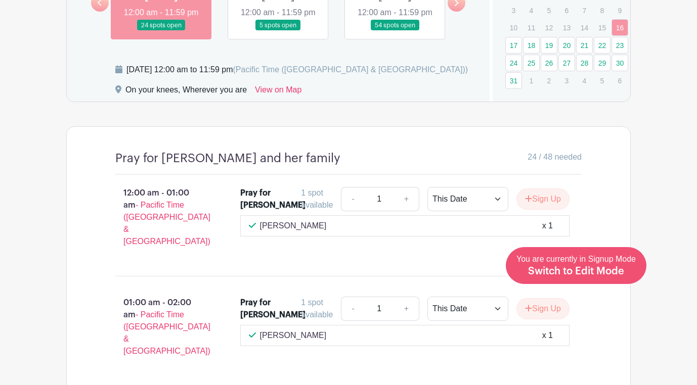
click at [617, 272] on span "Switch to Edit Mode" at bounding box center [576, 272] width 96 height 10
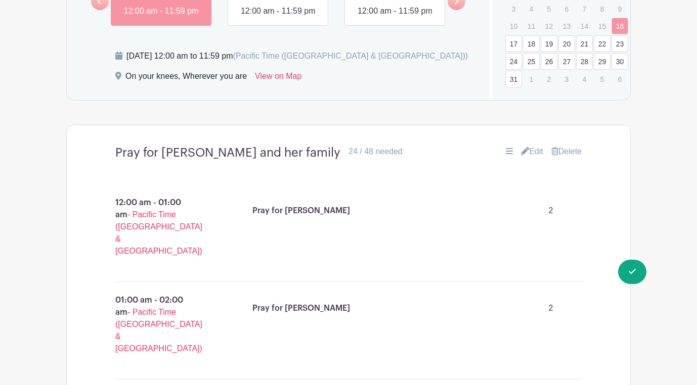
scroll to position [659, 0]
click at [513, 35] on link "17" at bounding box center [513, 43] width 17 height 17
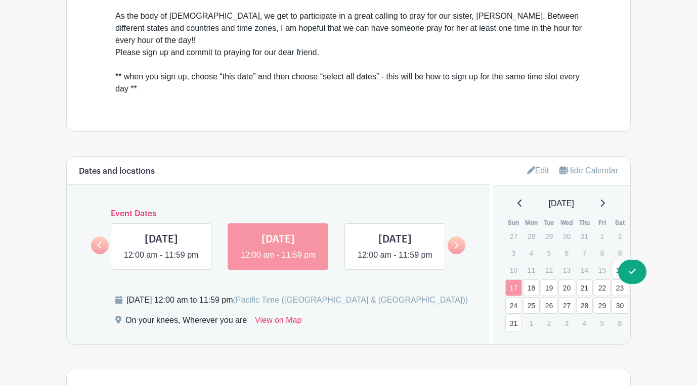
scroll to position [414, 0]
click at [532, 280] on link "18" at bounding box center [531, 288] width 17 height 17
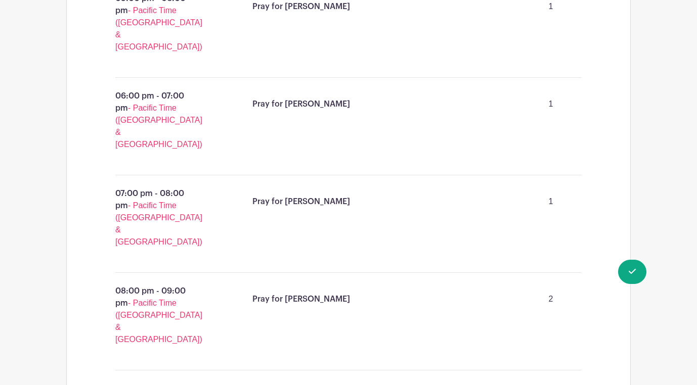
scroll to position [2528, 0]
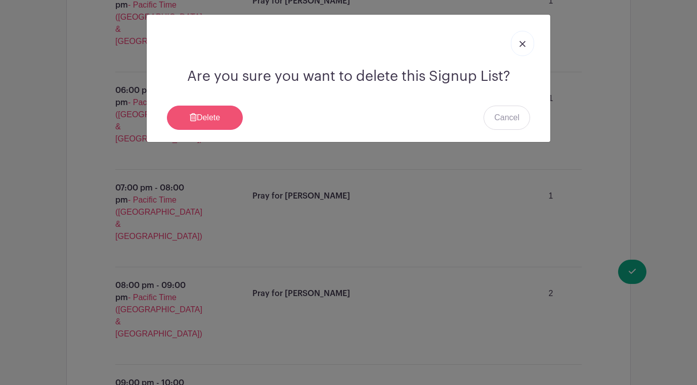
click at [226, 112] on link "Delete" at bounding box center [205, 118] width 76 height 24
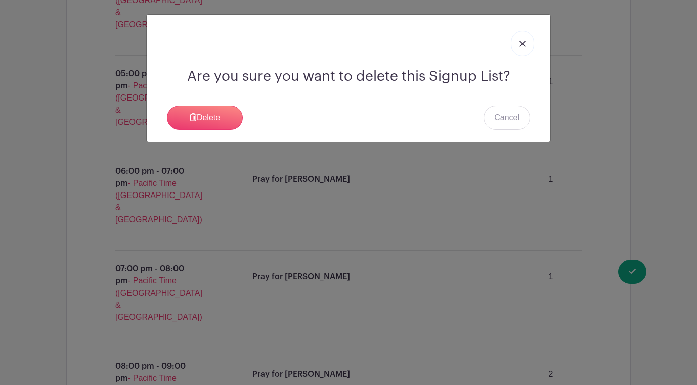
scroll to position [2518, 0]
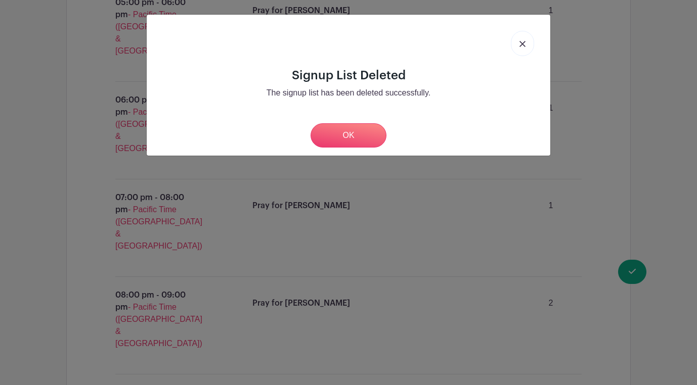
click at [378, 123] on div "OK" at bounding box center [348, 135] width 387 height 24
click at [378, 132] on link "OK" at bounding box center [349, 135] width 76 height 24
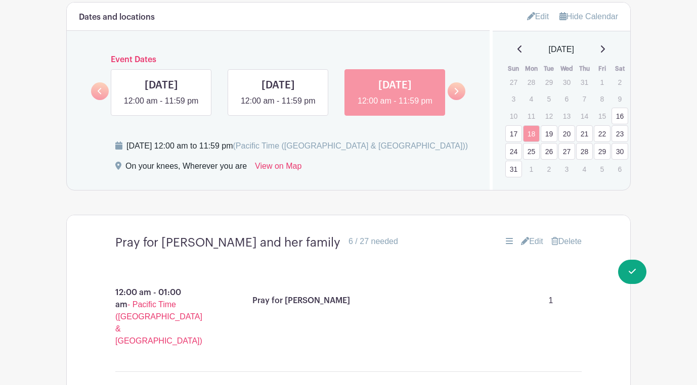
scroll to position [571, 0]
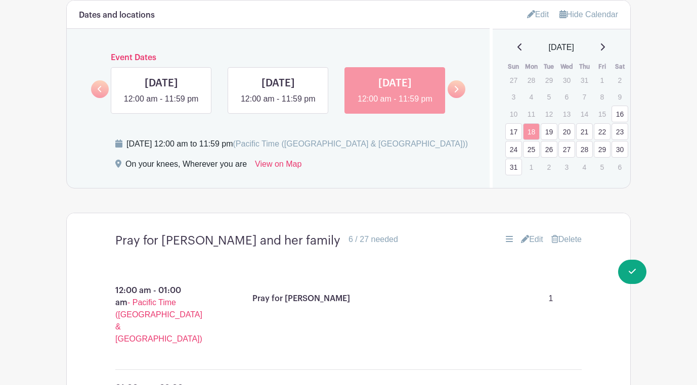
click at [551, 125] on link "19" at bounding box center [549, 131] width 17 height 17
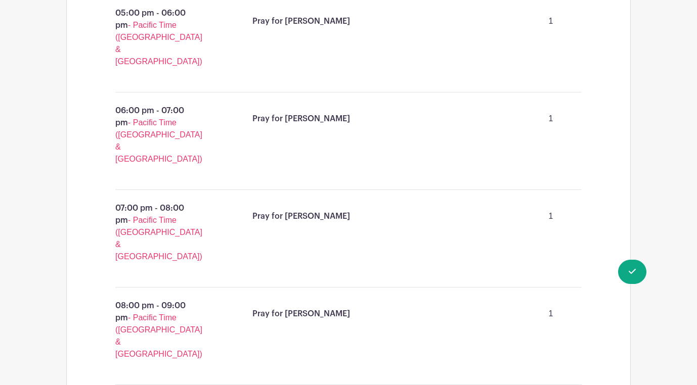
scroll to position [2506, 0]
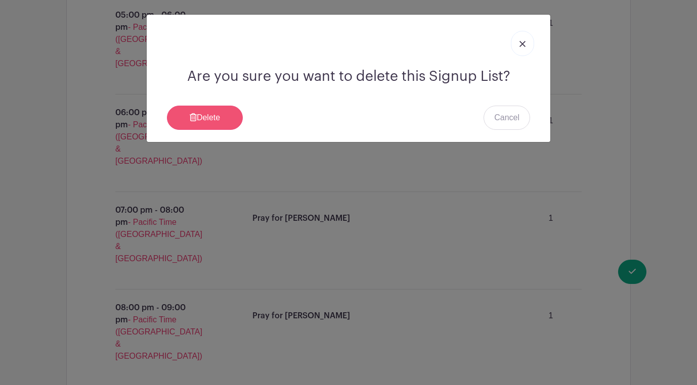
click at [210, 118] on link "Delete" at bounding box center [205, 118] width 76 height 24
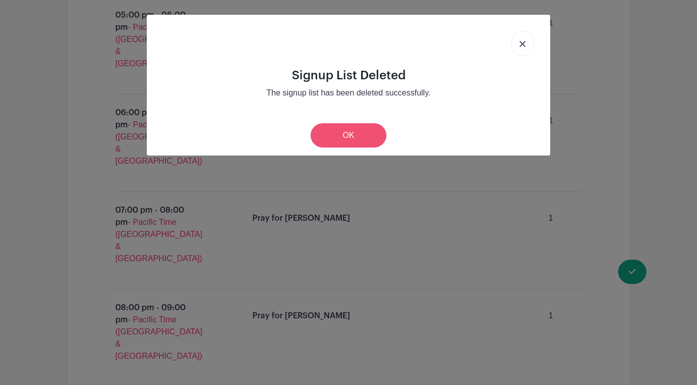
click at [371, 133] on link "OK" at bounding box center [349, 135] width 76 height 24
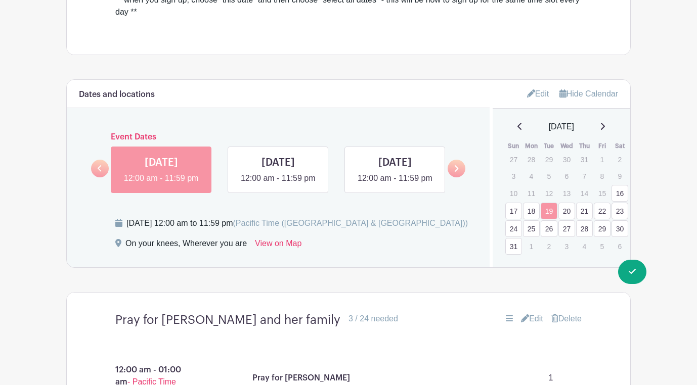
scroll to position [509, 0]
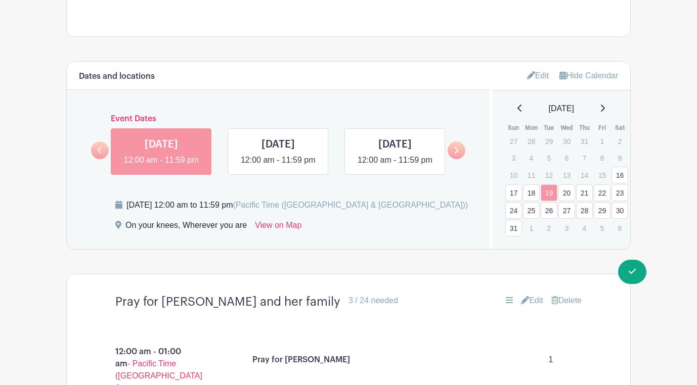
click at [567, 185] on link "20" at bounding box center [566, 193] width 17 height 17
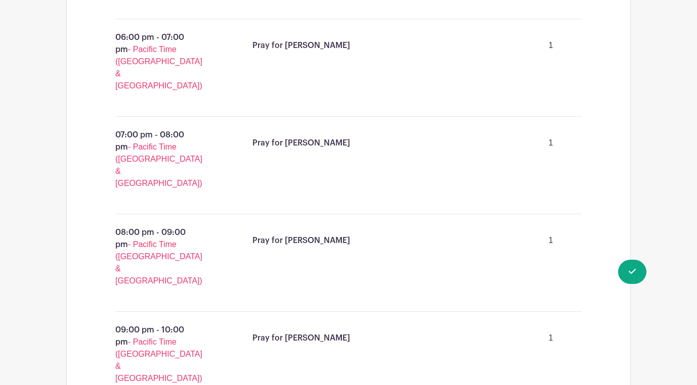
scroll to position [2604, 0]
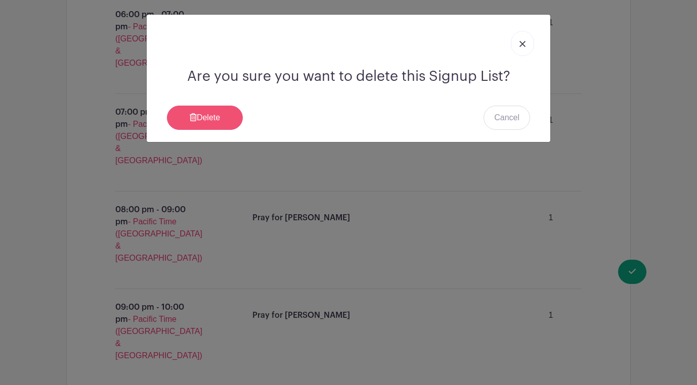
click at [221, 116] on link "Delete" at bounding box center [205, 118] width 76 height 24
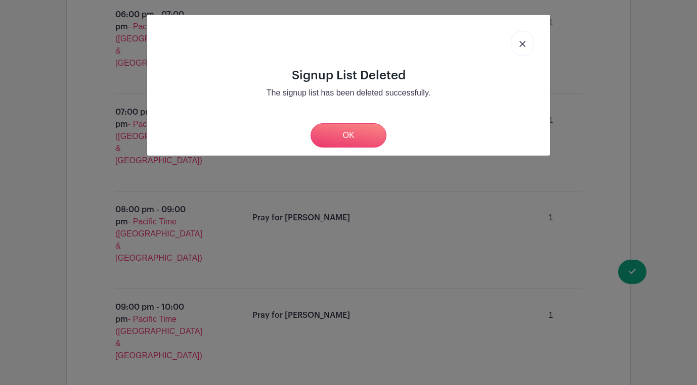
scroll to position [2518, 0]
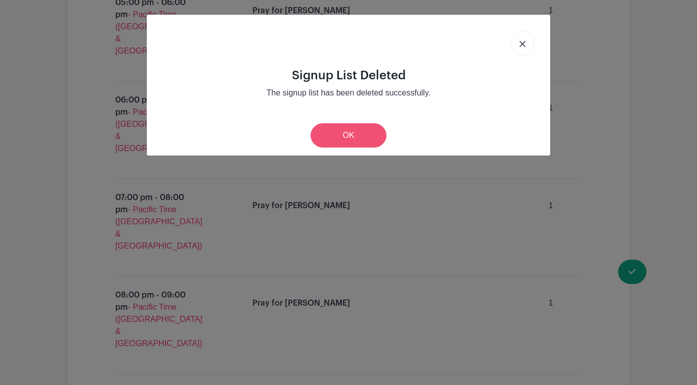
click at [363, 132] on link "OK" at bounding box center [349, 135] width 76 height 24
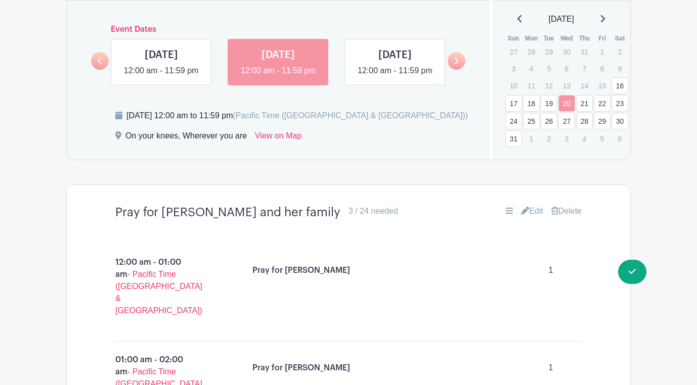
scroll to position [594, 0]
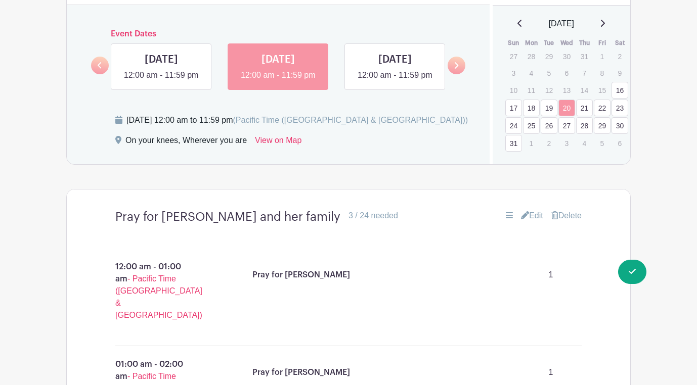
click at [586, 100] on link "21" at bounding box center [584, 108] width 17 height 17
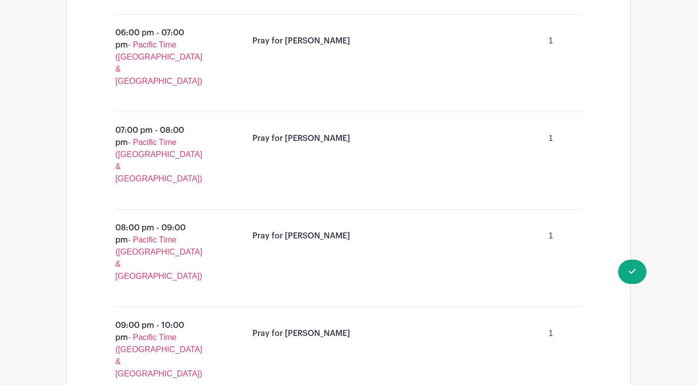
scroll to position [2587, 0]
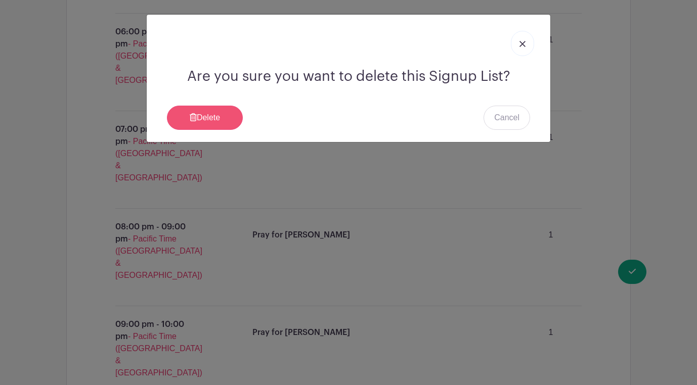
click at [231, 112] on link "Delete" at bounding box center [205, 118] width 76 height 24
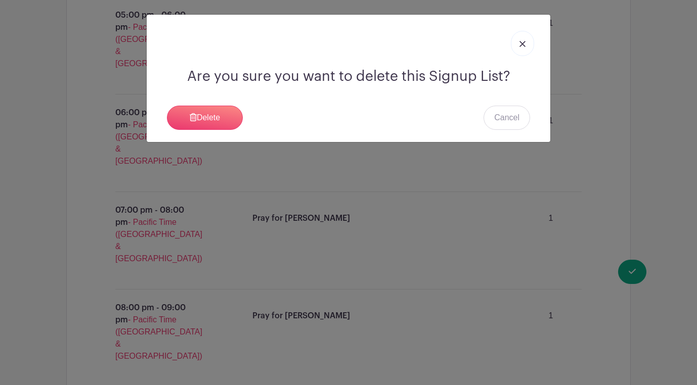
scroll to position [2518, 0]
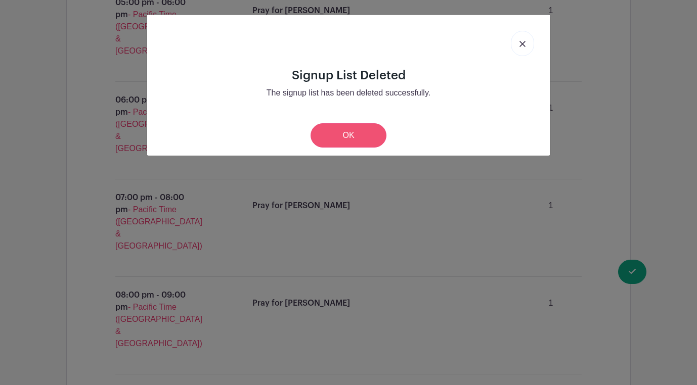
click at [373, 131] on link "OK" at bounding box center [349, 135] width 76 height 24
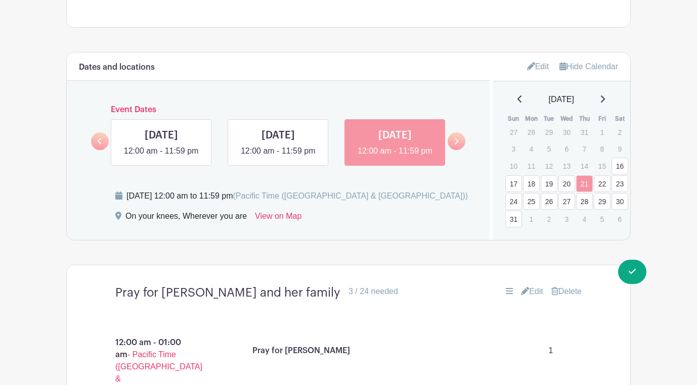
scroll to position [518, 0]
click at [605, 176] on link "22" at bounding box center [602, 184] width 17 height 17
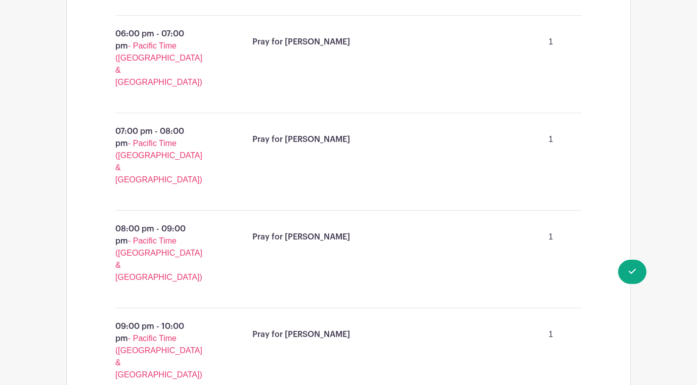
scroll to position [2573, 0]
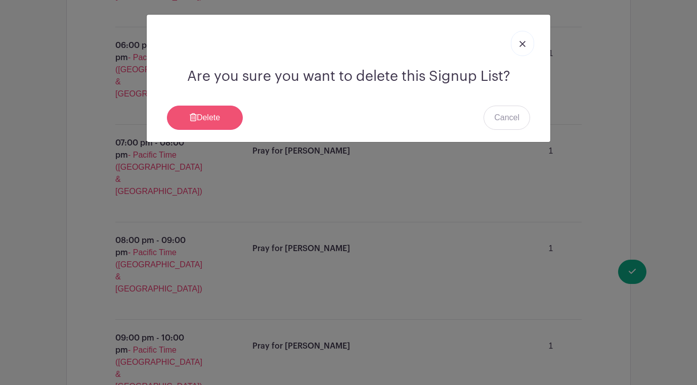
click at [211, 122] on link "Delete" at bounding box center [205, 118] width 76 height 24
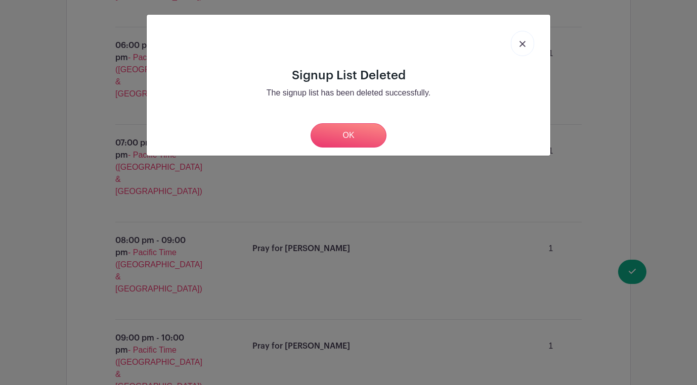
scroll to position [2518, 0]
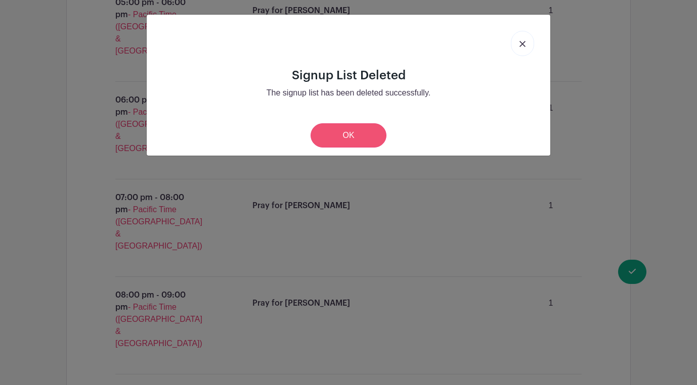
click at [360, 137] on link "OK" at bounding box center [349, 135] width 76 height 24
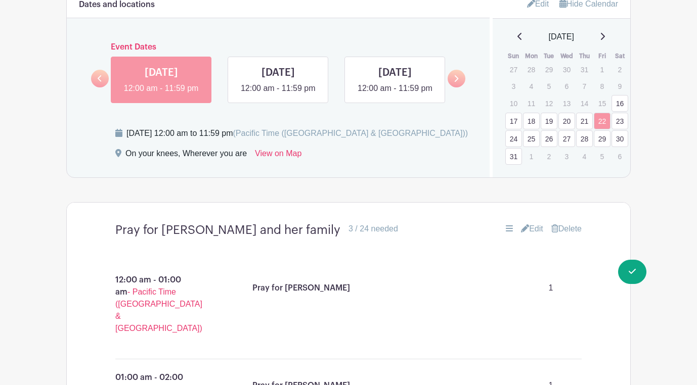
scroll to position [580, 0]
click at [623, 115] on link "23" at bounding box center [620, 122] width 17 height 17
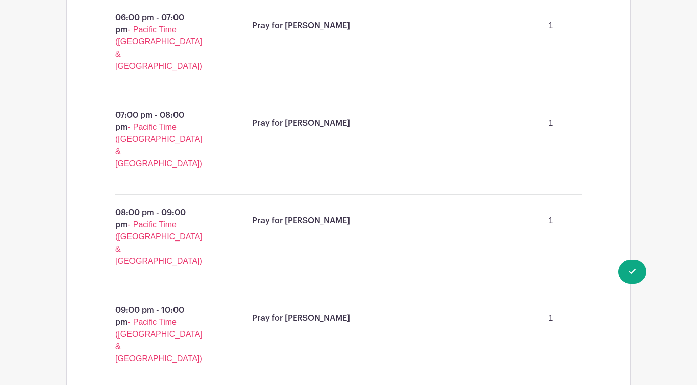
scroll to position [2602, 0]
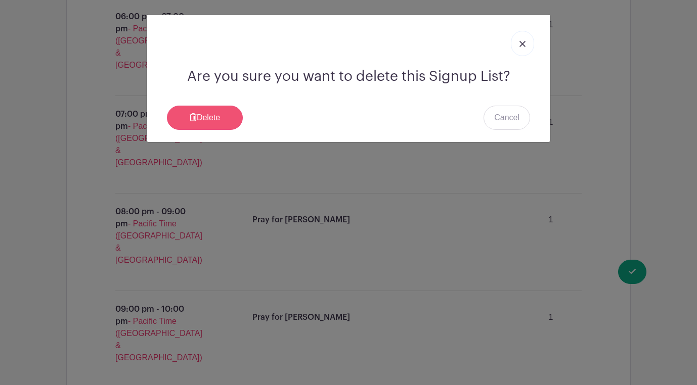
click at [215, 114] on link "Delete" at bounding box center [205, 118] width 76 height 24
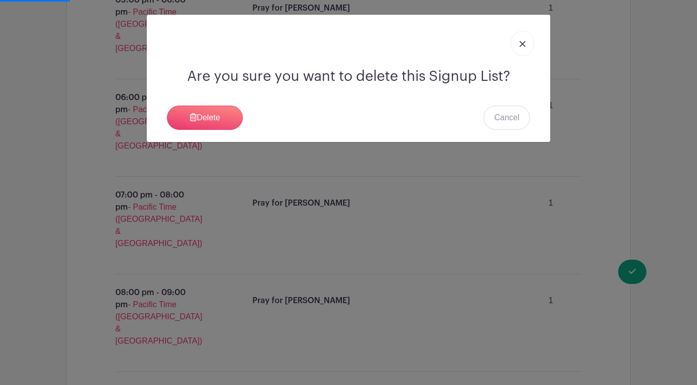
scroll to position [2518, 0]
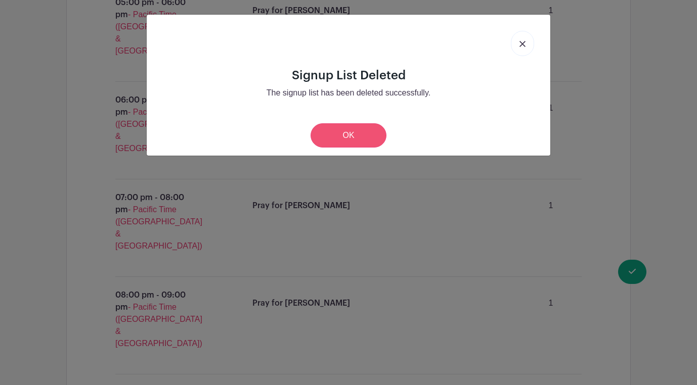
click at [363, 138] on link "OK" at bounding box center [349, 135] width 76 height 24
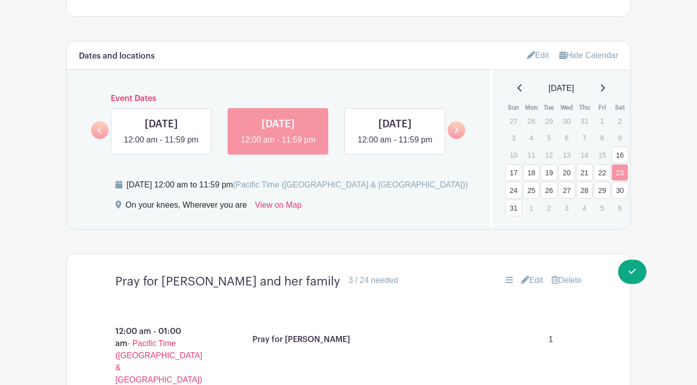
scroll to position [531, 0]
click at [512, 181] on link "24" at bounding box center [513, 189] width 17 height 17
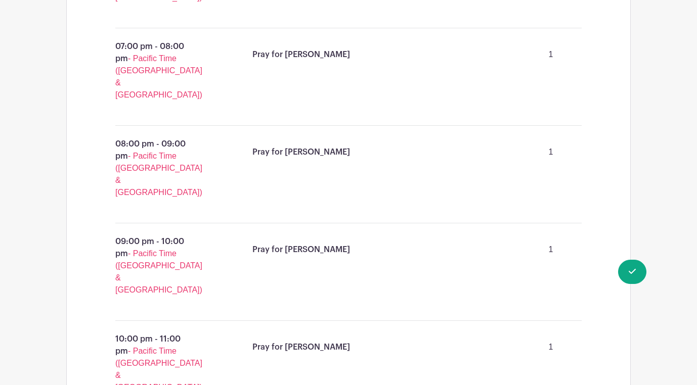
scroll to position [2631, 0]
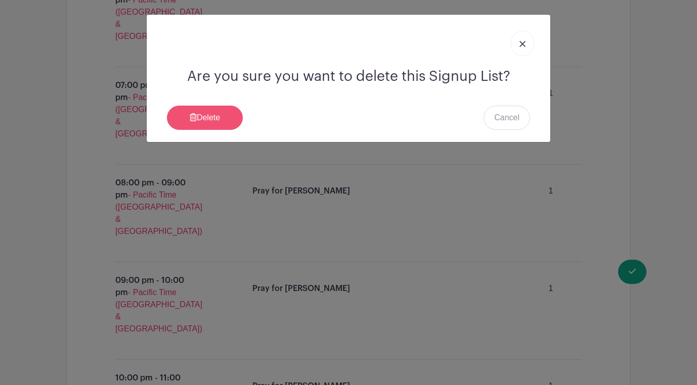
click at [211, 116] on link "Delete" at bounding box center [205, 118] width 76 height 24
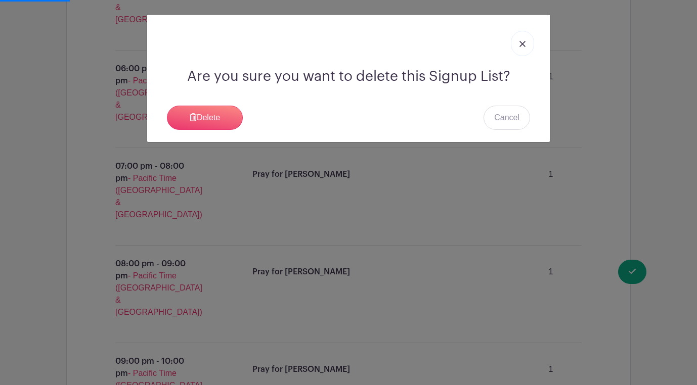
scroll to position [2518, 0]
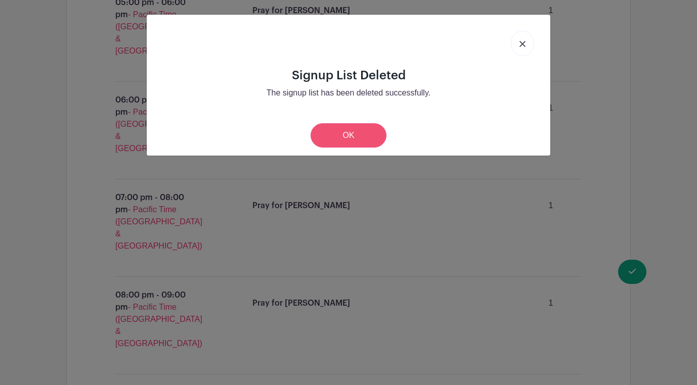
click at [359, 140] on link "OK" at bounding box center [349, 135] width 76 height 24
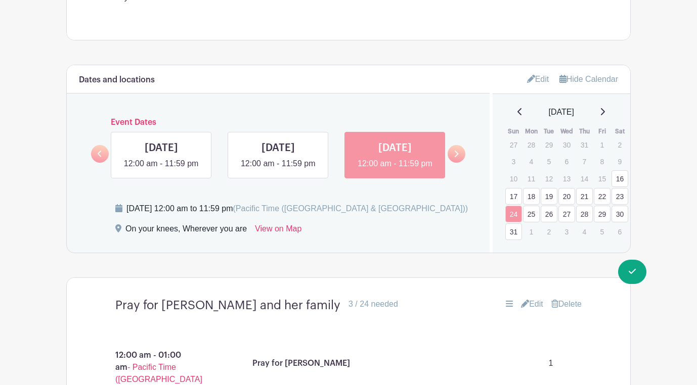
scroll to position [506, 0]
click at [533, 207] on link "25" at bounding box center [531, 214] width 17 height 17
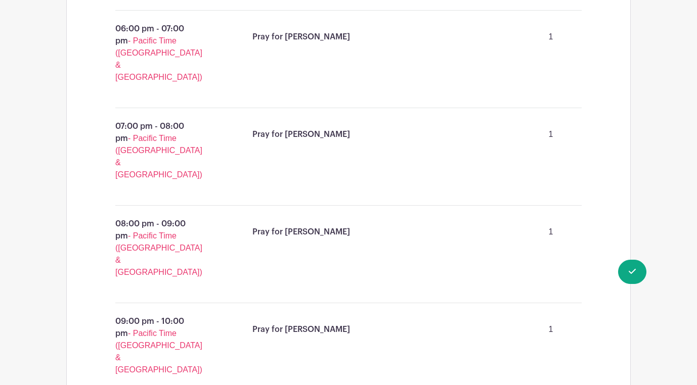
scroll to position [2559, 0]
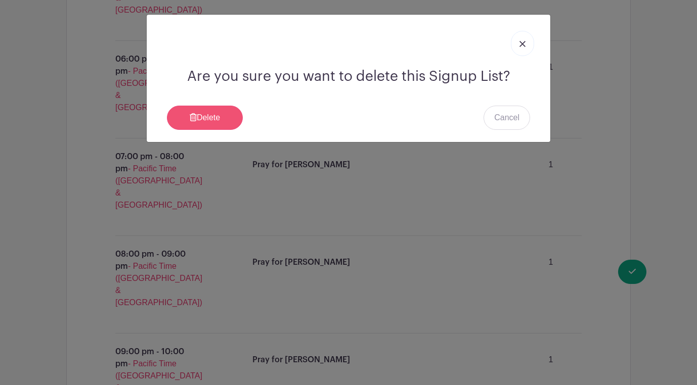
click at [218, 121] on link "Delete" at bounding box center [205, 118] width 76 height 24
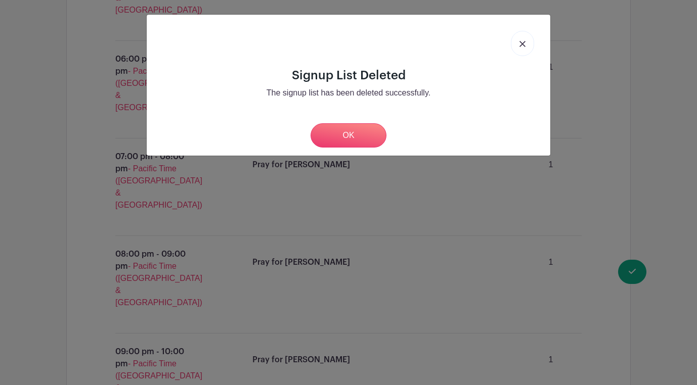
scroll to position [2518, 0]
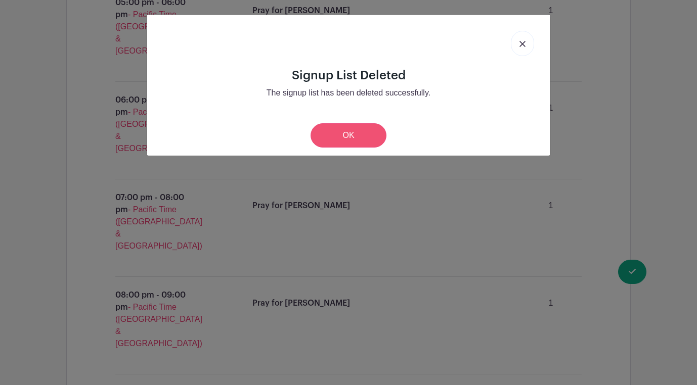
click at [357, 140] on link "OK" at bounding box center [349, 135] width 76 height 24
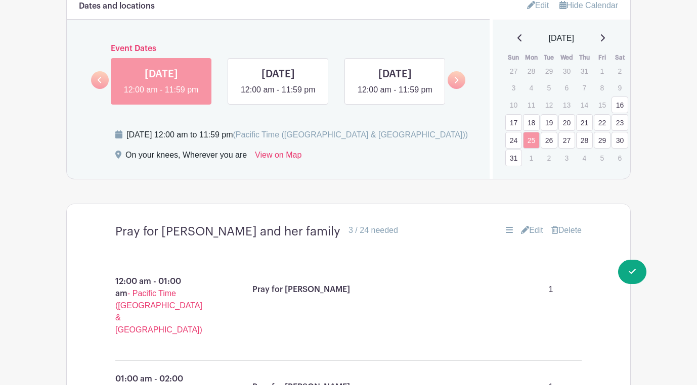
scroll to position [593, 0]
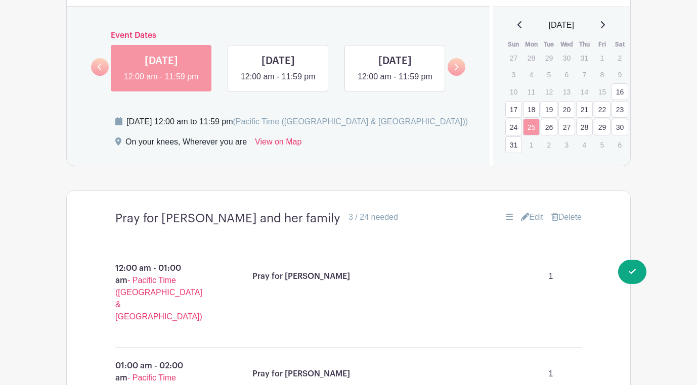
click at [546, 119] on link "26" at bounding box center [549, 127] width 17 height 17
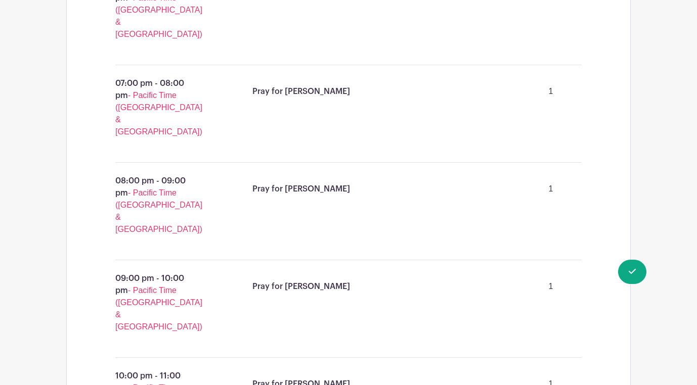
scroll to position [2631, 0]
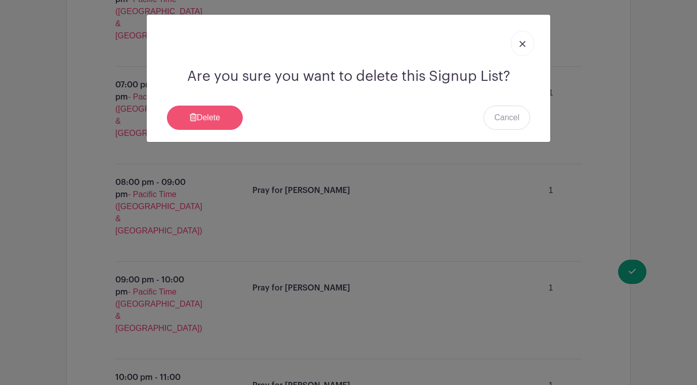
click at [224, 125] on link "Delete" at bounding box center [205, 118] width 76 height 24
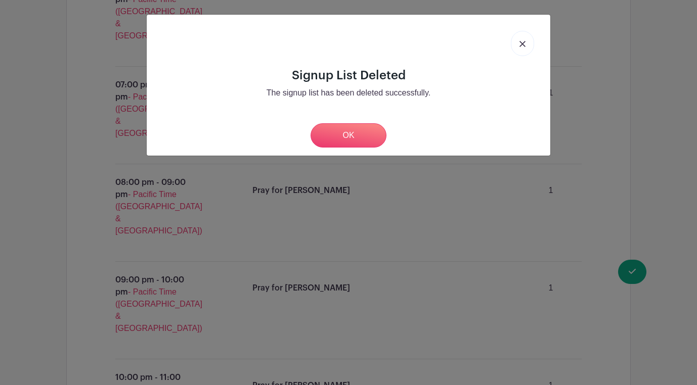
scroll to position [2518, 0]
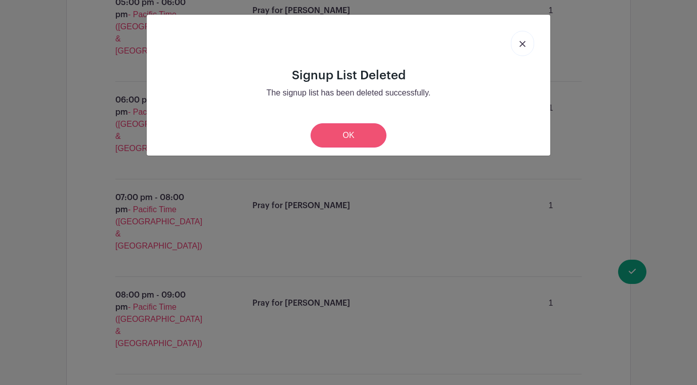
click at [331, 136] on link "OK" at bounding box center [349, 135] width 76 height 24
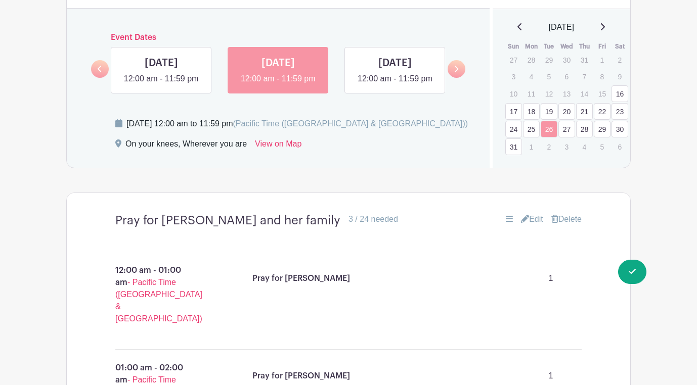
scroll to position [603, 0]
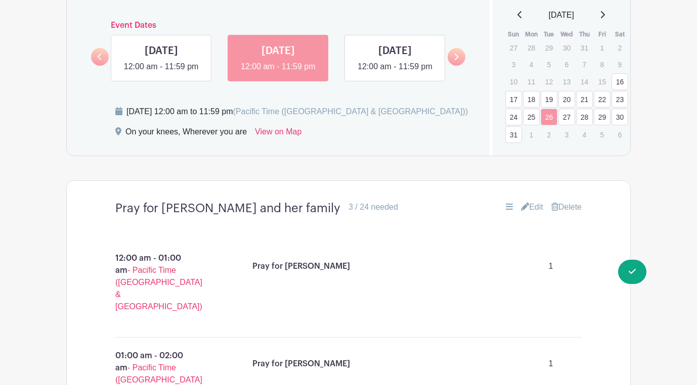
click at [570, 111] on link "27" at bounding box center [566, 117] width 17 height 17
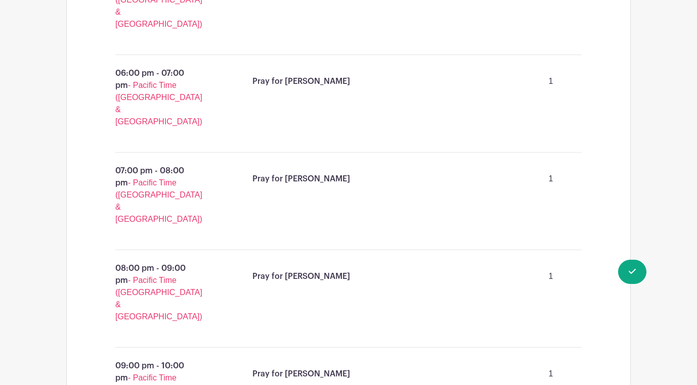
scroll to position [2540, 0]
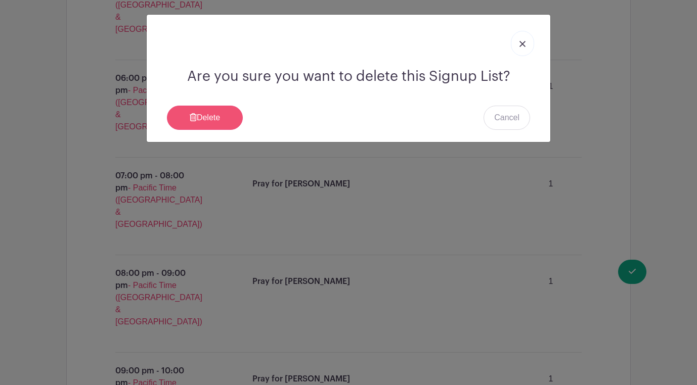
click at [233, 116] on link "Delete" at bounding box center [205, 118] width 76 height 24
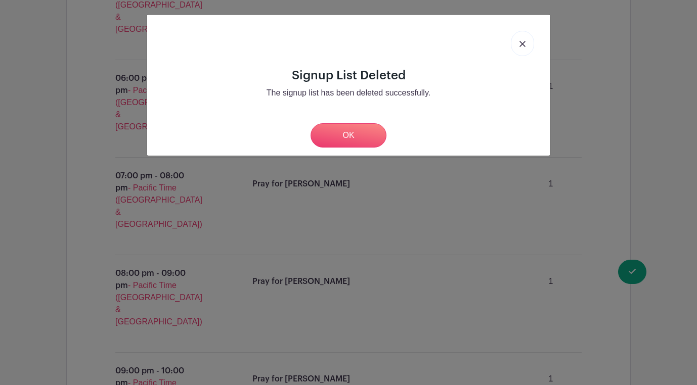
scroll to position [2518, 0]
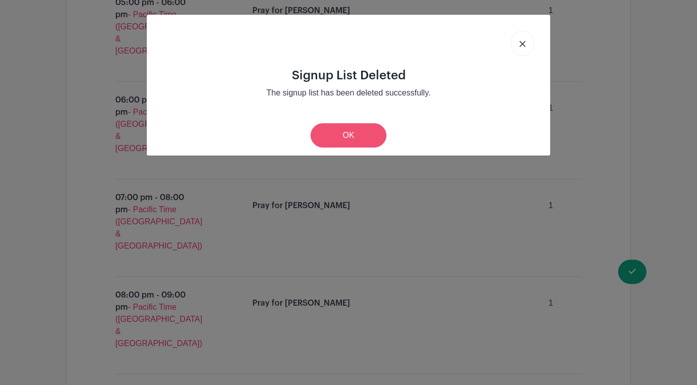
click at [359, 135] on link "OK" at bounding box center [349, 135] width 76 height 24
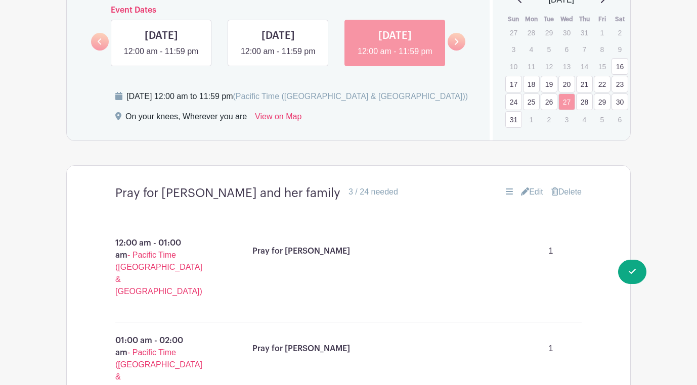
scroll to position [622, 0]
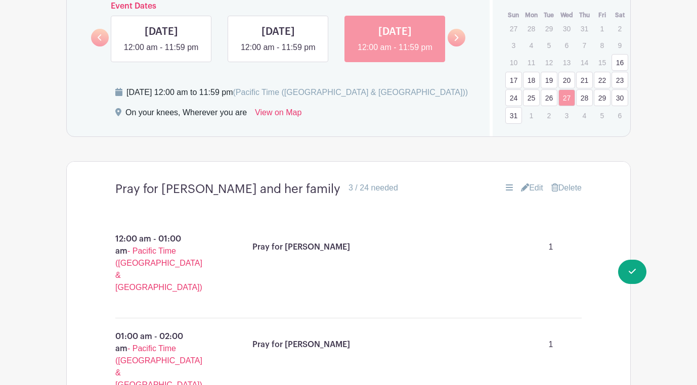
click at [590, 90] on link "28" at bounding box center [584, 98] width 17 height 17
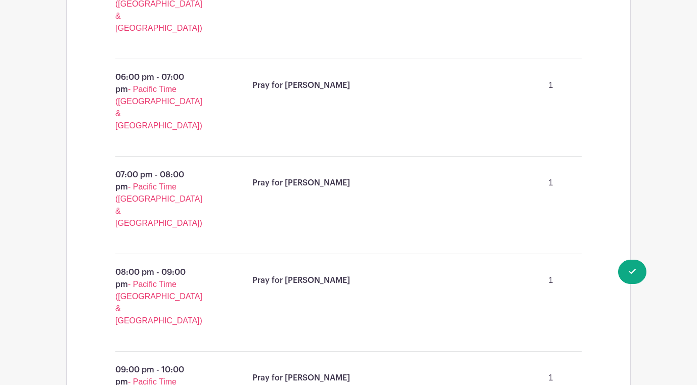
scroll to position [2555, 0]
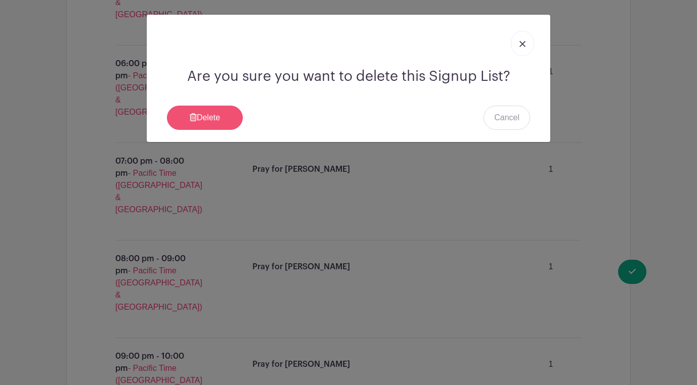
click at [222, 125] on link "Delete" at bounding box center [205, 118] width 76 height 24
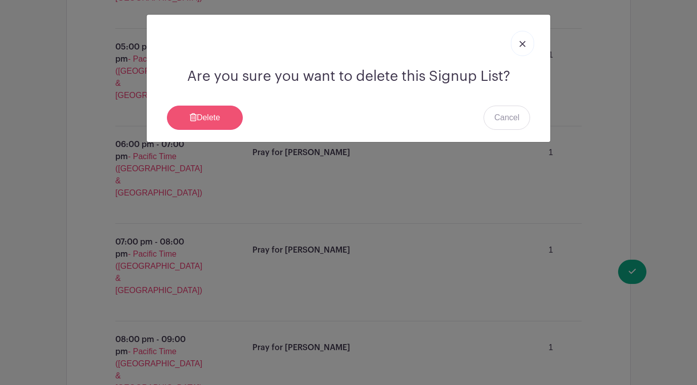
scroll to position [2518, 0]
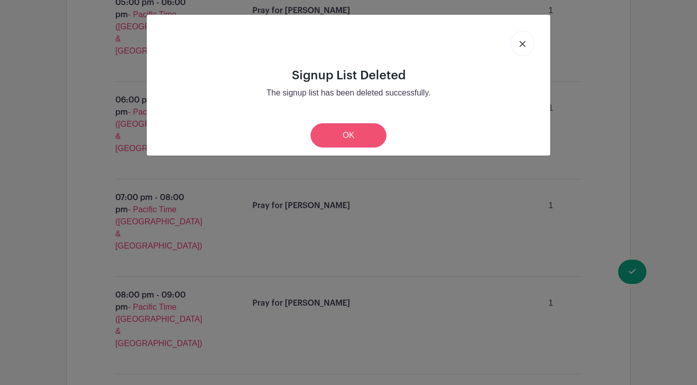
click at [349, 131] on link "OK" at bounding box center [349, 135] width 76 height 24
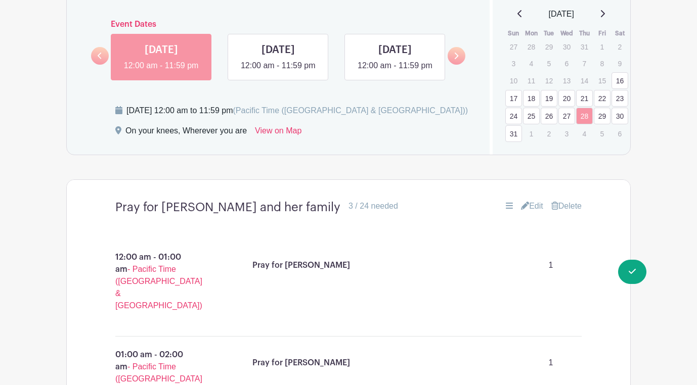
scroll to position [603, 0]
click at [603, 108] on link "29" at bounding box center [602, 116] width 17 height 17
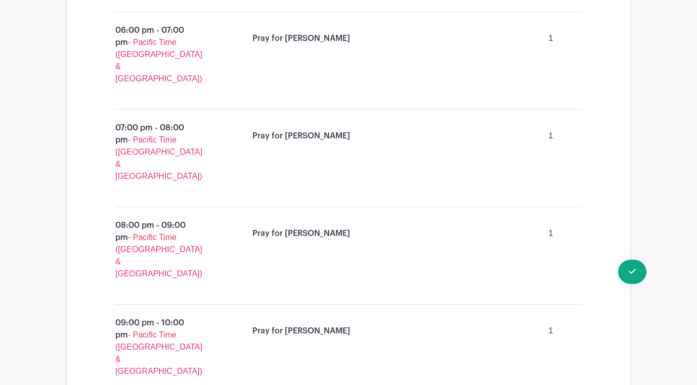
scroll to position [2587, 0]
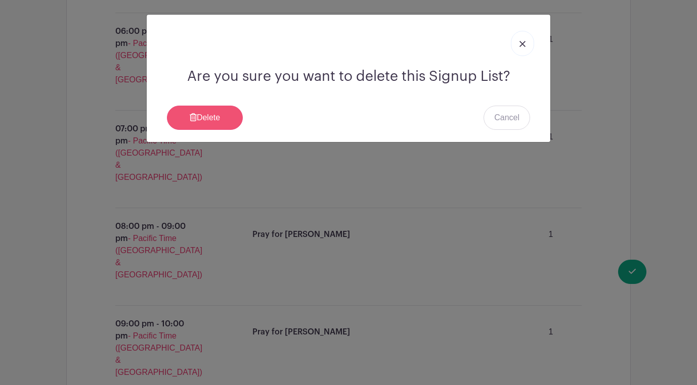
click at [204, 117] on link "Delete" at bounding box center [205, 118] width 76 height 24
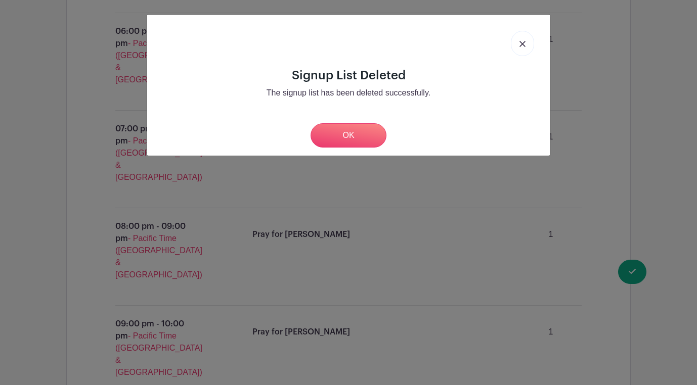
scroll to position [2518, 0]
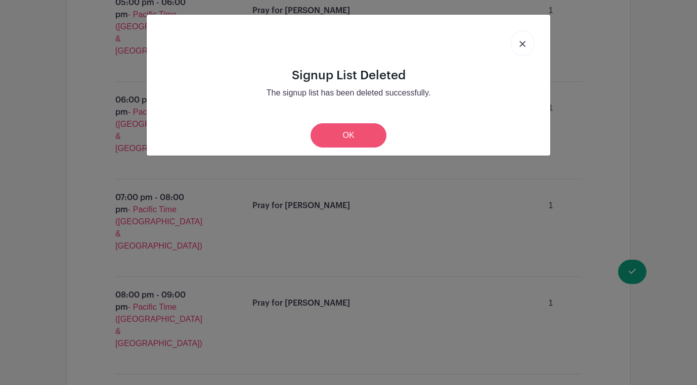
click at [345, 131] on link "OK" at bounding box center [349, 135] width 76 height 24
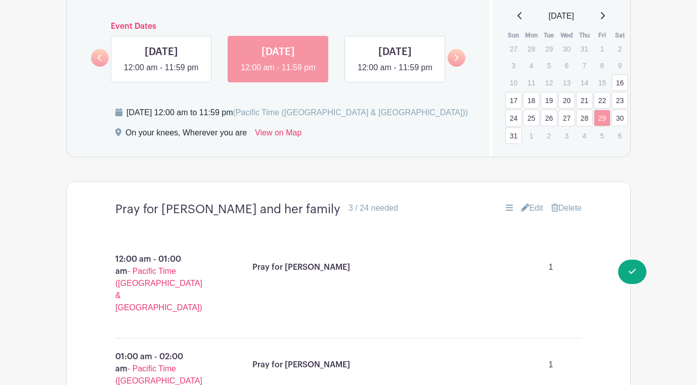
scroll to position [599, 0]
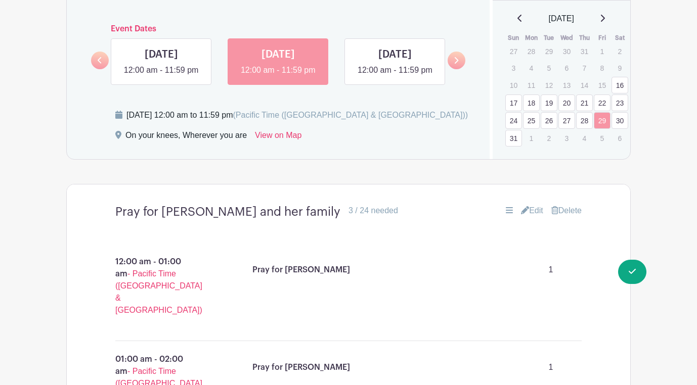
click at [620, 115] on link "30" at bounding box center [620, 120] width 17 height 17
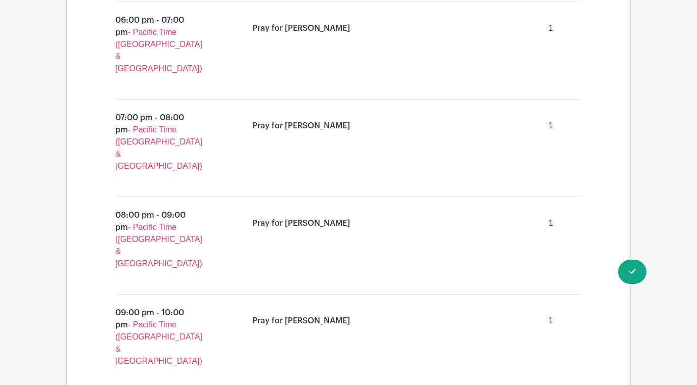
scroll to position [2570, 0]
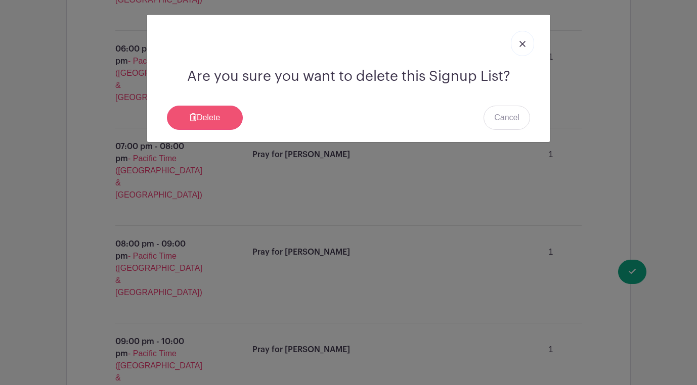
click at [193, 115] on icon at bounding box center [193, 117] width 7 height 8
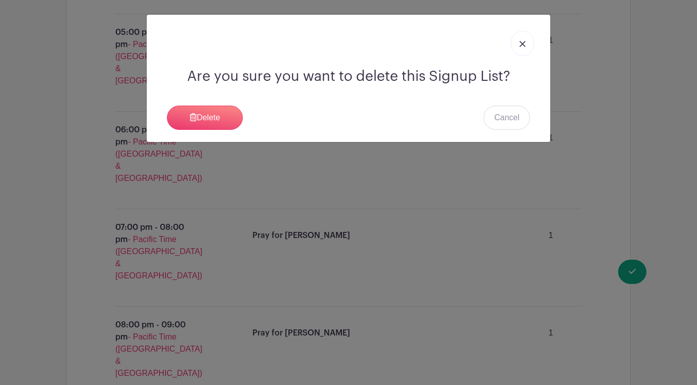
scroll to position [2518, 0]
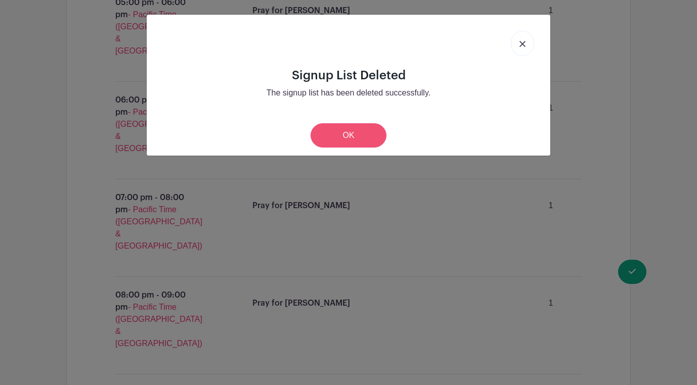
click at [363, 140] on link "OK" at bounding box center [349, 135] width 76 height 24
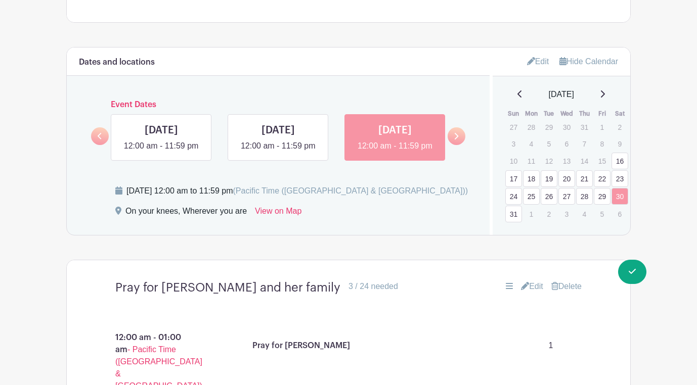
scroll to position [524, 0]
click at [513, 205] on link "31" at bounding box center [513, 213] width 17 height 17
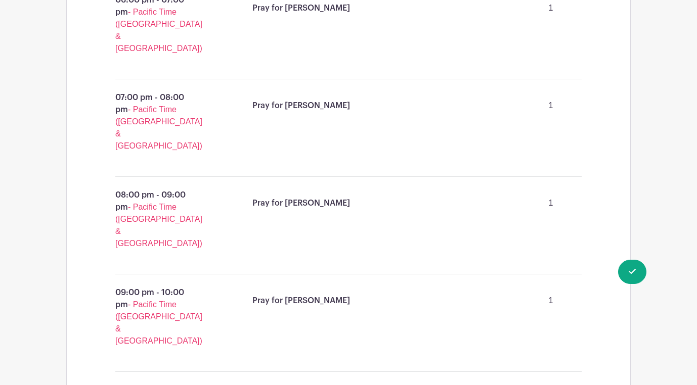
scroll to position [2624, 0]
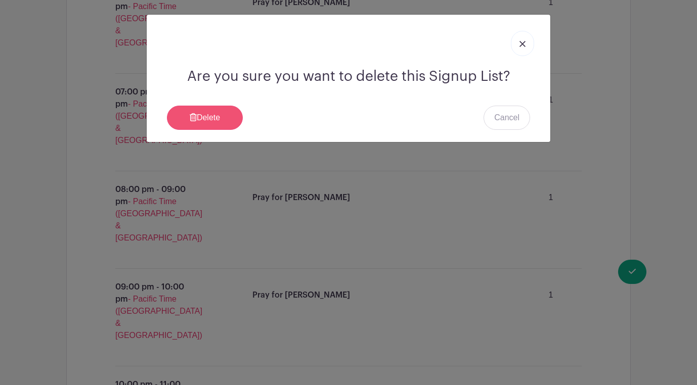
click at [221, 119] on link "Delete" at bounding box center [205, 118] width 76 height 24
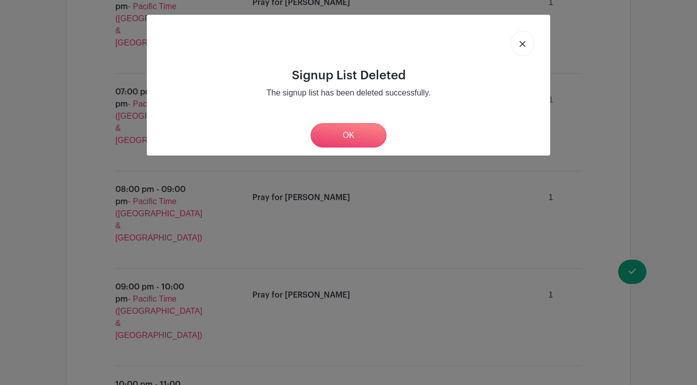
scroll to position [2518, 0]
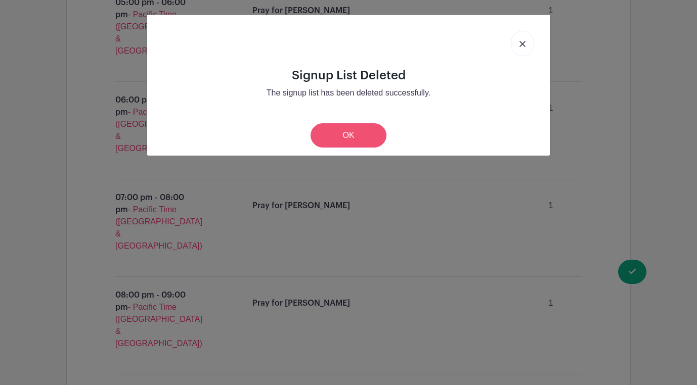
click at [354, 131] on link "OK" at bounding box center [349, 135] width 76 height 24
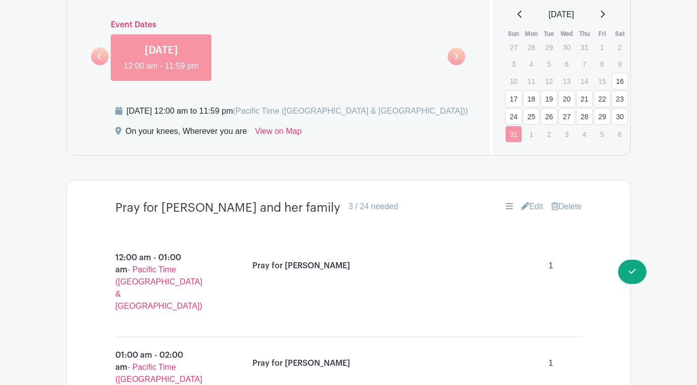
scroll to position [603, 0]
click at [518, 91] on link "17" at bounding box center [513, 99] width 17 height 17
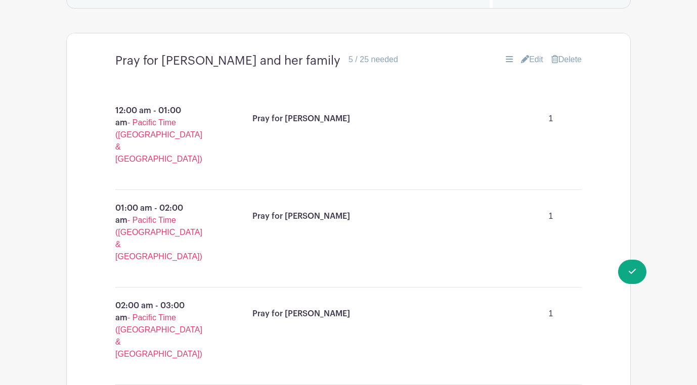
scroll to position [753, 0]
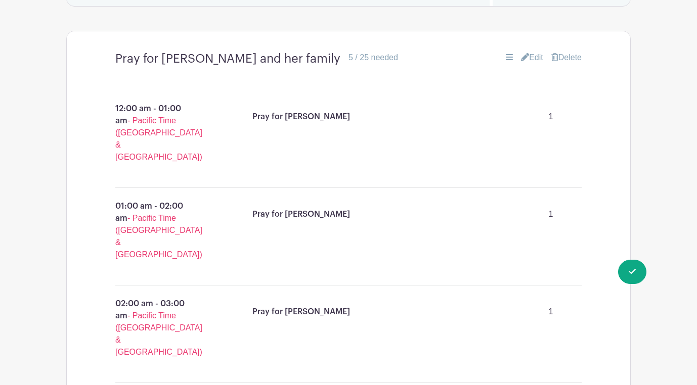
click at [536, 52] on link "Edit" at bounding box center [532, 58] width 22 height 12
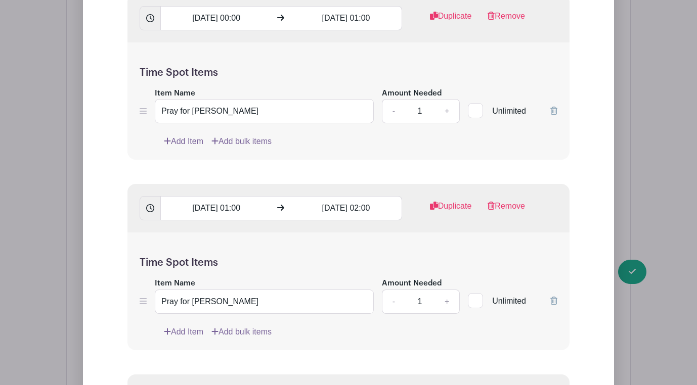
scroll to position [1017, 0]
click at [444, 297] on link "+" at bounding box center [446, 301] width 25 height 24
type input "2"
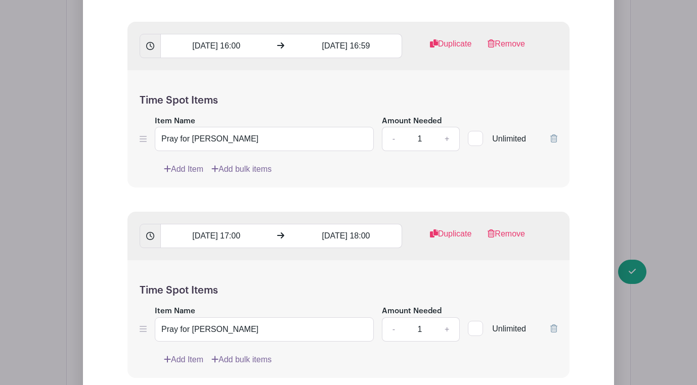
scroll to position [4079, 0]
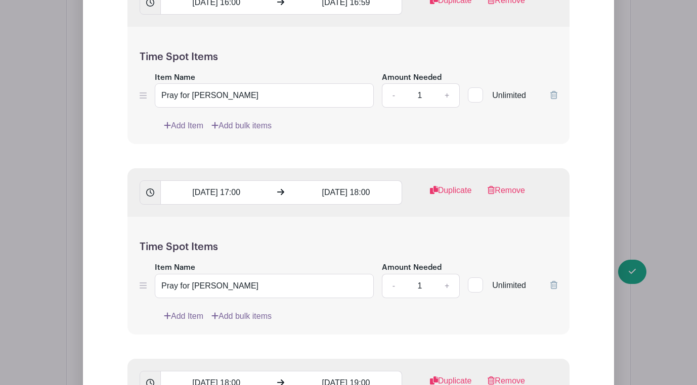
click at [448, 288] on link "+" at bounding box center [446, 286] width 25 height 24
type input "2"
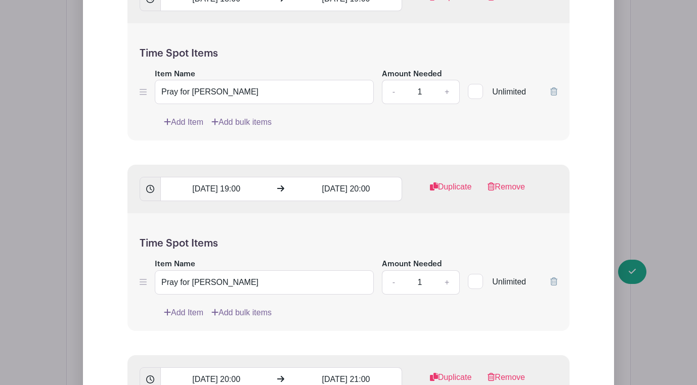
scroll to position [4469, 0]
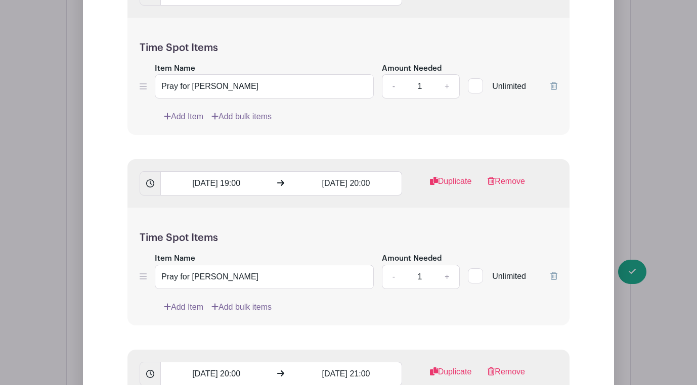
click at [445, 274] on link "+" at bounding box center [446, 277] width 25 height 24
type input "2"
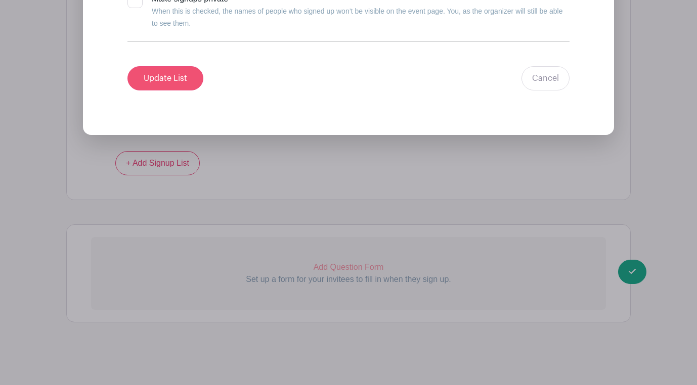
scroll to position [5808, 0]
click at [166, 78] on input "Update List" at bounding box center [165, 79] width 76 height 24
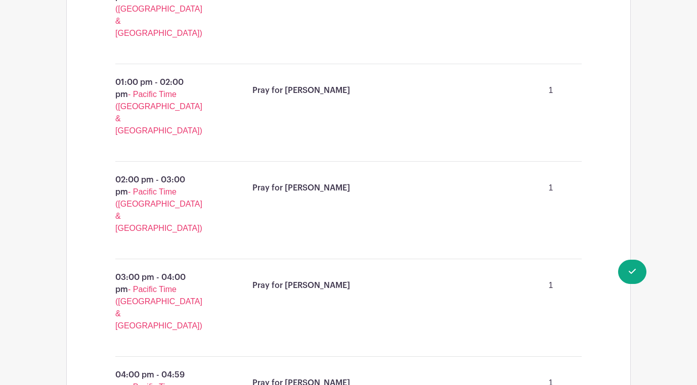
scroll to position [1818, 0]
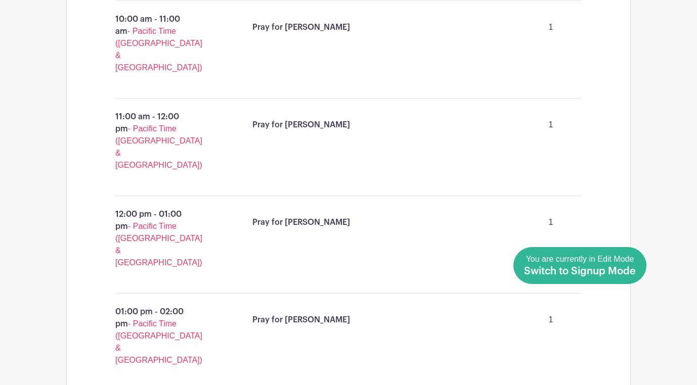
click at [630, 271] on span "Switch to Signup Mode" at bounding box center [580, 272] width 112 height 10
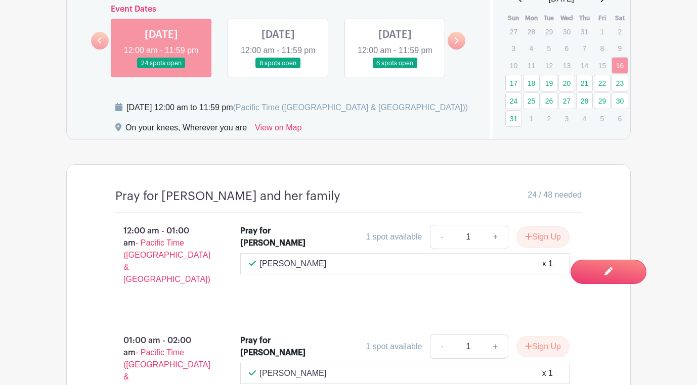
scroll to position [577, 0]
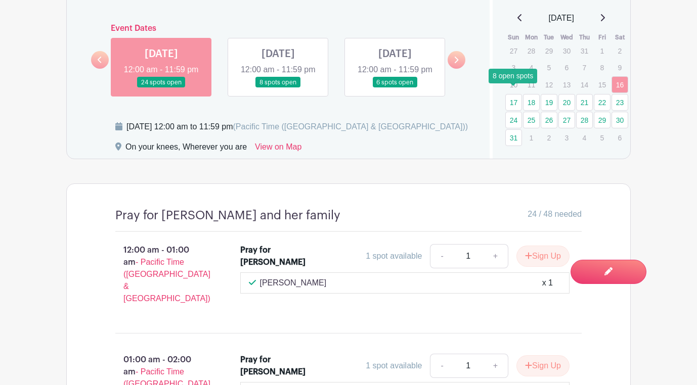
click at [512, 95] on link "17" at bounding box center [513, 102] width 17 height 17
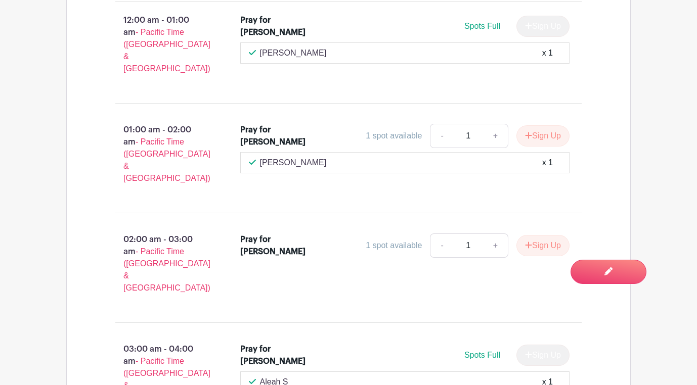
scroll to position [809, 0]
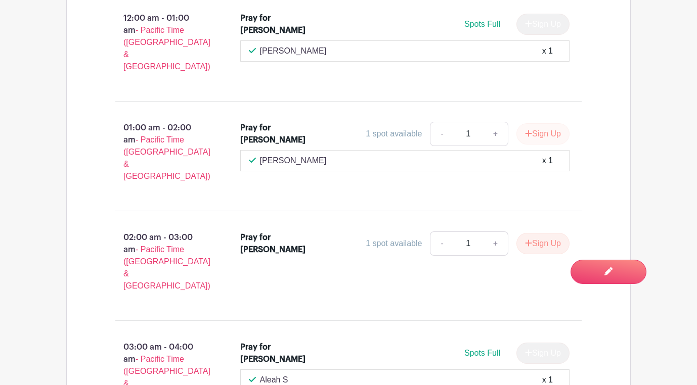
click at [536, 123] on button "Sign Up" at bounding box center [542, 133] width 53 height 21
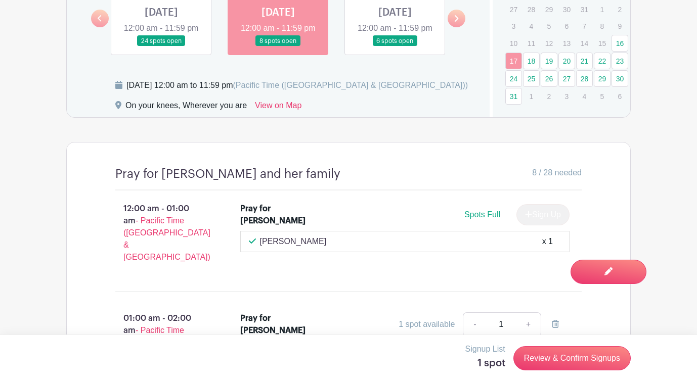
scroll to position [591, 0]
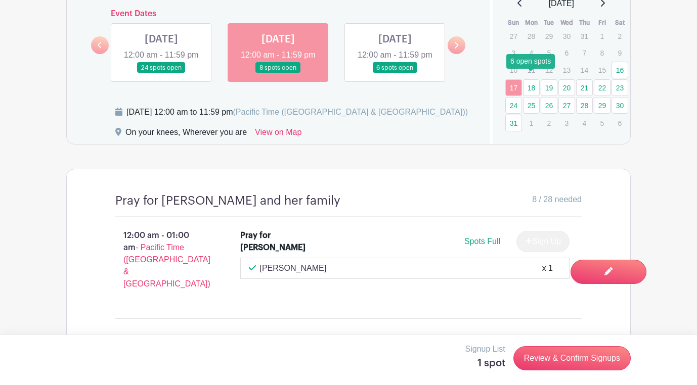
click at [531, 79] on link "18" at bounding box center [531, 87] width 17 height 17
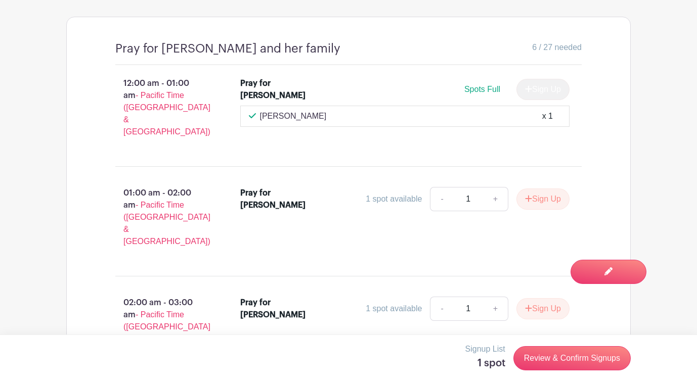
scroll to position [747, 0]
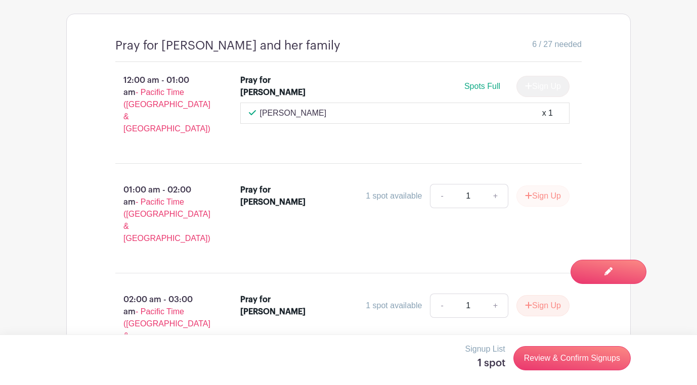
click at [534, 186] on button "Sign Up" at bounding box center [542, 196] width 53 height 21
click at [578, 362] on link "Review & Confirm Signups" at bounding box center [571, 358] width 117 height 24
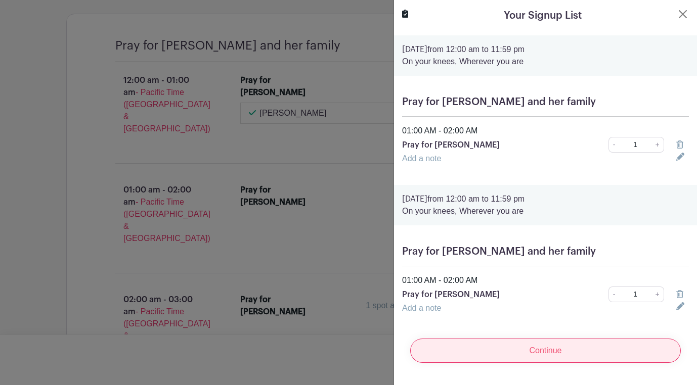
click at [554, 353] on input "Continue" at bounding box center [545, 351] width 271 height 24
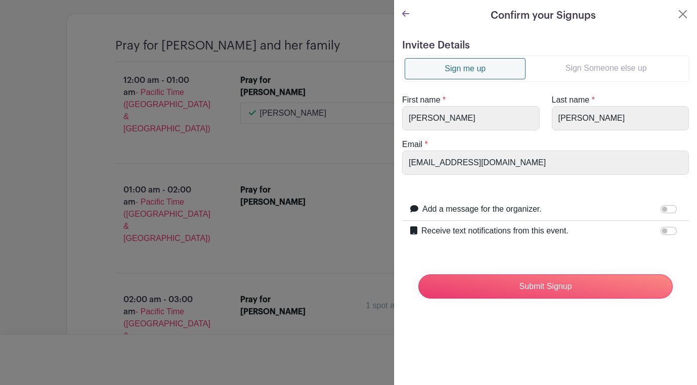
click at [585, 71] on link "Sign Someone else up" at bounding box center [606, 68] width 161 height 20
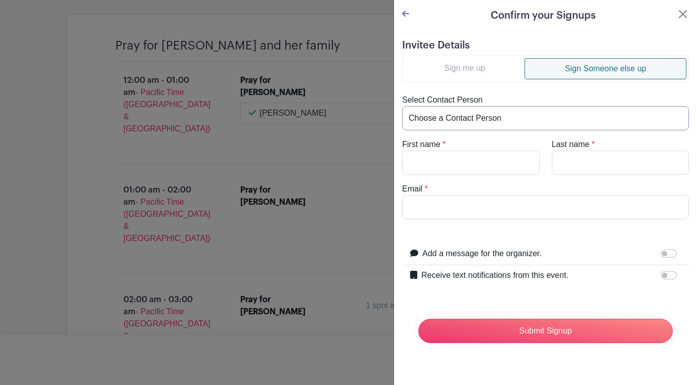
select select "[EMAIL_ADDRESS][DOMAIN_NAME]"
type input "[PERSON_NAME]"
type input "[EMAIL_ADDRESS][DOMAIN_NAME]"
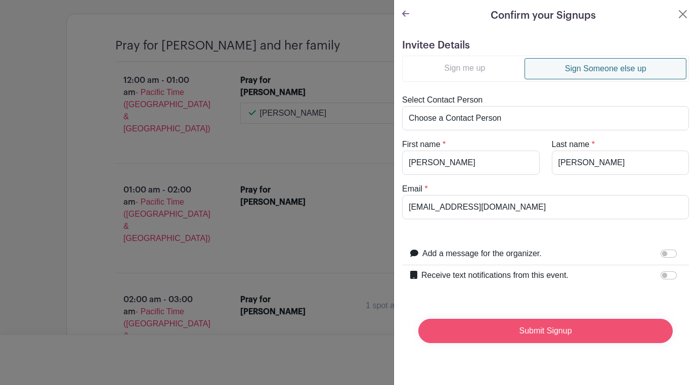
click at [552, 331] on input "Submit Signup" at bounding box center [545, 331] width 254 height 24
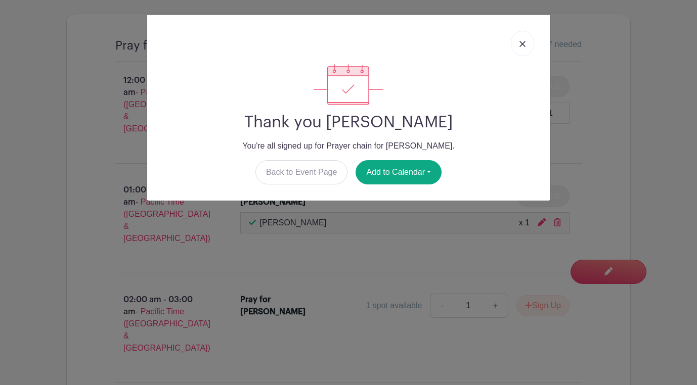
click at [524, 38] on link at bounding box center [522, 43] width 23 height 25
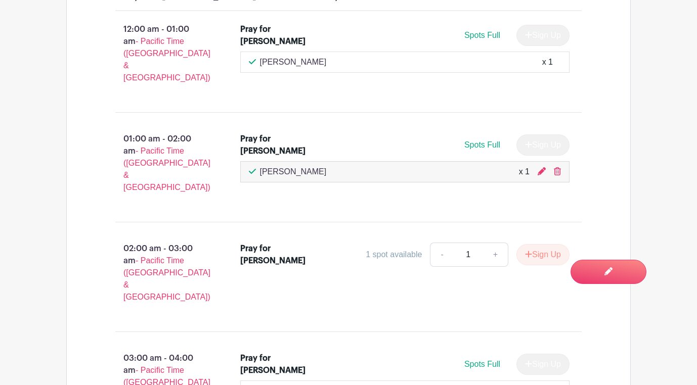
scroll to position [798, 0]
click at [530, 244] on button "Sign Up" at bounding box center [542, 254] width 53 height 21
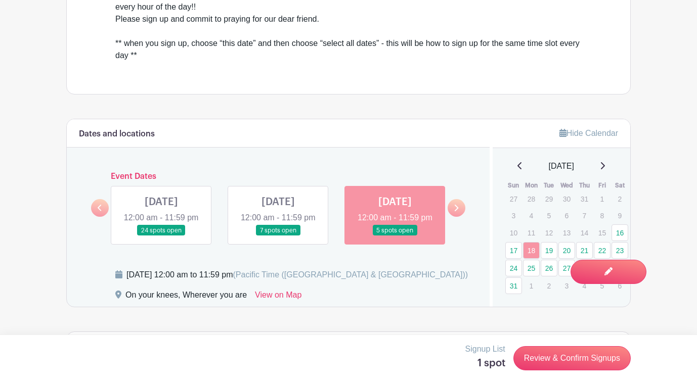
scroll to position [429, 0]
click at [513, 242] on link "17" at bounding box center [513, 250] width 17 height 17
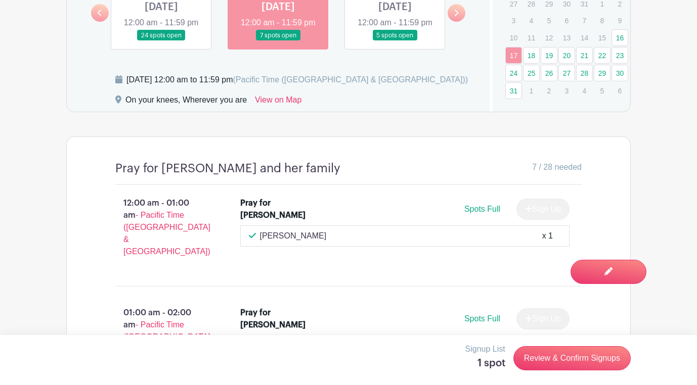
scroll to position [570, 0]
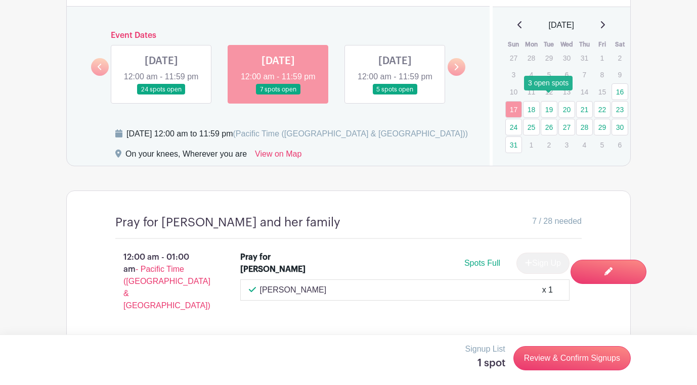
click at [546, 103] on link "19" at bounding box center [549, 109] width 17 height 17
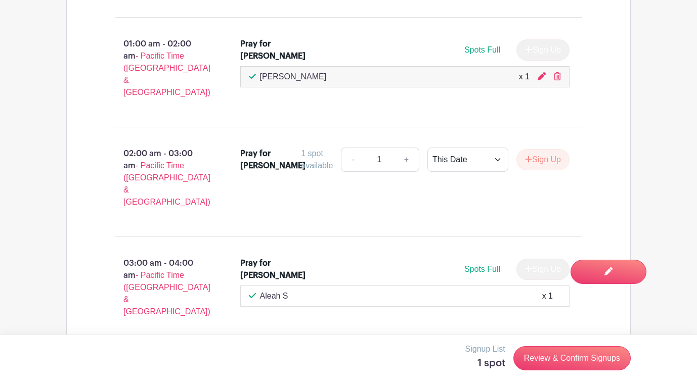
scroll to position [900, 0]
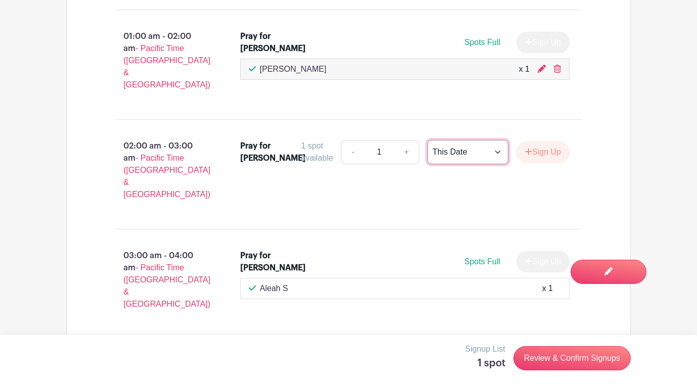
select select "select_dates"
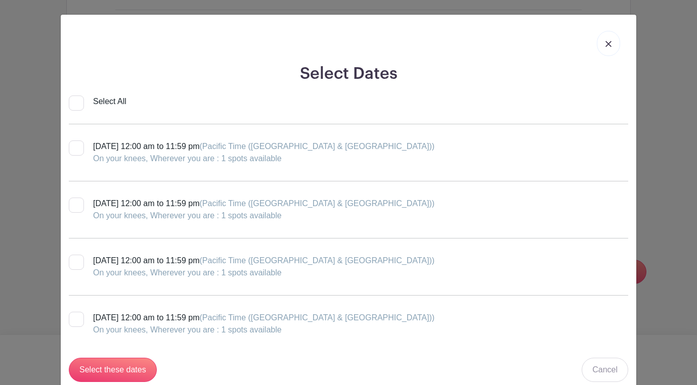
click at [77, 102] on input "Select All" at bounding box center [76, 103] width 15 height 15
checkbox input "true"
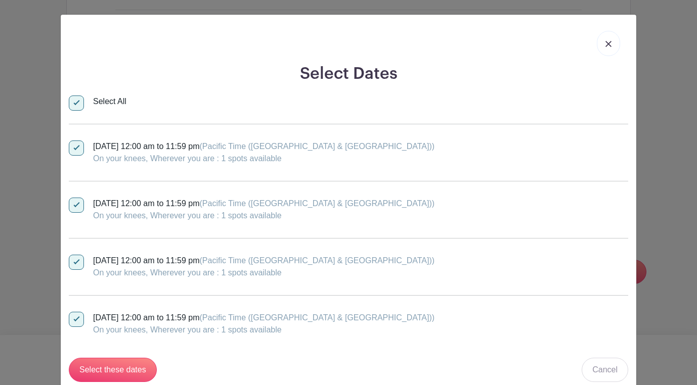
checkbox input "true"
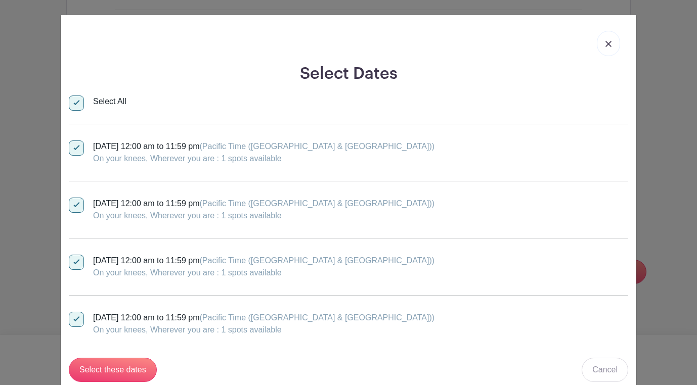
checkbox input "true"
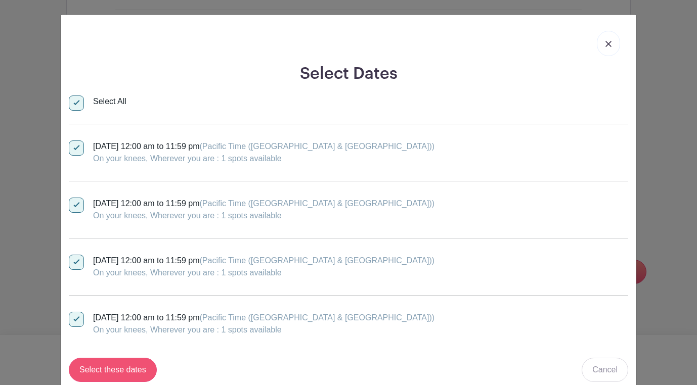
click at [127, 372] on input "Select these dates" at bounding box center [113, 370] width 88 height 24
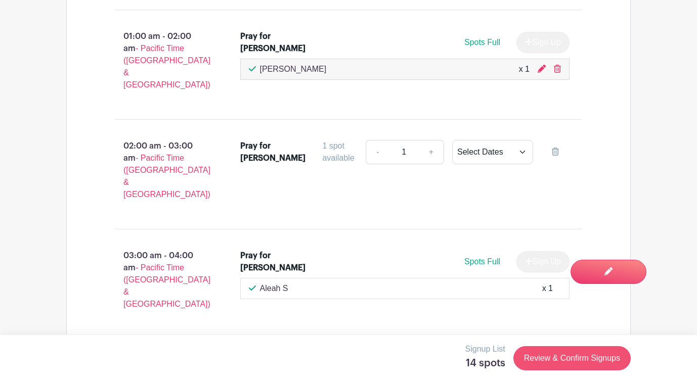
click at [582, 362] on link "Review & Confirm Signups" at bounding box center [571, 358] width 117 height 24
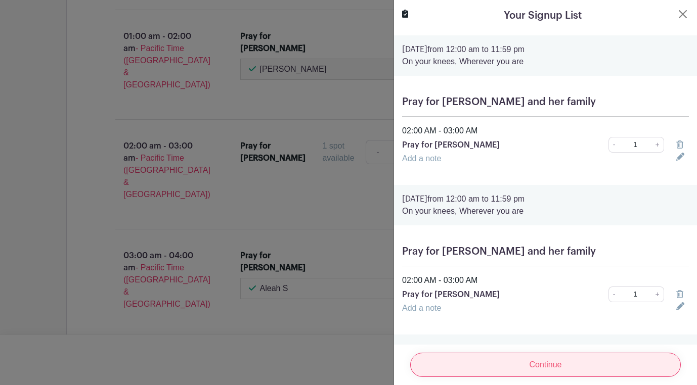
click at [581, 363] on input "Continue" at bounding box center [545, 365] width 271 height 24
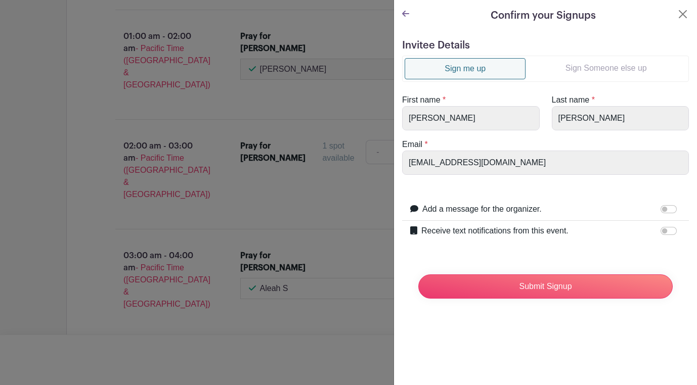
click at [574, 67] on link "Sign Someone else up" at bounding box center [606, 68] width 161 height 20
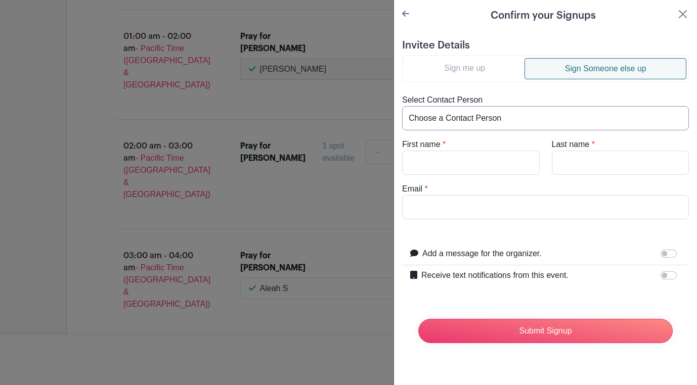
select select "[EMAIL_ADDRESS][DOMAIN_NAME]"
type input "Tori"
type input "V."
type input "[EMAIL_ADDRESS][DOMAIN_NAME]"
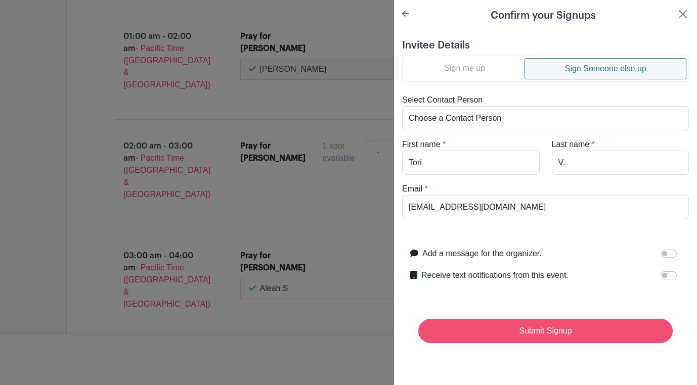
click at [571, 327] on input "Submit Signup" at bounding box center [545, 331] width 254 height 24
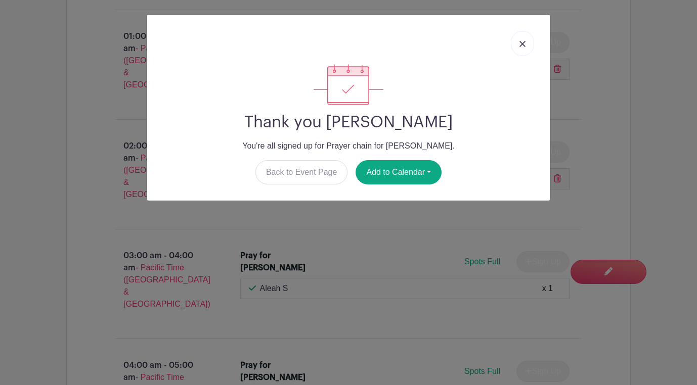
click at [520, 39] on link at bounding box center [522, 43] width 23 height 25
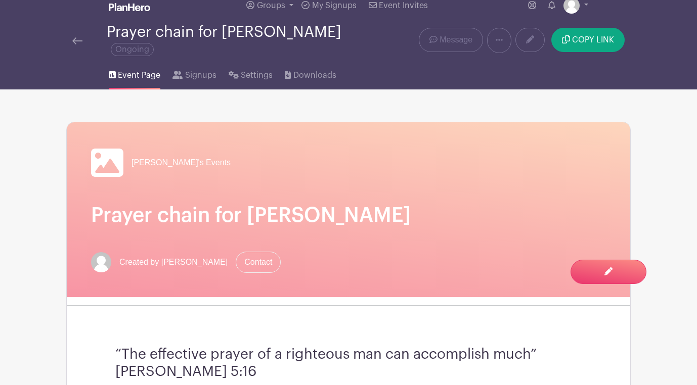
scroll to position [15, 0]
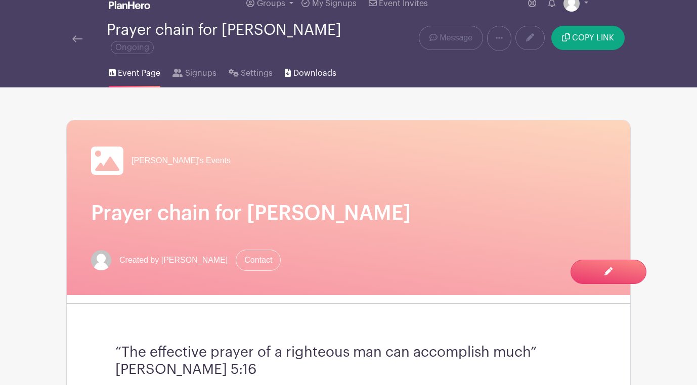
click at [306, 67] on span "Downloads" at bounding box center [314, 73] width 43 height 12
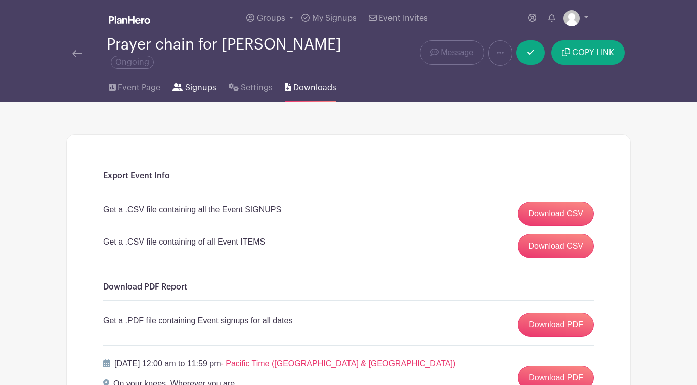
click at [202, 83] on span "Signups" at bounding box center [200, 88] width 31 height 12
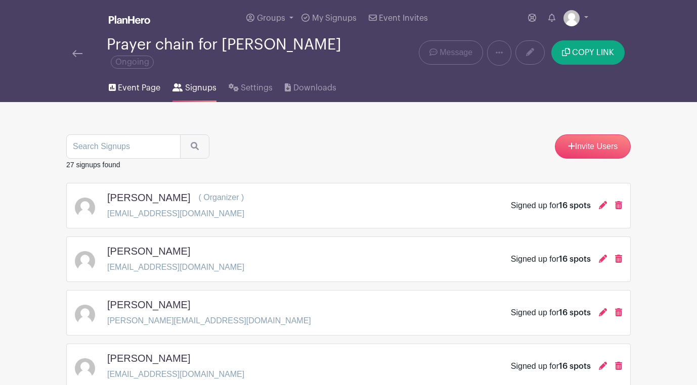
click at [139, 82] on span "Event Page" at bounding box center [139, 88] width 42 height 12
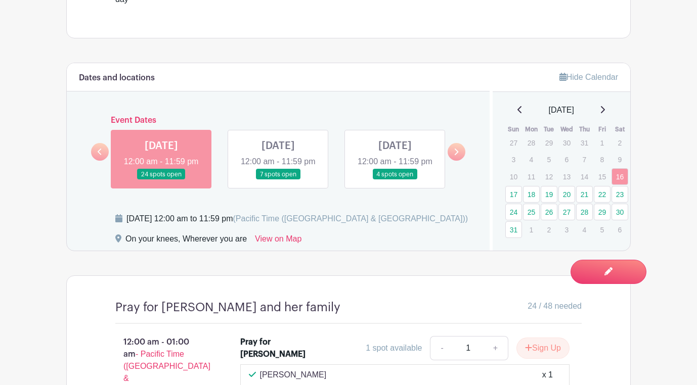
scroll to position [488, 0]
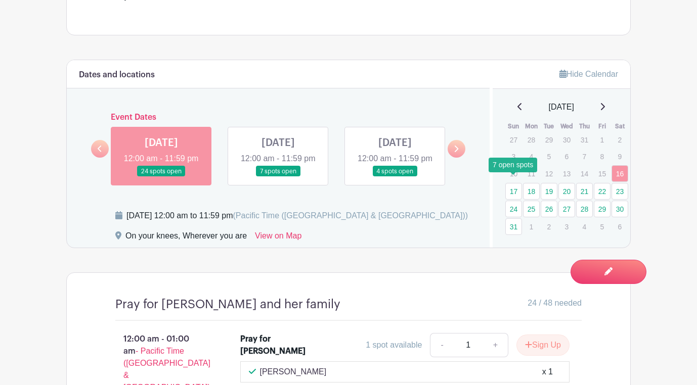
click at [513, 183] on link "17" at bounding box center [513, 191] width 17 height 17
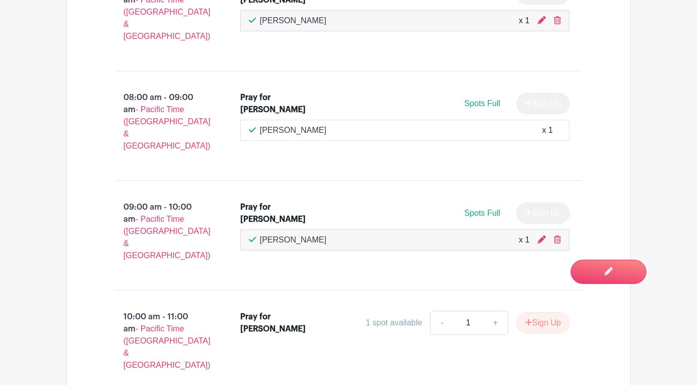
scroll to position [1615, 0]
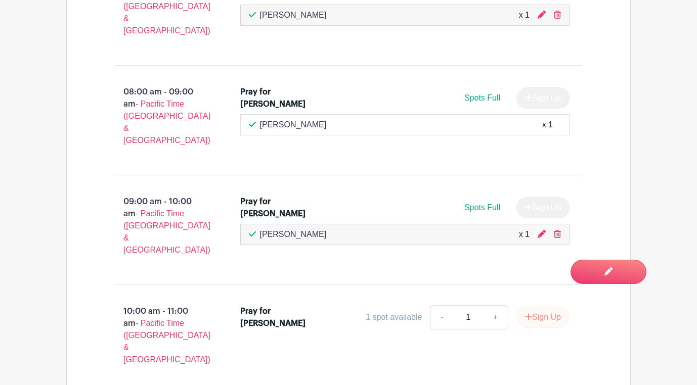
click at [533, 307] on button "Sign Up" at bounding box center [542, 317] width 53 height 21
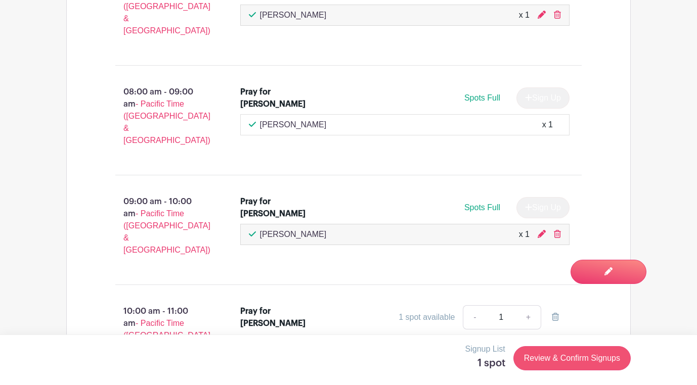
click at [596, 358] on link "Review & Confirm Signups" at bounding box center [571, 358] width 117 height 24
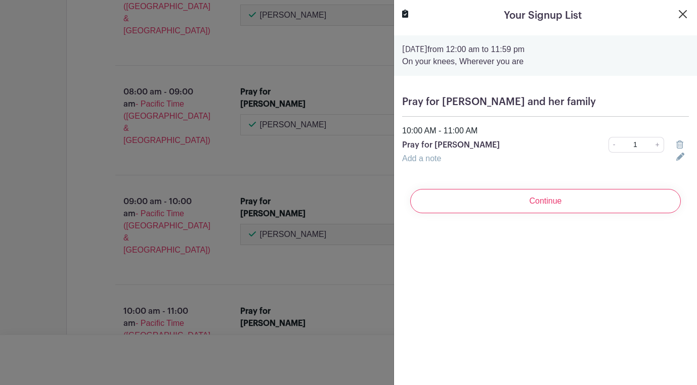
click at [682, 12] on button "Close" at bounding box center [683, 14] width 12 height 12
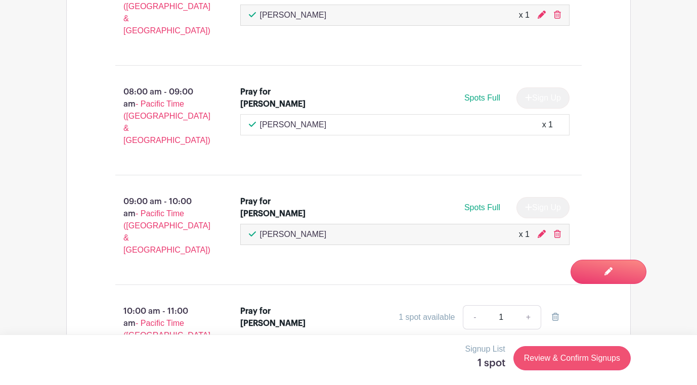
click at [586, 361] on link "Review & Confirm Signups" at bounding box center [571, 358] width 117 height 24
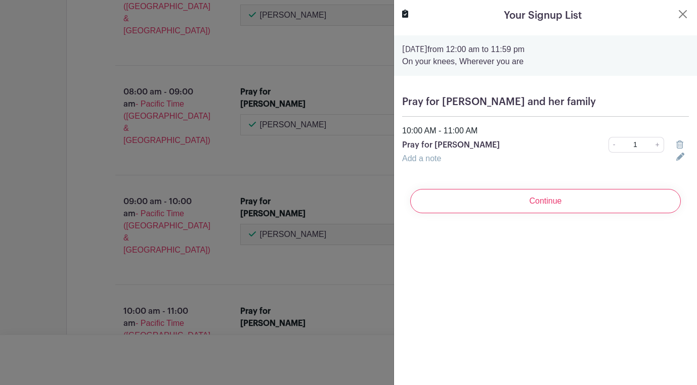
click at [681, 144] on icon at bounding box center [679, 145] width 7 height 8
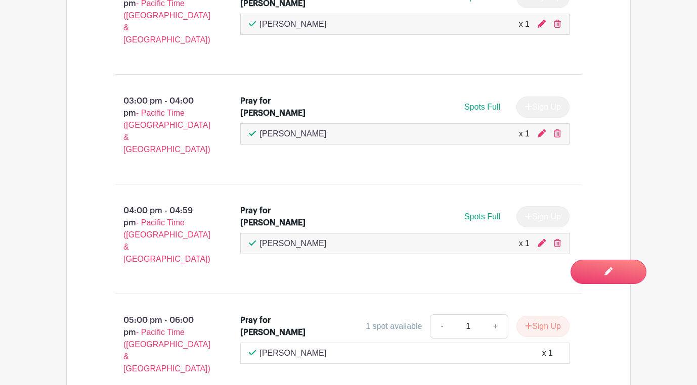
scroll to position [2374, 0]
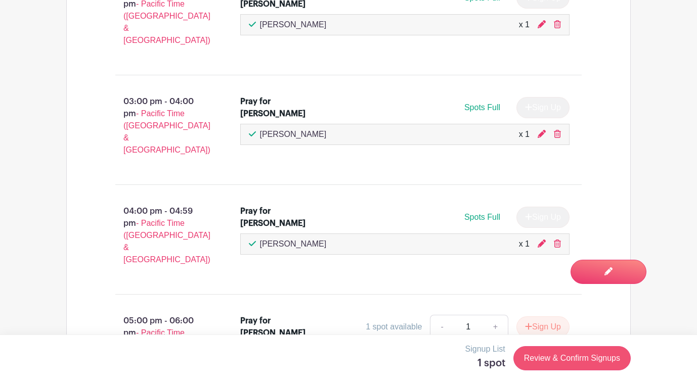
click at [579, 362] on link "Review & Confirm Signups" at bounding box center [571, 358] width 117 height 24
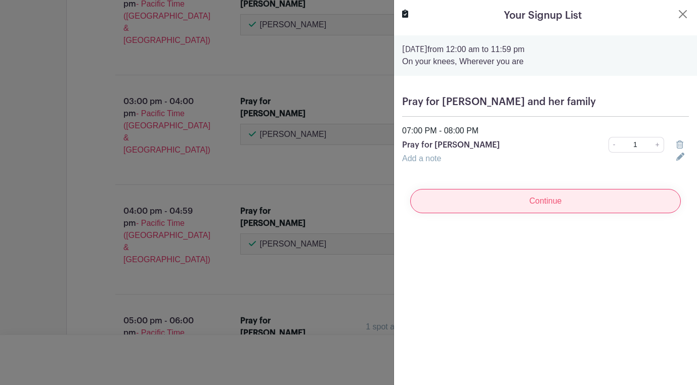
click at [566, 198] on input "Continue" at bounding box center [545, 201] width 271 height 24
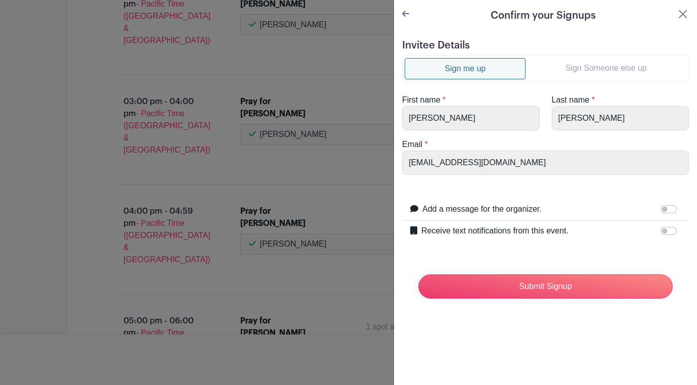
click at [573, 62] on link "Sign Someone else up" at bounding box center [606, 68] width 161 height 20
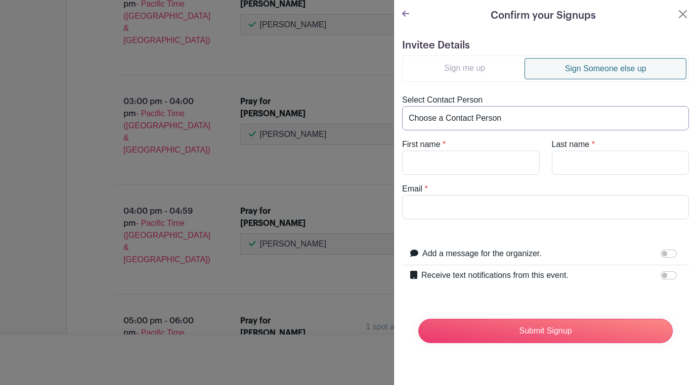
select select "[EMAIL_ADDRESS][DOMAIN_NAME]"
type input "[PERSON_NAME]"
type input "[EMAIL_ADDRESS][DOMAIN_NAME]"
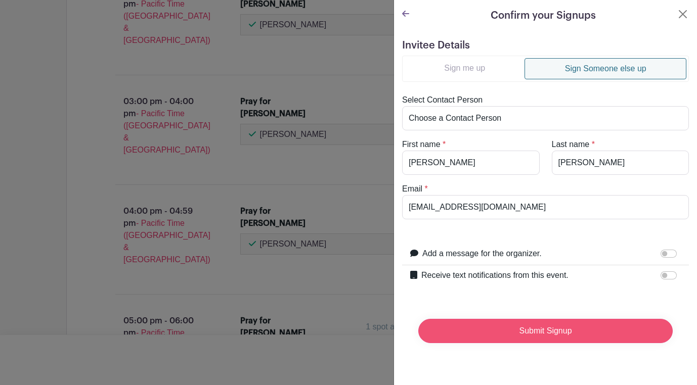
click at [536, 333] on input "Submit Signup" at bounding box center [545, 331] width 254 height 24
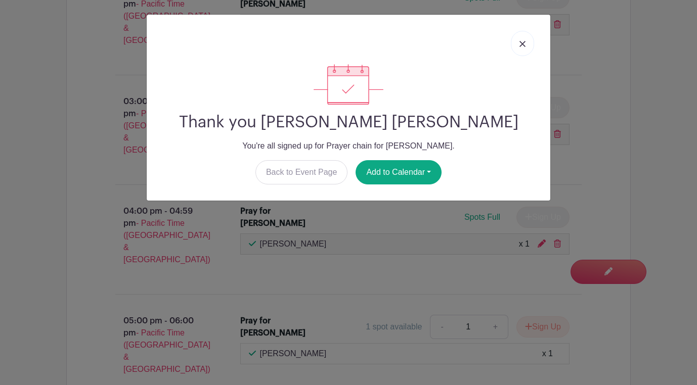
click at [518, 41] on link at bounding box center [522, 43] width 23 height 25
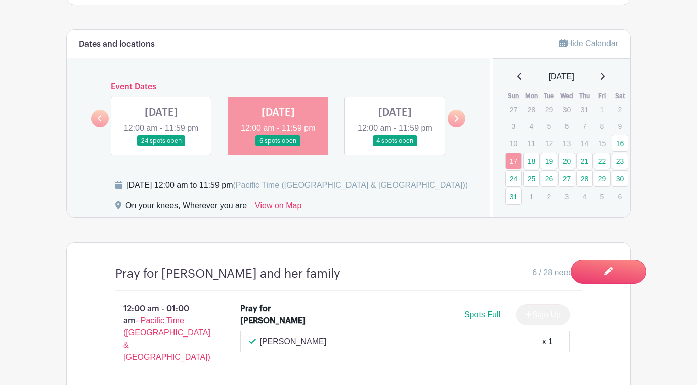
scroll to position [523, 0]
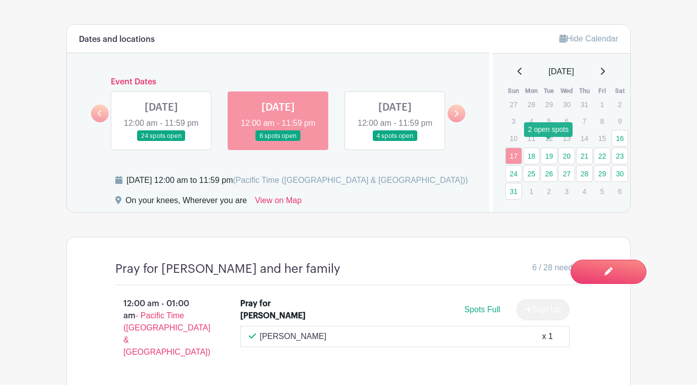
click at [552, 148] on link "19" at bounding box center [549, 156] width 17 height 17
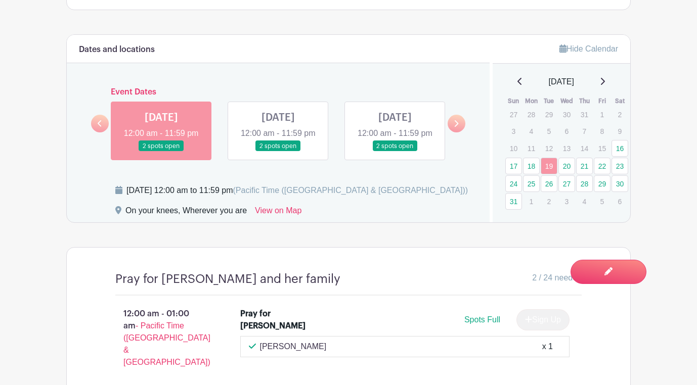
scroll to position [512, 0]
click at [534, 161] on link "18" at bounding box center [531, 166] width 17 height 17
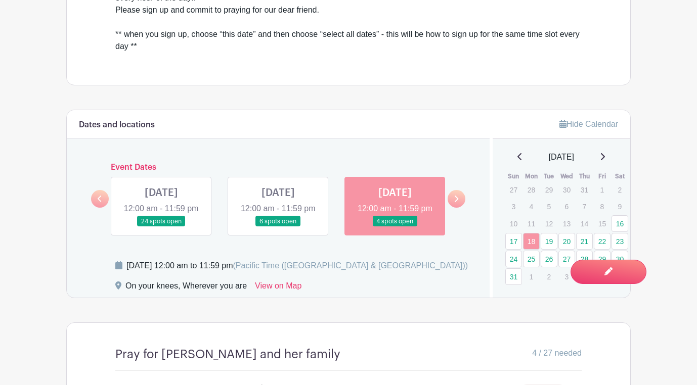
scroll to position [431, 0]
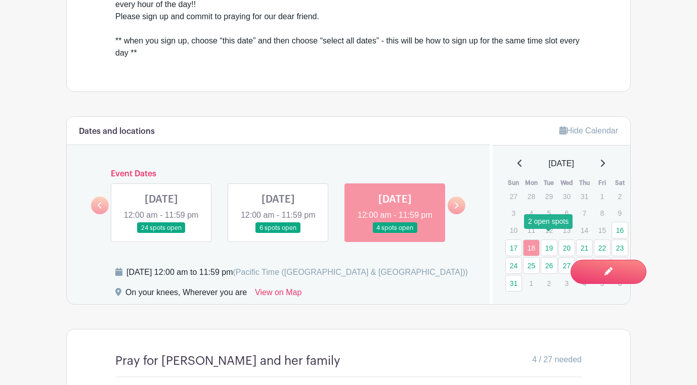
click at [552, 240] on link "19" at bounding box center [549, 248] width 17 height 17
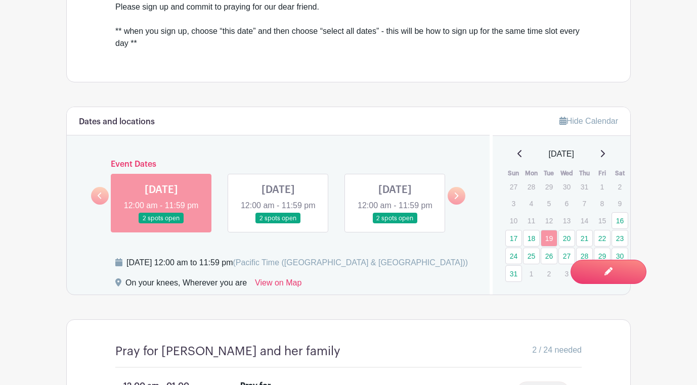
scroll to position [440, 0]
click at [513, 231] on link "17" at bounding box center [513, 239] width 17 height 17
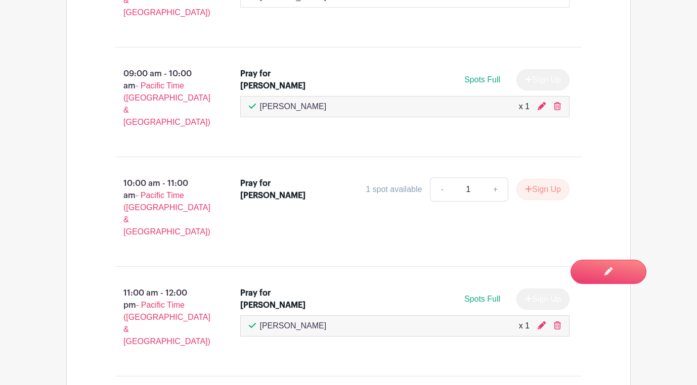
scroll to position [1744, 0]
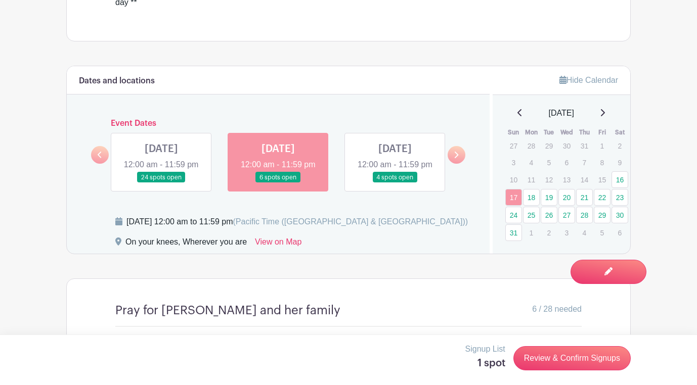
scroll to position [467, 0]
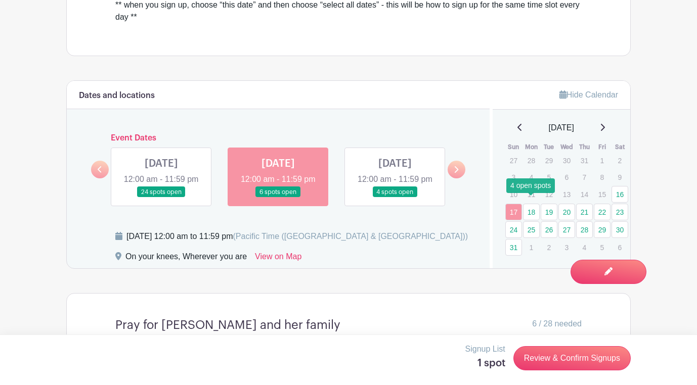
click at [533, 206] on link "18" at bounding box center [531, 212] width 17 height 17
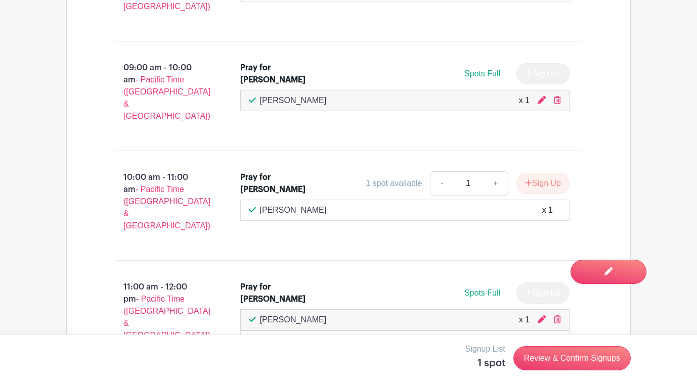
scroll to position [1749, 0]
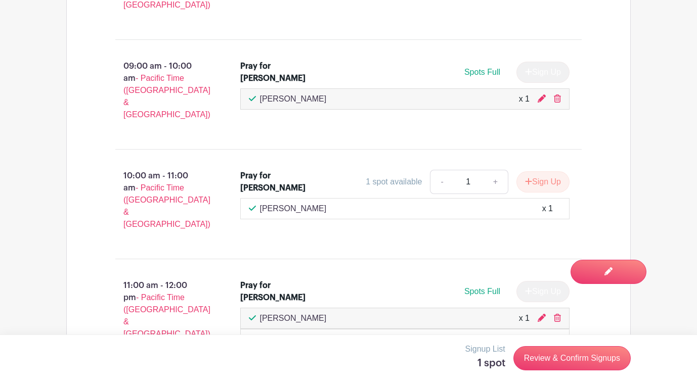
click at [556, 358] on link "Review & Confirm Signups" at bounding box center [571, 358] width 117 height 24
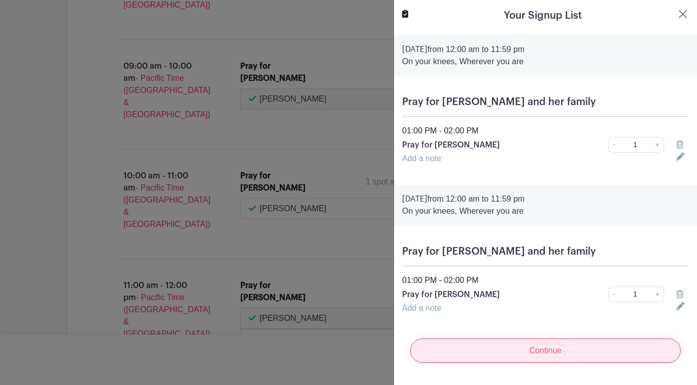
click at [596, 352] on input "Continue" at bounding box center [545, 351] width 271 height 24
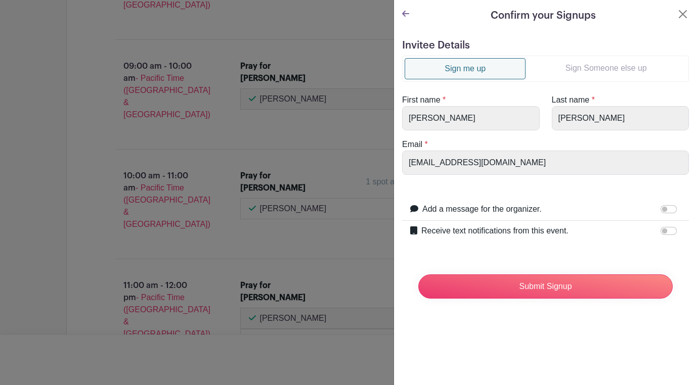
click at [583, 71] on link "Sign Someone else up" at bounding box center [606, 68] width 161 height 20
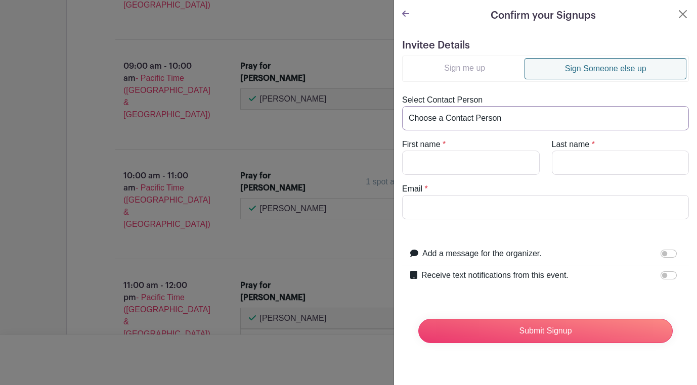
select select "[EMAIL_ADDRESS][DOMAIN_NAME]"
type input "[PERSON_NAME]"
type input "Broniste"
type input "[EMAIL_ADDRESS][DOMAIN_NAME]"
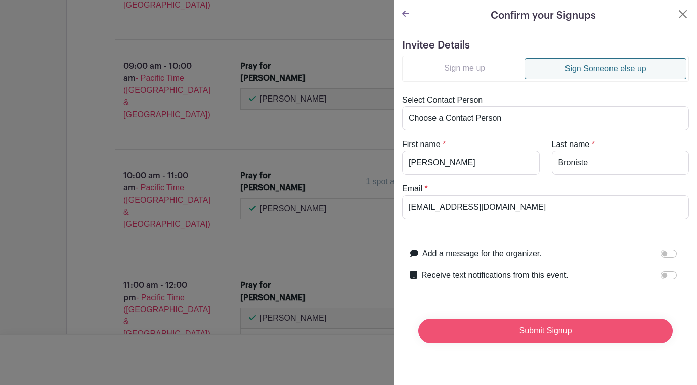
click at [511, 334] on input "Submit Signup" at bounding box center [545, 331] width 254 height 24
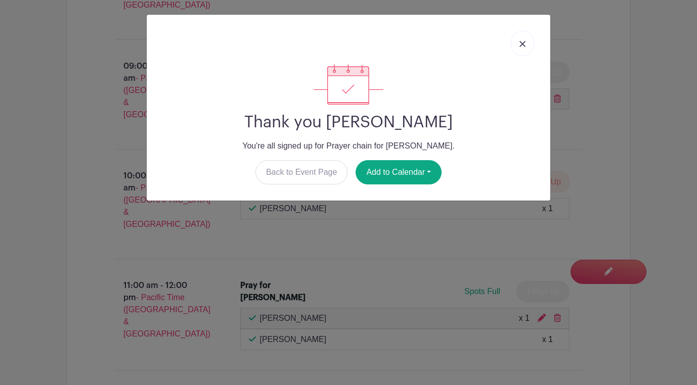
click at [521, 46] on img at bounding box center [522, 44] width 6 height 6
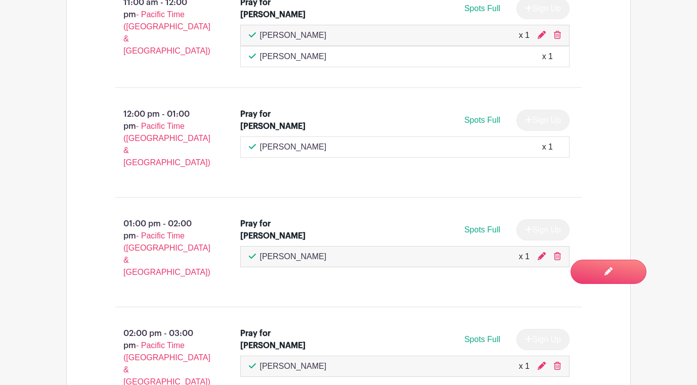
scroll to position [2038, 0]
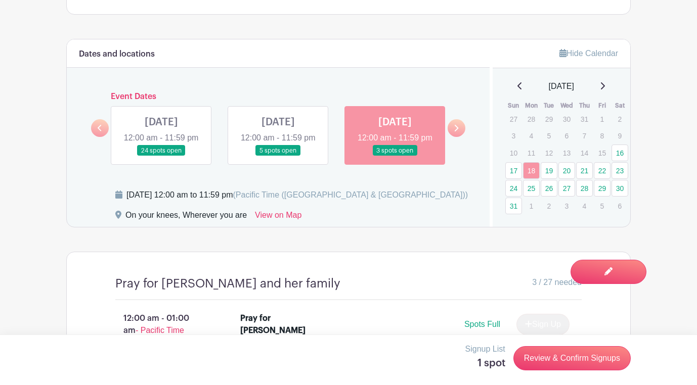
scroll to position [511, 0]
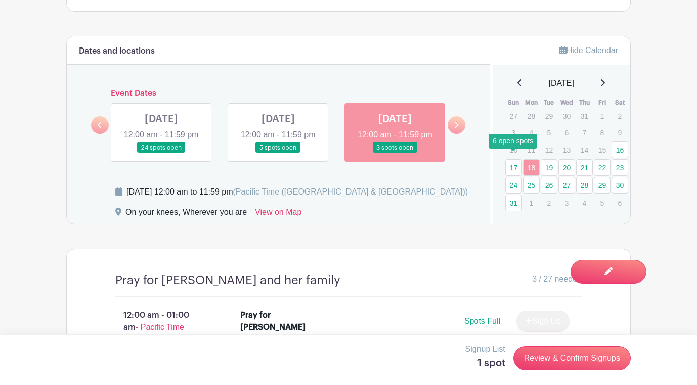
click at [516, 159] on link "17" at bounding box center [513, 167] width 17 height 17
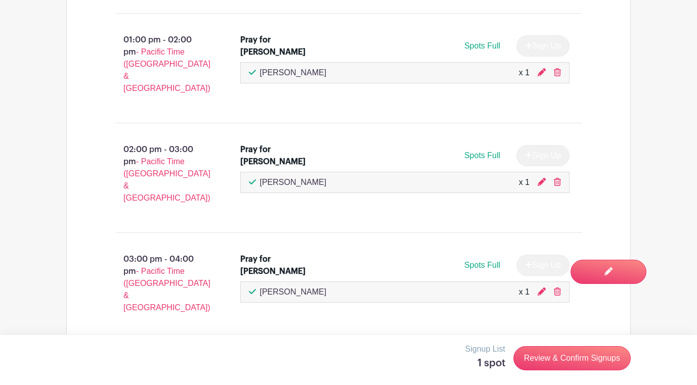
scroll to position [2217, 0]
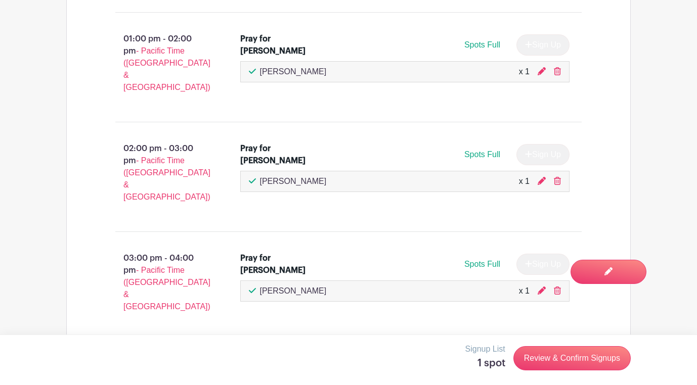
click at [585, 360] on link "Review & Confirm Signups" at bounding box center [571, 358] width 117 height 24
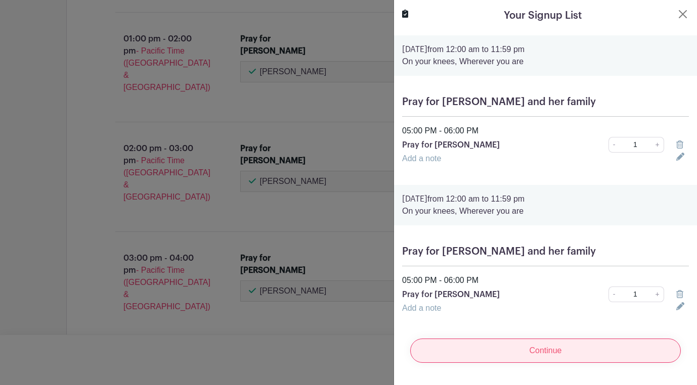
click at [569, 353] on input "Continue" at bounding box center [545, 351] width 271 height 24
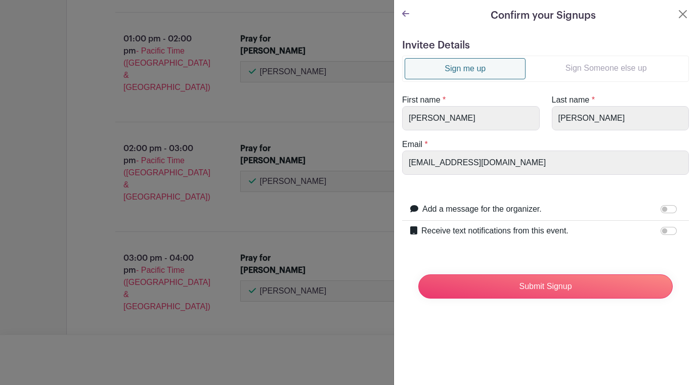
click at [581, 75] on link "Sign Someone else up" at bounding box center [606, 68] width 161 height 20
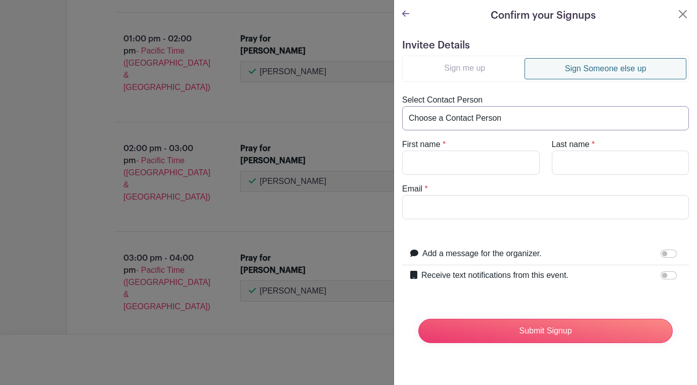
select select "[EMAIL_ADDRESS][DOMAIN_NAME]"
type input "[PERSON_NAME]"
type input "[EMAIL_ADDRESS][DOMAIN_NAME]"
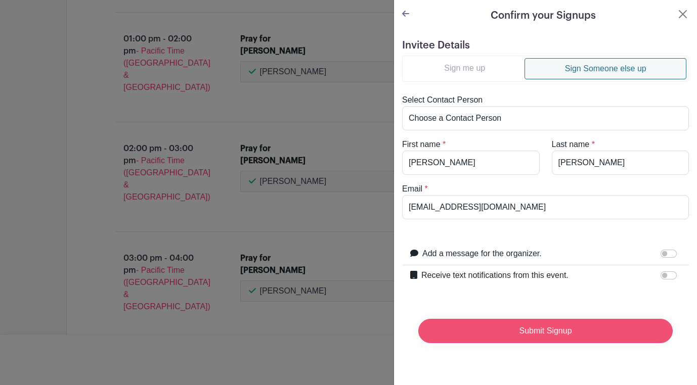
click at [534, 338] on input "Submit Signup" at bounding box center [545, 331] width 254 height 24
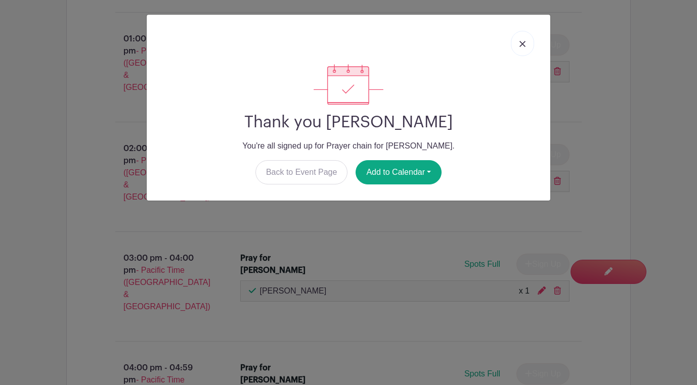
click at [524, 42] on img at bounding box center [522, 44] width 6 height 6
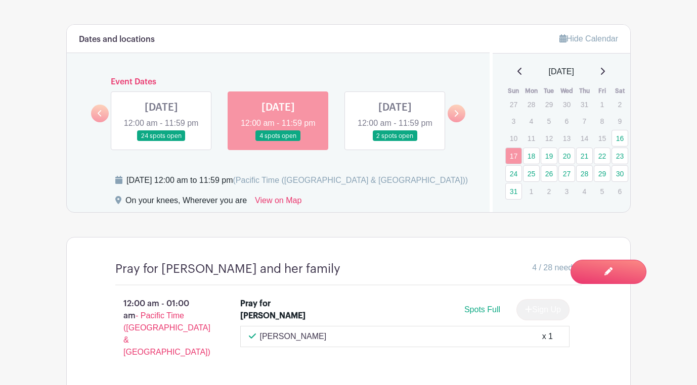
scroll to position [553, 0]
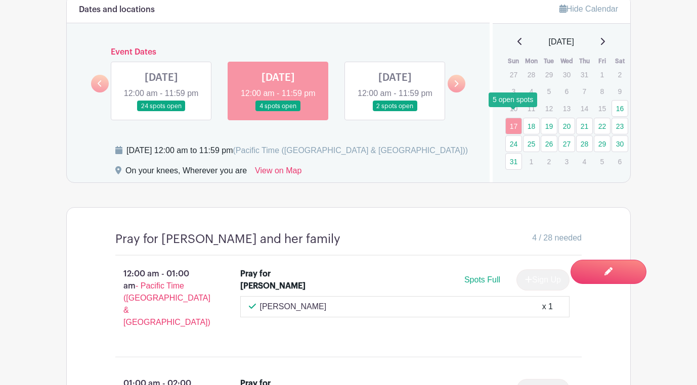
click at [516, 118] on link "17" at bounding box center [513, 126] width 17 height 17
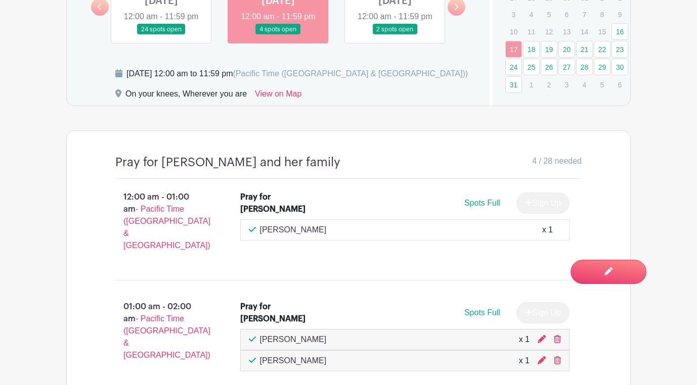
scroll to position [629, 0]
drag, startPoint x: 580, startPoint y: 166, endPoint x: 525, endPoint y: 163, distance: 55.7
click at [525, 163] on div "4 / 28 needed" at bounding box center [460, 163] width 241 height 15
click at [504, 165] on div "4 / 28 needed" at bounding box center [460, 163] width 241 height 15
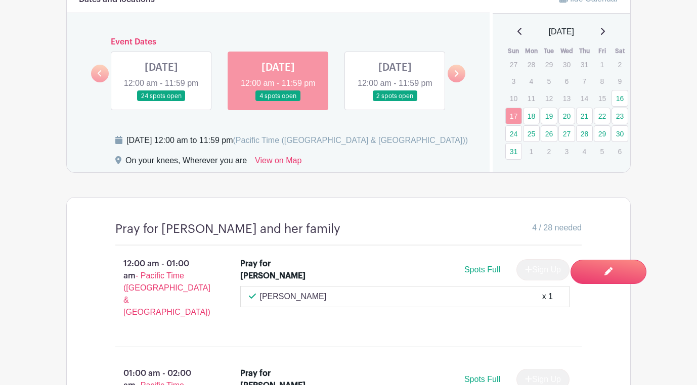
scroll to position [562, 0]
click at [533, 109] on link "18" at bounding box center [531, 116] width 17 height 17
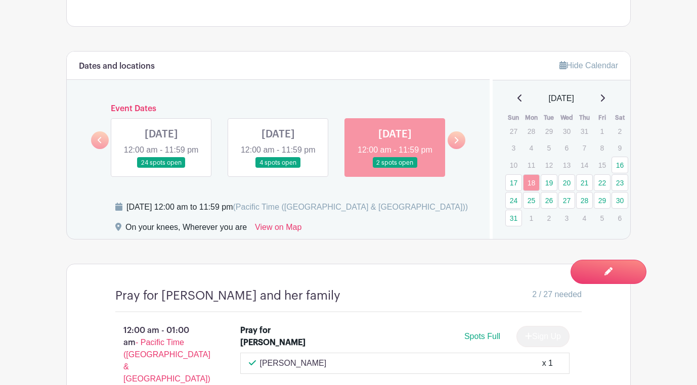
scroll to position [493, 0]
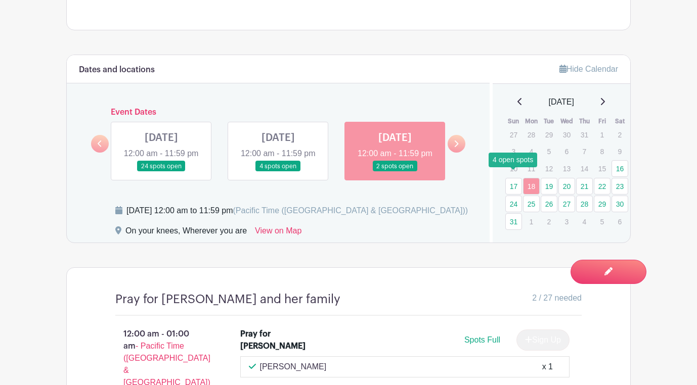
click at [516, 178] on link "17" at bounding box center [513, 186] width 17 height 17
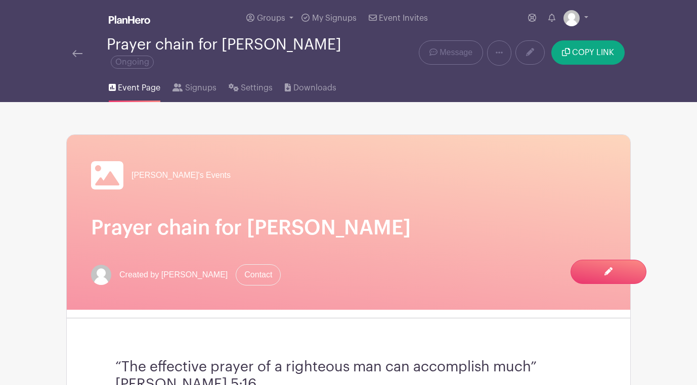
scroll to position [2, 0]
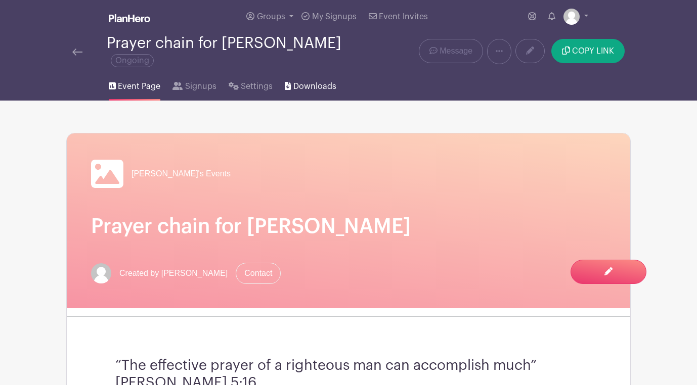
click at [317, 80] on span "Downloads" at bounding box center [314, 86] width 43 height 12
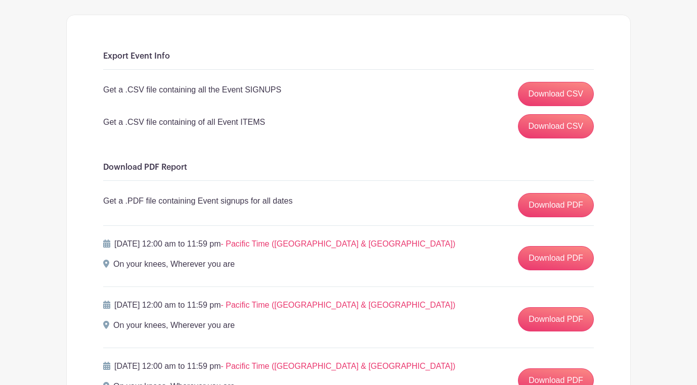
scroll to position [129, 0]
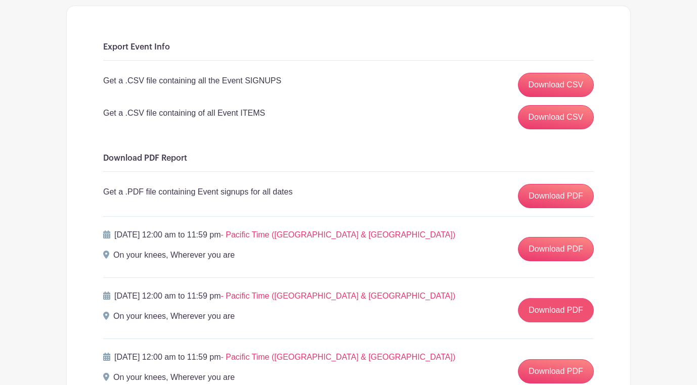
click at [551, 305] on link "Download PDF" at bounding box center [556, 310] width 76 height 24
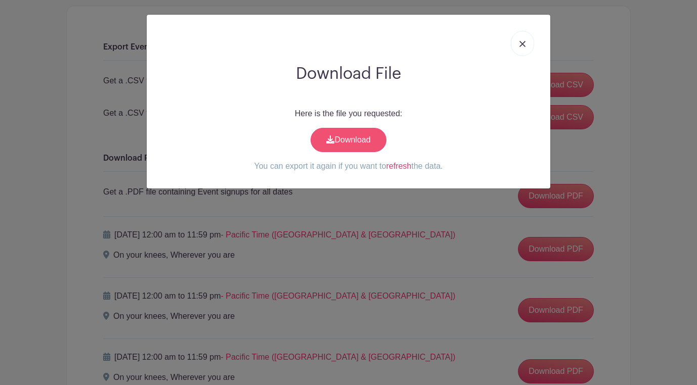
click at [369, 139] on link "Download" at bounding box center [349, 140] width 76 height 24
click at [523, 40] on link at bounding box center [522, 43] width 23 height 25
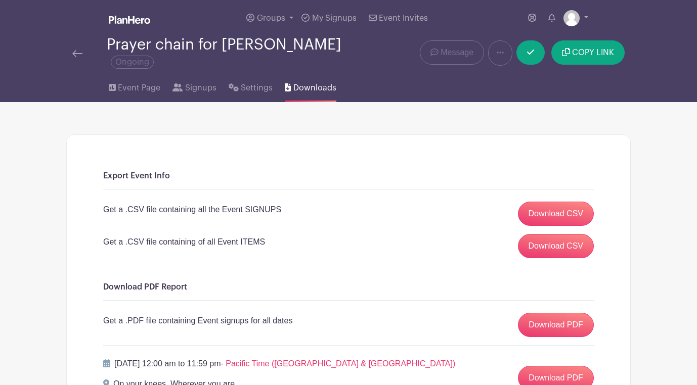
scroll to position [0, 0]
click at [138, 82] on span "Event Page" at bounding box center [139, 88] width 42 height 12
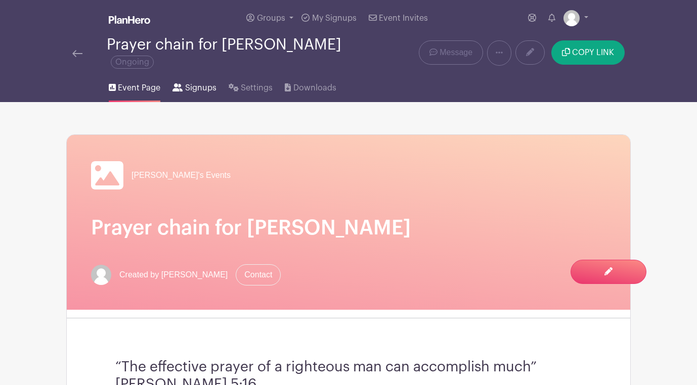
click at [200, 84] on span "Signups" at bounding box center [200, 88] width 31 height 12
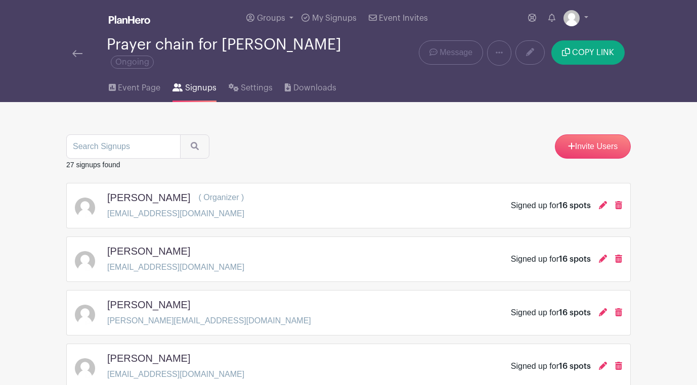
scroll to position [10, 0]
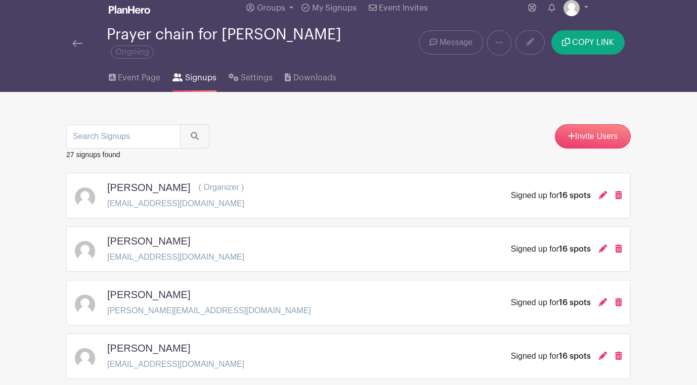
click at [453, 40] on span "Message" at bounding box center [456, 42] width 33 height 12
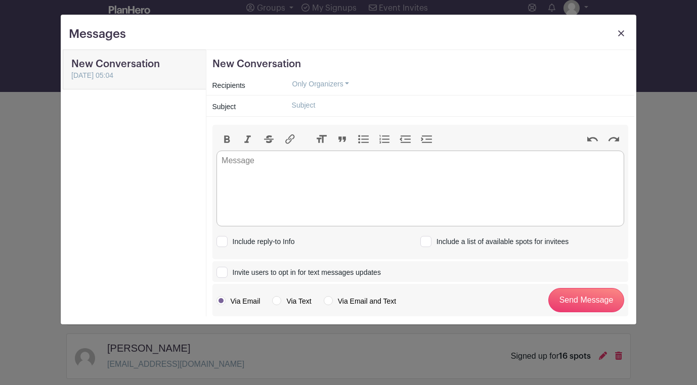
click at [324, 84] on button "Only Organizers" at bounding box center [321, 84] width 74 height 16
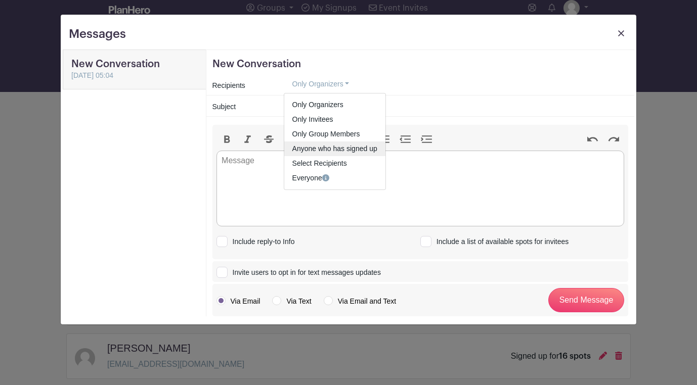
click at [330, 150] on link "Anyone who has signed up" at bounding box center [334, 149] width 101 height 15
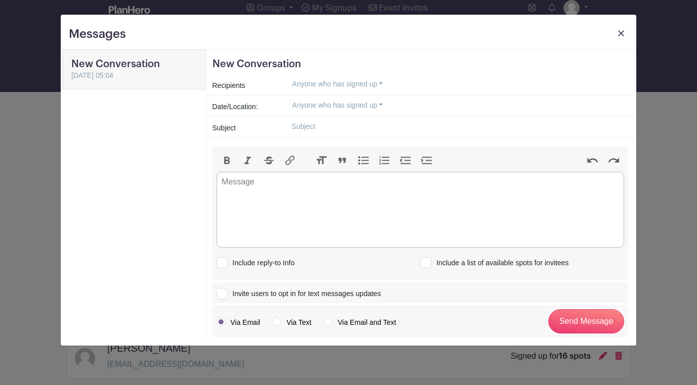
click at [320, 132] on input "text" at bounding box center [456, 127] width 344 height 16
type input "[DATE] Prayer requests"
click at [311, 182] on trix-editor at bounding box center [420, 210] width 408 height 76
click at [289, 181] on div "Hello Family! For August" at bounding box center [420, 188] width 397 height 24
click at [272, 196] on div "Hello Family, For August" at bounding box center [420, 188] width 397 height 24
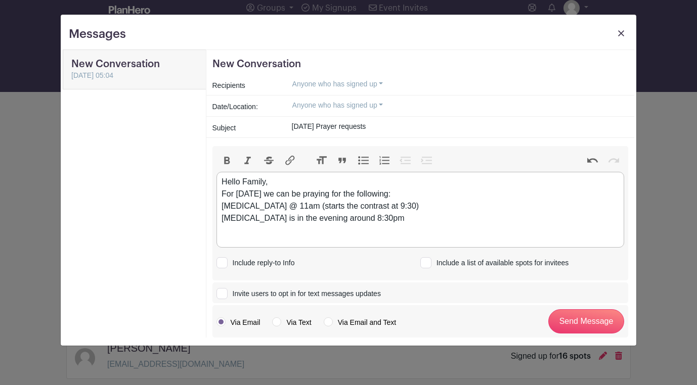
click at [223, 218] on div "Hello Family, For [DATE] we can be praying for the following: [MEDICAL_DATA] @ …" at bounding box center [420, 200] width 397 height 49
click at [388, 214] on div "Hello Family, For [DATE] we can be praying for the following: [MEDICAL_DATA] @ …" at bounding box center [420, 200] width 397 height 49
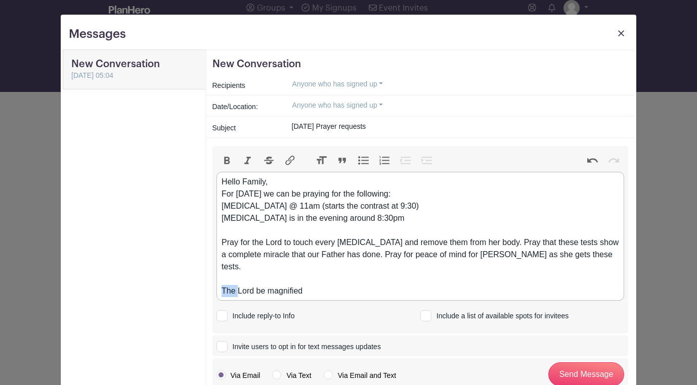
drag, startPoint x: 236, startPoint y: 281, endPoint x: 218, endPoint y: 280, distance: 18.8
click at [218, 280] on trix-editor "Hello Family, For [DATE] we can be praying for the following: [MEDICAL_DATA] @ …" at bounding box center [420, 236] width 408 height 129
click at [322, 280] on div "Hello Family, For [DATE] we can be praying for the following: [MEDICAL_DATA] @ …" at bounding box center [420, 236] width 397 height 121
click at [289, 184] on div "Hello Family, For [DATE] we can be praying for the following: [MEDICAL_DATA] @ …" at bounding box center [420, 236] width 397 height 121
type trix-editor "<div>Hello Family,<br><br>For [DATE] we can be praying for the following:<br>[M…"
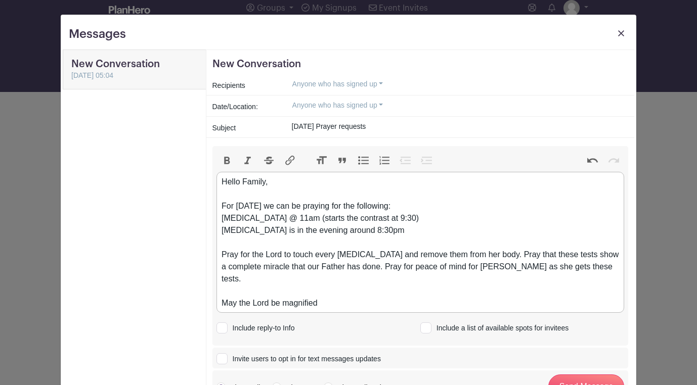
click at [594, 267] on div "Hello Family, For [DATE] we can be praying for the following: [MEDICAL_DATA] @ …" at bounding box center [420, 243] width 397 height 134
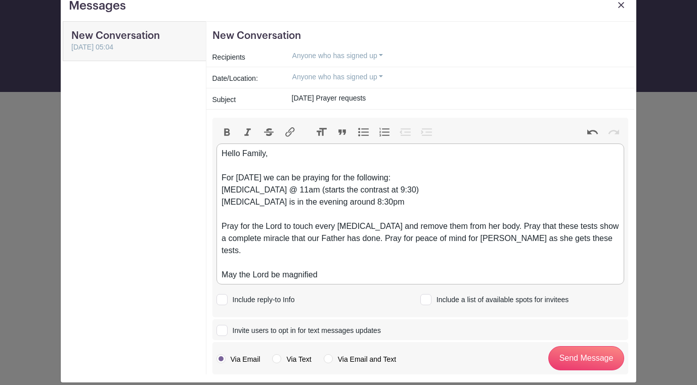
scroll to position [28, 0]
click at [222, 326] on input "Invite users to opt in for text messages updates" at bounding box center [219, 329] width 7 height 7
checkbox input "true"
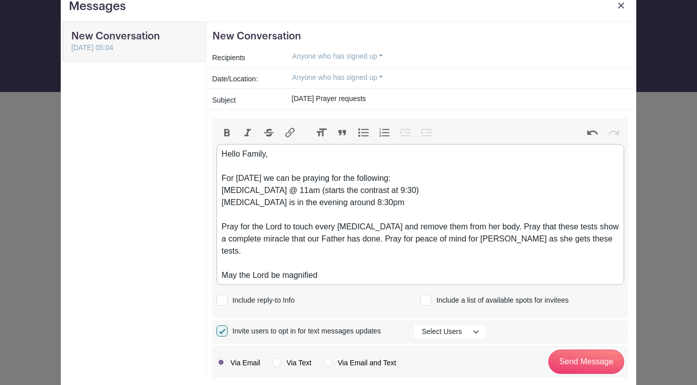
click at [438, 324] on button "Select Users" at bounding box center [449, 332] width 73 height 16
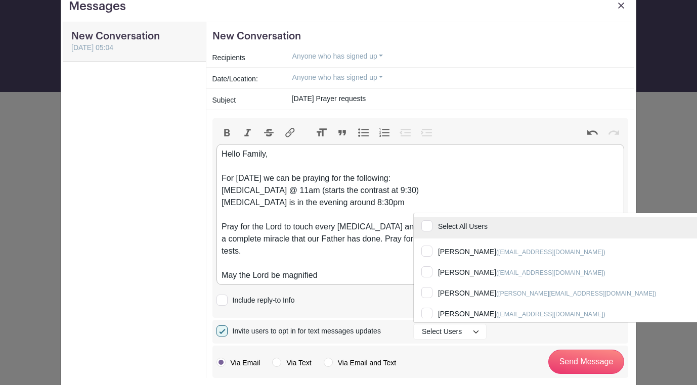
click at [430, 218] on input "Select All Users" at bounding box center [567, 229] width 306 height 22
checkbox input "true"
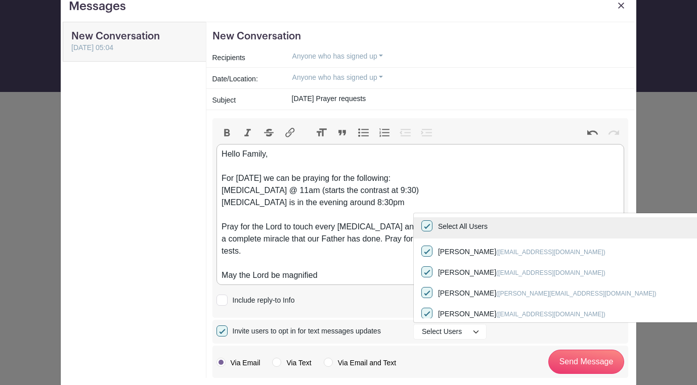
checkbox input "true"
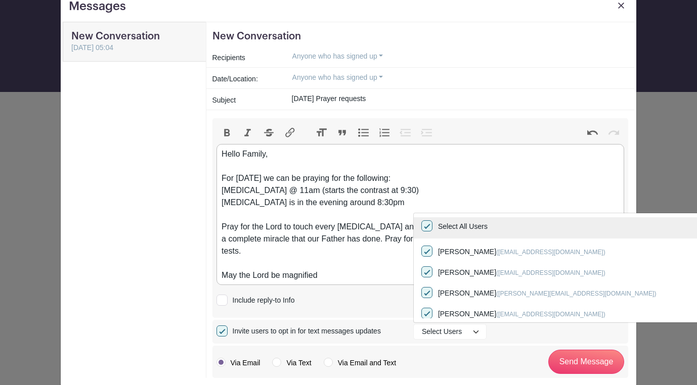
checkbox input "true"
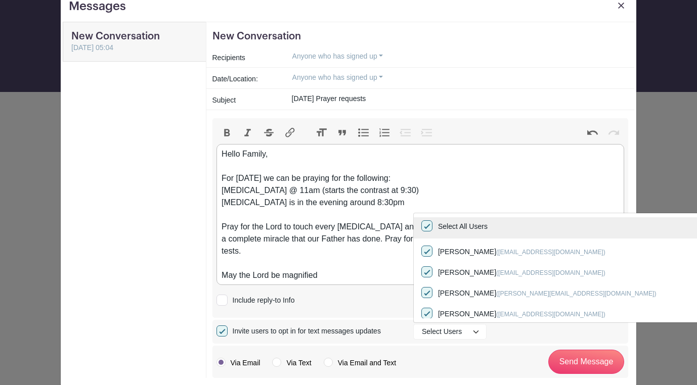
checkbox input "true"
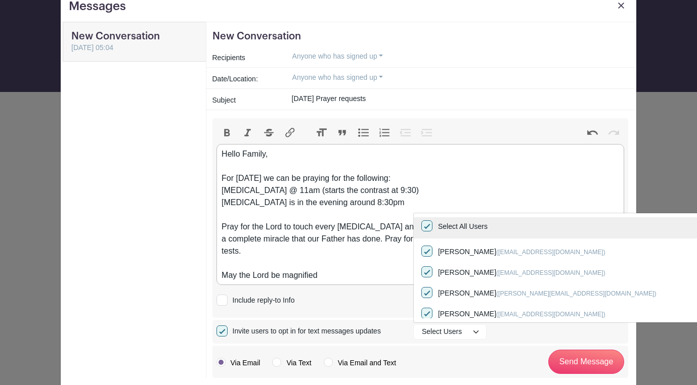
checkbox input "true"
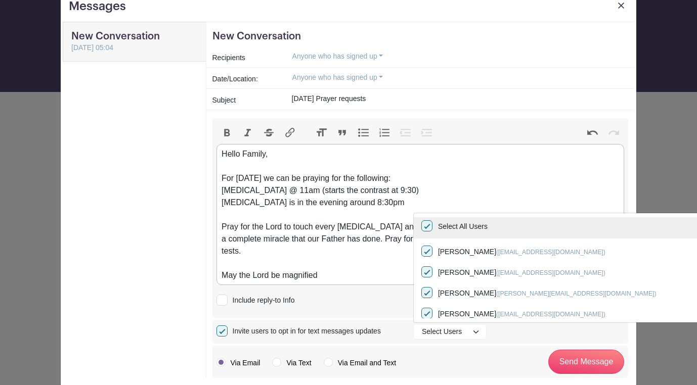
checkbox input "true"
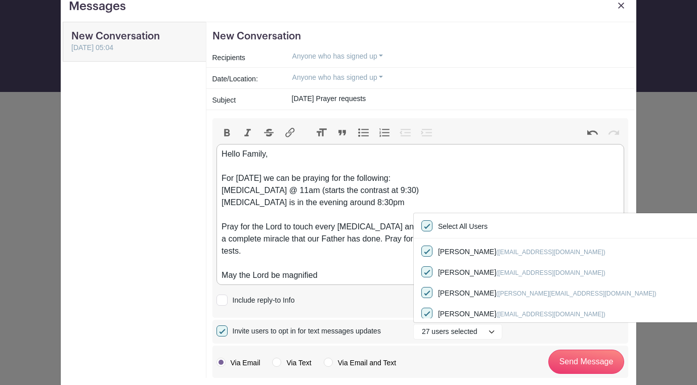
click at [376, 295] on div "Include reply-to Info Include a list of available spots for invitees" at bounding box center [420, 299] width 408 height 29
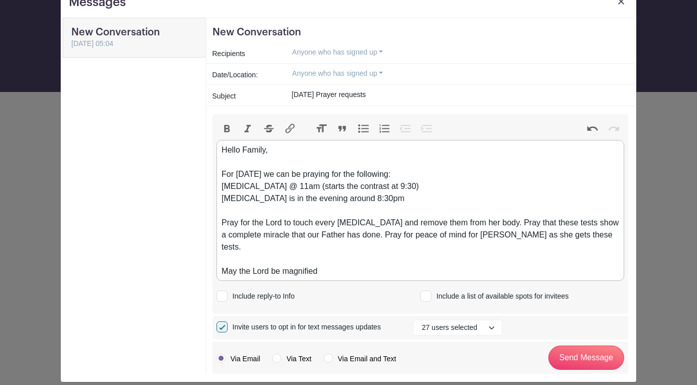
scroll to position [31, 0]
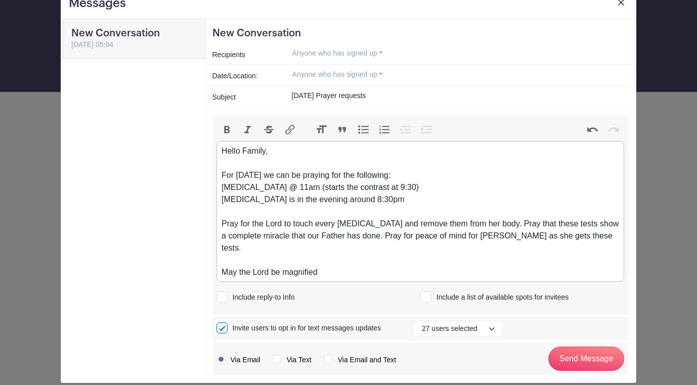
click at [327, 355] on label "Via Email and Text" at bounding box center [360, 360] width 72 height 10
radio input "true"
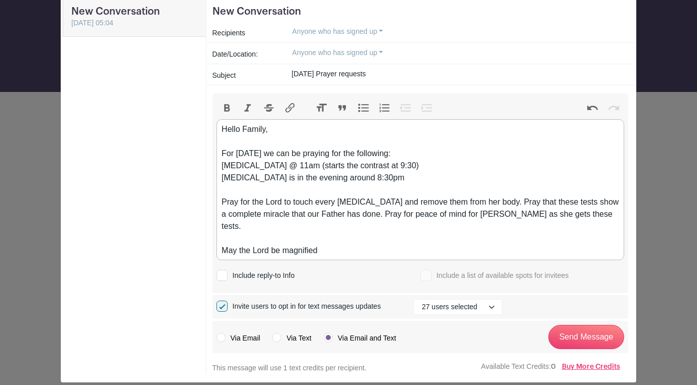
scroll to position [52, 0]
click at [219, 334] on label "Via Email" at bounding box center [238, 339] width 44 height 10
radio input "true"
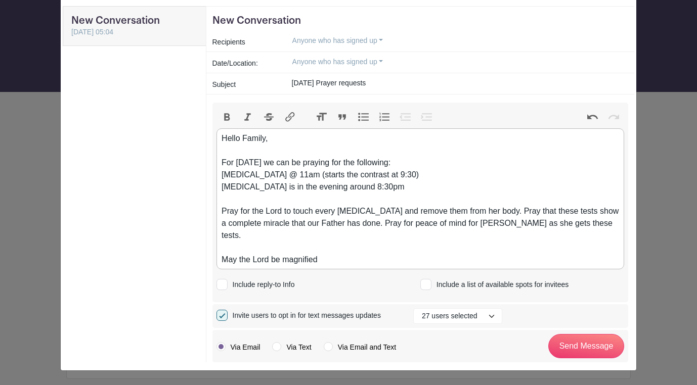
scroll to position [31, 0]
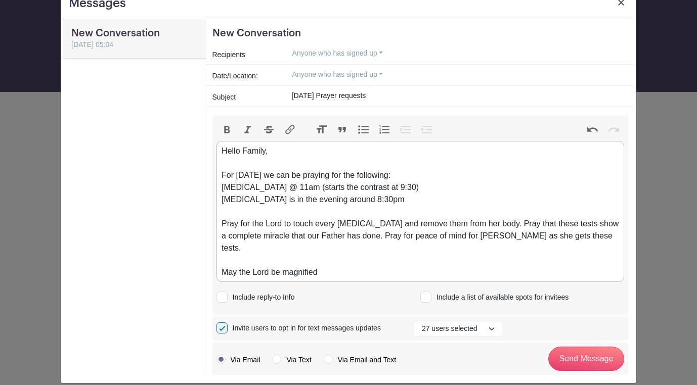
click at [365, 71] on button "Anyone who has signed up" at bounding box center [338, 75] width 108 height 16
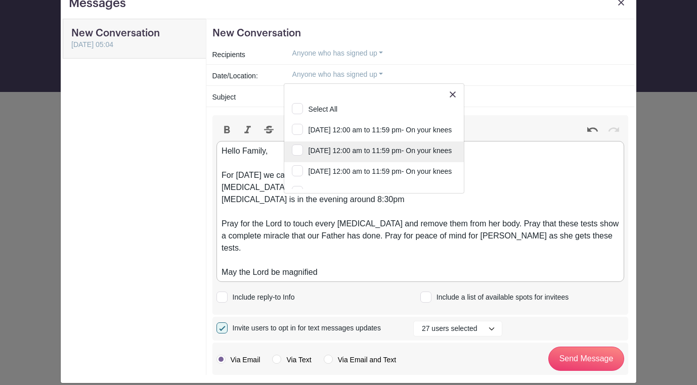
click at [298, 148] on input "[DATE] 12:00 am to 11:59 pm- On your knees" at bounding box center [374, 153] width 180 height 22
checkbox input "true"
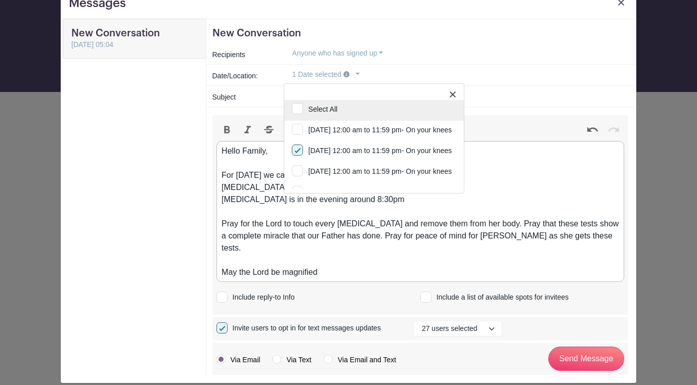
click at [299, 109] on input "Select All" at bounding box center [374, 111] width 180 height 22
checkbox input "true"
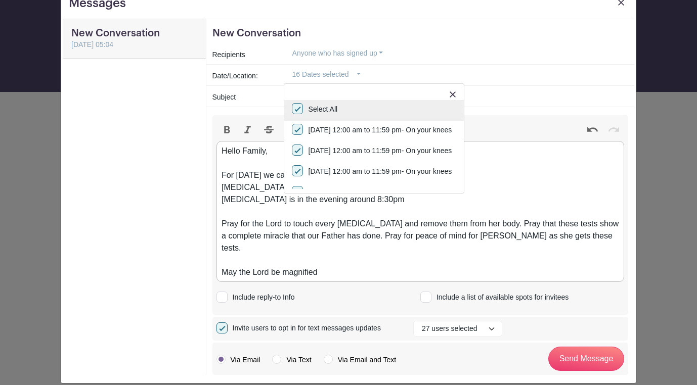
checkbox input "true"
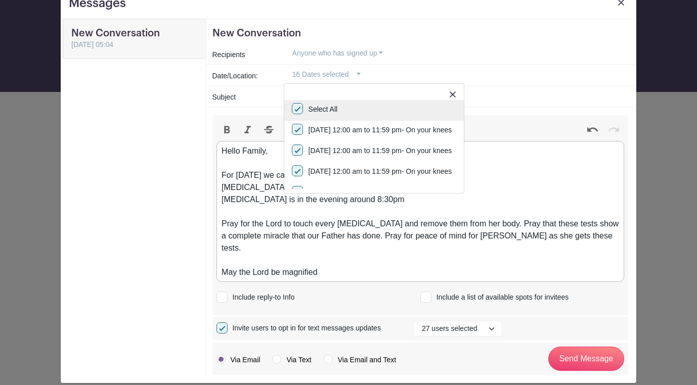
checkbox input "true"
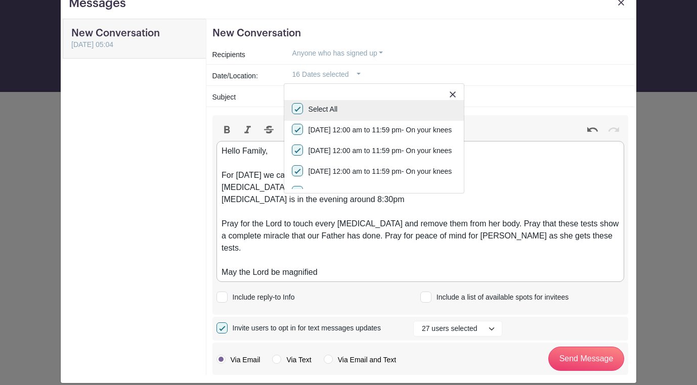
checkbox input "true"
click at [456, 93] on img at bounding box center [453, 95] width 6 height 6
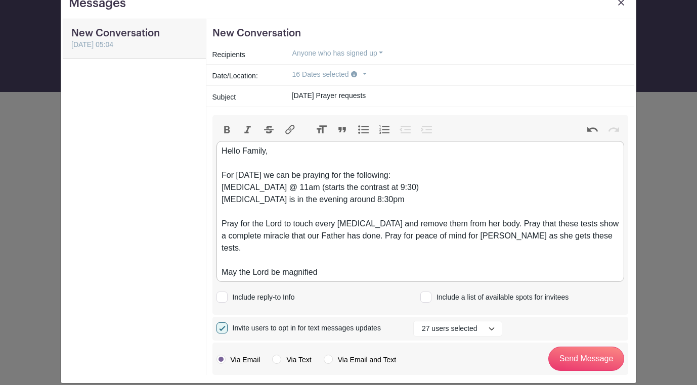
click at [353, 75] on button "16 Dates selected" at bounding box center [330, 75] width 92 height 16
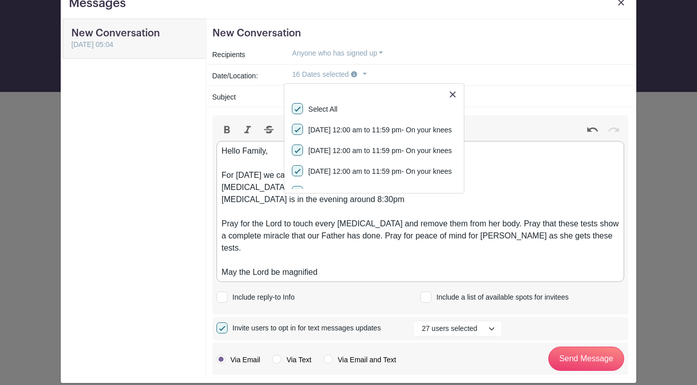
scroll to position [0, 0]
click at [413, 62] on div "Recipients Anyone who has signed up Only Organizers Only Invitees Only Group Me…" at bounding box center [420, 54] width 428 height 21
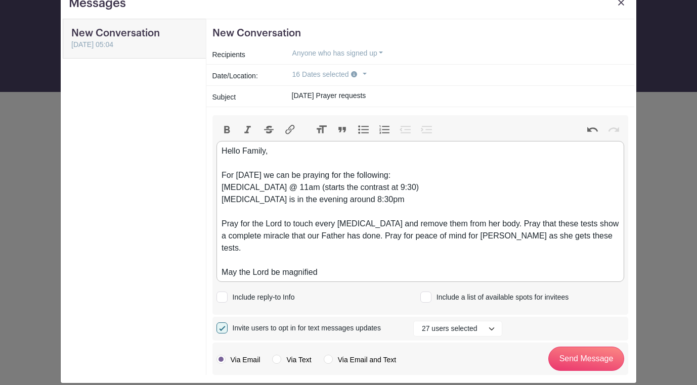
click at [455, 180] on div "Hello Family, For [DATE] we can be praying for the following: [MEDICAL_DATA] @ …" at bounding box center [420, 212] width 397 height 134
click at [333, 263] on div "Hello Family, For [DATE] we can be praying for the following: [MEDICAL_DATA] @ …" at bounding box center [420, 212] width 397 height 134
drag, startPoint x: 252, startPoint y: 188, endPoint x: 222, endPoint y: 188, distance: 30.3
click at [222, 188] on div "Hello Family, For [DATE] we can be praying for the following: [MEDICAL_DATA] @ …" at bounding box center [420, 212] width 397 height 134
drag, startPoint x: 236, startPoint y: 201, endPoint x: 222, endPoint y: 202, distance: 14.7
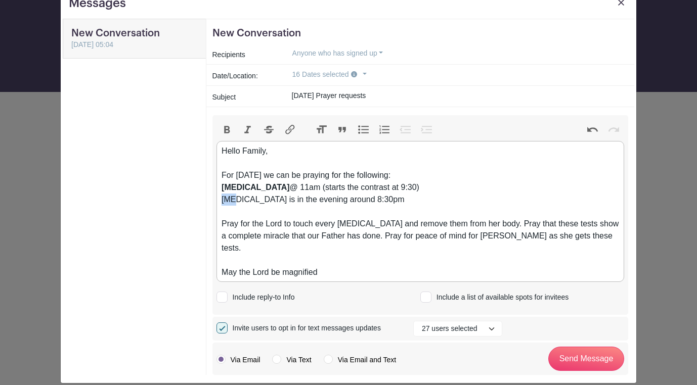
click at [222, 202] on div "Hello Family, For [DATE] we can be praying for the following: [MEDICAL_DATA] @ …" at bounding box center [420, 212] width 397 height 134
click at [327, 212] on div "Hello Family, For [DATE] we can be praying for the following: [MEDICAL_DATA] @ …" at bounding box center [420, 212] width 397 height 134
click at [589, 236] on div "Hello Family, For [DATE] we can be praying for the following: [MEDICAL_DATA] @ …" at bounding box center [420, 212] width 397 height 134
type trix-editor "<div>Hello Family,<br><br>For [DATE] we can be praying for the following:<br><s…"
click at [580, 347] on input "Send Message" at bounding box center [586, 359] width 76 height 24
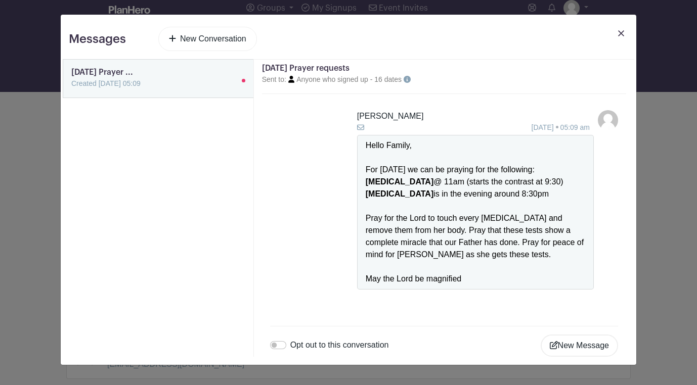
click at [620, 30] on link at bounding box center [621, 41] width 14 height 28
